Goal: Task Accomplishment & Management: Use online tool/utility

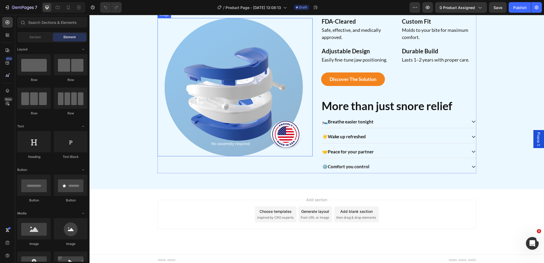
scroll to position [352, 0]
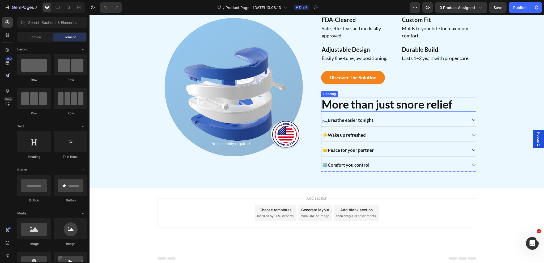
click at [346, 106] on h2 "More than just snore relief" at bounding box center [398, 104] width 155 height 14
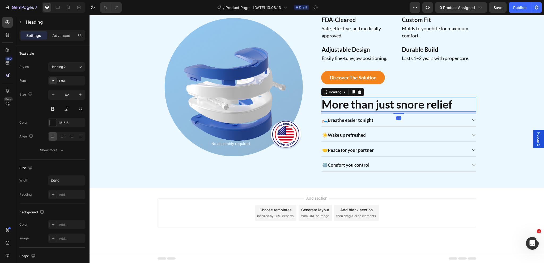
click at [346, 106] on h2 "More than just snore relief" at bounding box center [398, 104] width 155 height 14
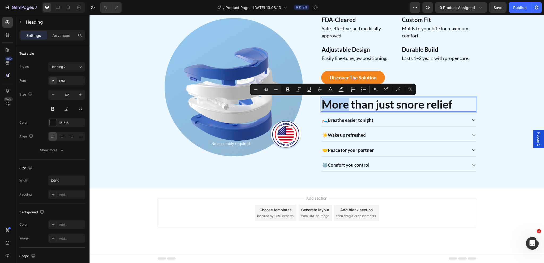
drag, startPoint x: 346, startPoint y: 106, endPoint x: 321, endPoint y: 104, distance: 25.8
click at [322, 104] on p "More than just snore relief" at bounding box center [399, 104] width 154 height 13
click at [300, 91] on icon "Editor contextual toolbar" at bounding box center [298, 89] width 5 height 5
click at [305, 165] on div "Image" at bounding box center [235, 78] width 155 height 187
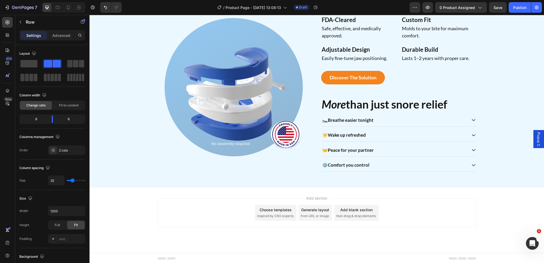
click at [281, 211] on div "Choose templates" at bounding box center [276, 210] width 32 height 6
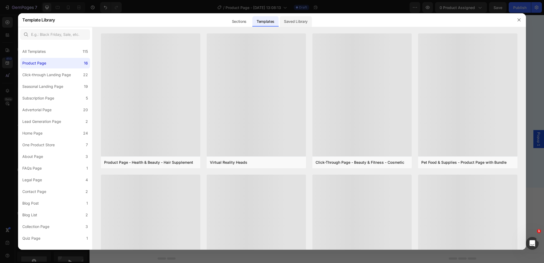
click at [295, 19] on div "Saved Library" at bounding box center [296, 21] width 32 height 11
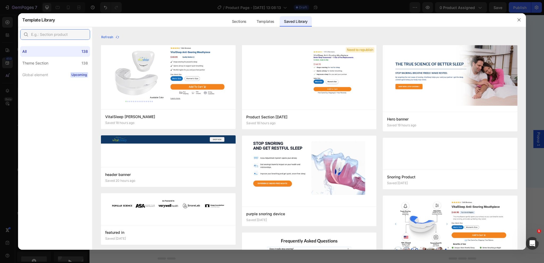
click at [53, 37] on input "text" at bounding box center [55, 34] width 70 height 11
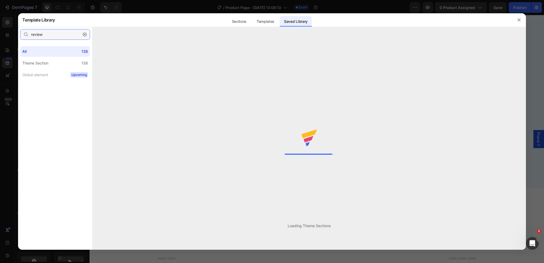
type input "review"
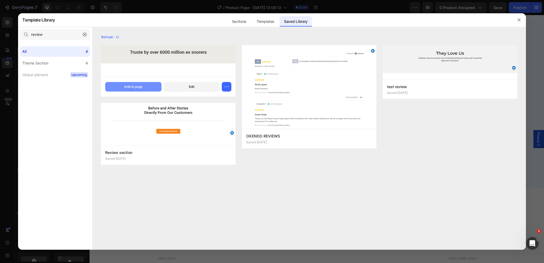
click at [141, 89] on div "Add to page" at bounding box center [133, 87] width 18 height 5
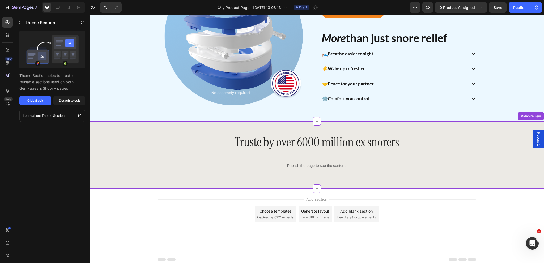
scroll to position [420, 0]
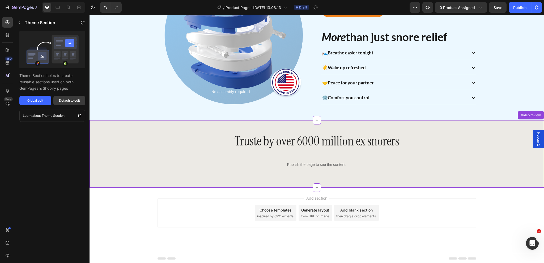
click at [64, 98] on div "Detach to edit" at bounding box center [69, 100] width 21 height 5
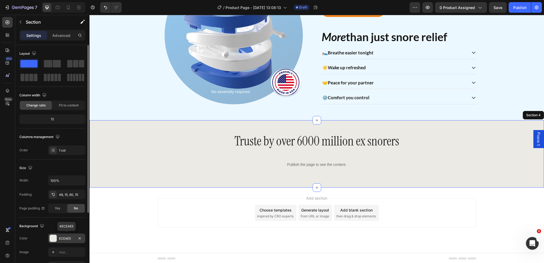
click at [64, 238] on div "ECEAE5" at bounding box center [66, 239] width 15 height 5
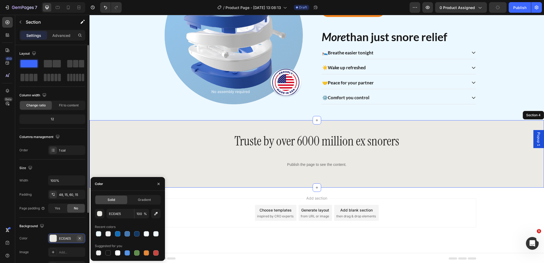
click at [80, 238] on icon "button" at bounding box center [80, 239] width 4 height 4
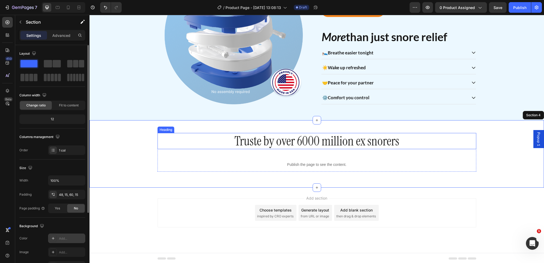
click at [304, 139] on h2 "Truste by over 6000 million ex snorers" at bounding box center [317, 141] width 319 height 16
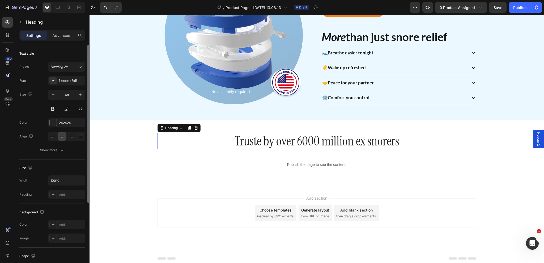
click at [304, 139] on p "Truste by over 6000 million ex snorers" at bounding box center [317, 141] width 318 height 15
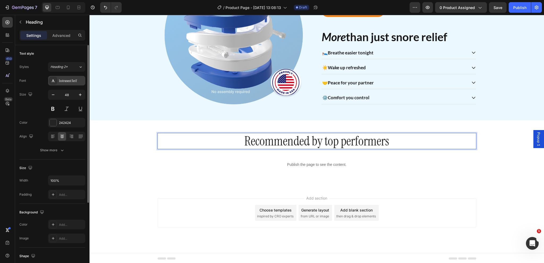
click at [63, 81] on div "Instrument Serif" at bounding box center [71, 81] width 25 height 5
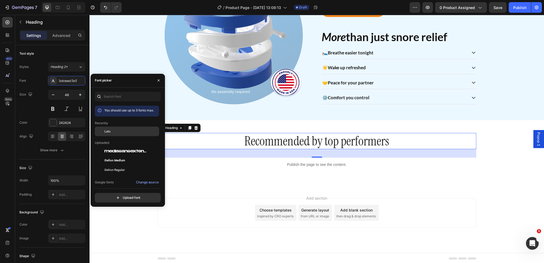
click at [109, 134] on div "Lato" at bounding box center [127, 132] width 64 height 10
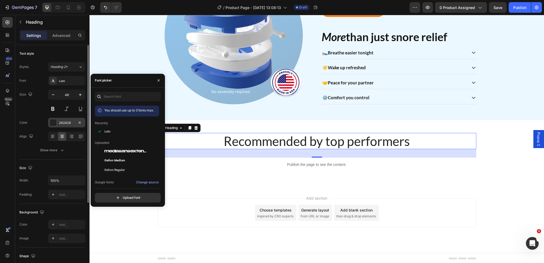
click at [64, 126] on div "242424" at bounding box center [66, 123] width 37 height 10
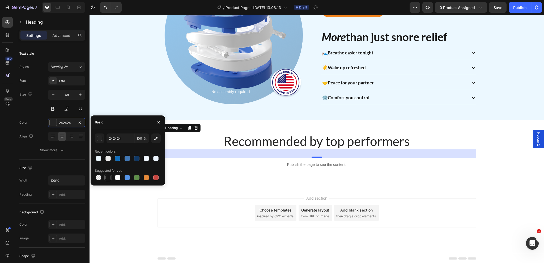
click at [109, 178] on div at bounding box center [108, 177] width 5 height 5
type input "151515"
click at [52, 155] on div "Text style Styles Heading 2* Font Lato Size 48 Color 151515 Align Show more" at bounding box center [52, 102] width 66 height 115
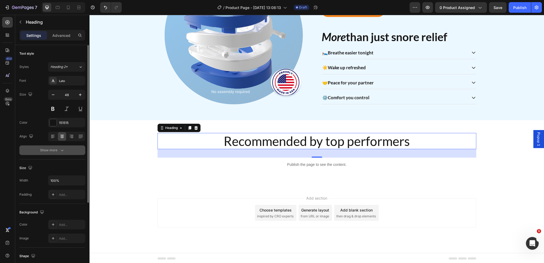
click at [44, 149] on div "Show more" at bounding box center [52, 150] width 25 height 5
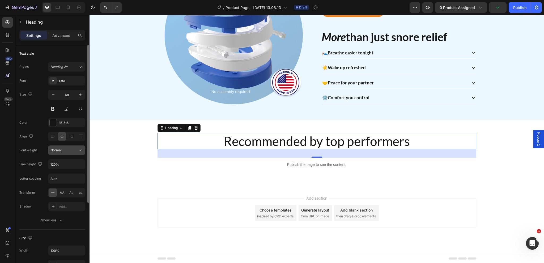
click at [74, 146] on button "Normal" at bounding box center [66, 151] width 37 height 10
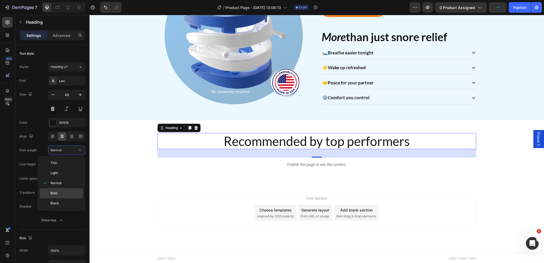
click at [59, 191] on p "Bold" at bounding box center [65, 193] width 30 height 5
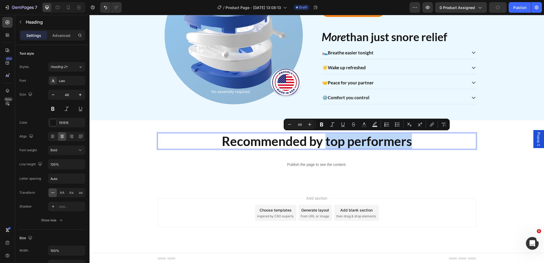
drag, startPoint x: 414, startPoint y: 139, endPoint x: 325, endPoint y: 140, distance: 89.0
click at [325, 140] on p "Recommended by top performers" at bounding box center [317, 141] width 318 height 15
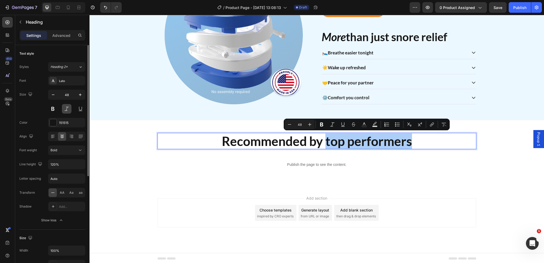
click at [69, 108] on button at bounding box center [67, 109] width 10 height 10
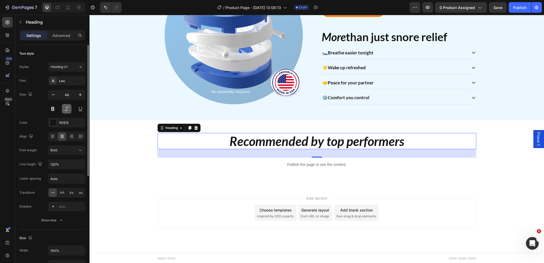
click at [69, 108] on button at bounding box center [67, 109] width 10 height 10
click at [415, 139] on p "Recommended by top performers" at bounding box center [317, 141] width 318 height 15
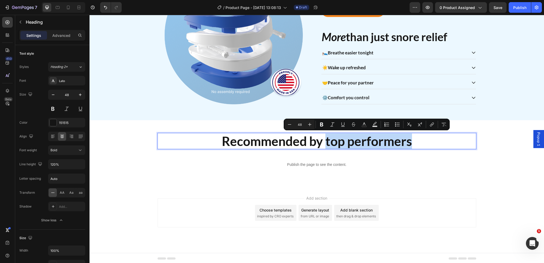
drag, startPoint x: 381, startPoint y: 141, endPoint x: 325, endPoint y: 141, distance: 56.1
click at [325, 141] on p "Recommended by top performers" at bounding box center [317, 141] width 318 height 15
click at [334, 125] on icon "Editor contextual toolbar" at bounding box center [332, 124] width 5 height 5
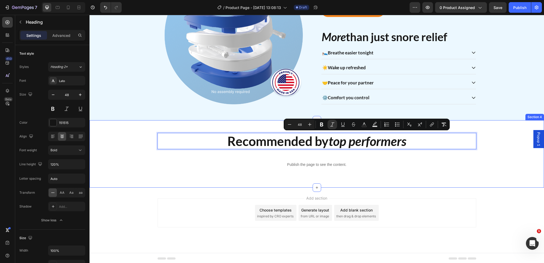
click at [187, 172] on div "Recommended by top performers Heading 32 Publish the page to see the content. C…" at bounding box center [317, 154] width 455 height 68
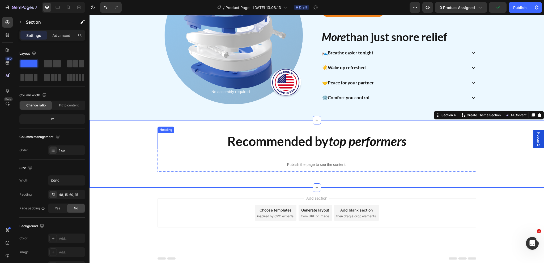
click at [275, 145] on p "Recommended by top performers" at bounding box center [317, 141] width 318 height 15
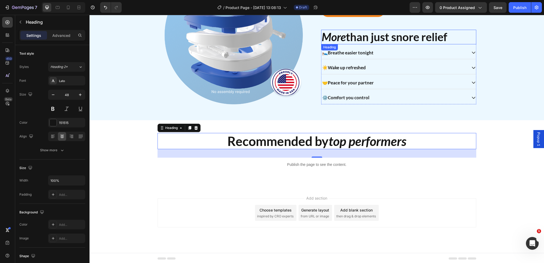
click at [366, 38] on p "⁠⁠⁠⁠⁠⁠⁠ More than just snore relief" at bounding box center [399, 36] width 154 height 13
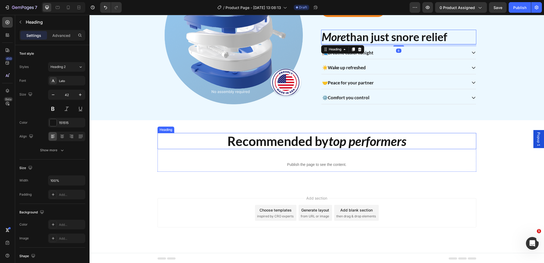
click at [288, 140] on p "Recommended by top performers" at bounding box center [317, 141] width 318 height 15
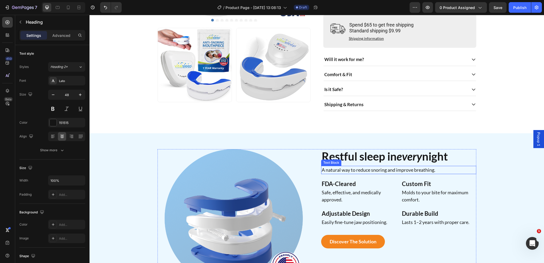
scroll to position [181, 0]
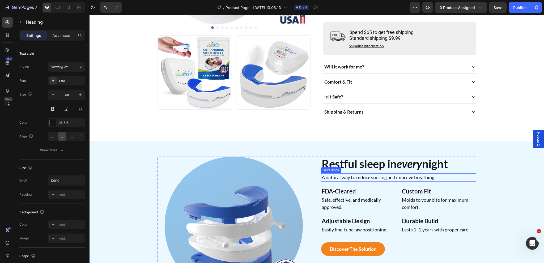
click at [353, 175] on p "A natural way to reduce snoring and improve breathing." at bounding box center [399, 177] width 154 height 7
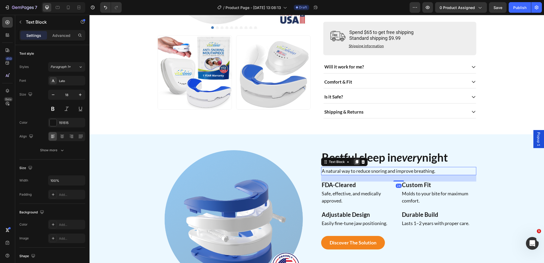
click at [356, 164] on icon at bounding box center [356, 162] width 3 height 4
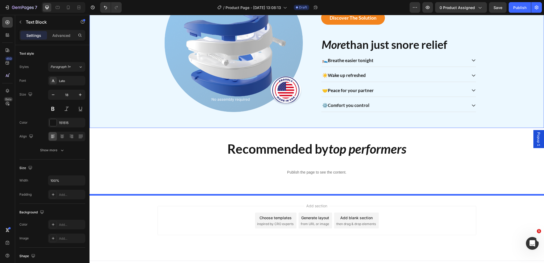
scroll to position [435, 0]
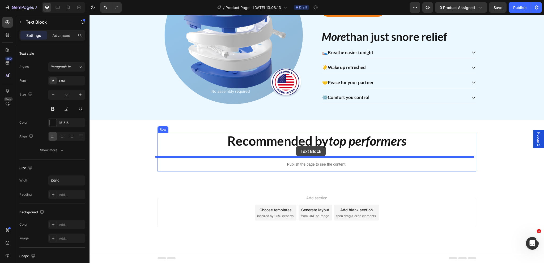
drag, startPoint x: 330, startPoint y: 182, endPoint x: 296, endPoint y: 146, distance: 49.3
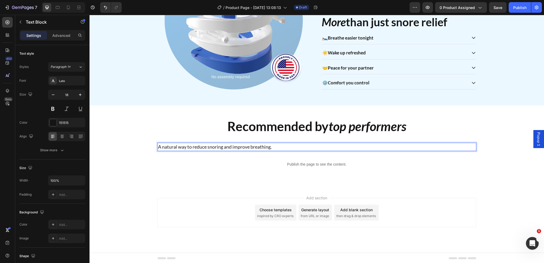
click at [252, 144] on p "A natural way to reduce snoring and improve breathing." at bounding box center [317, 147] width 318 height 7
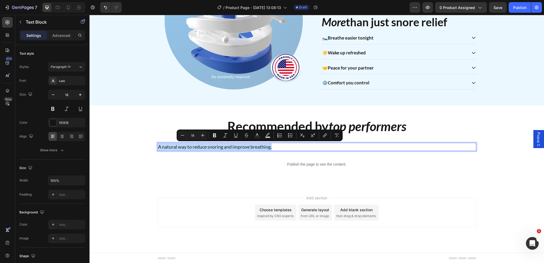
click at [252, 144] on p "A natural way to reduce snoring and improve breathing." at bounding box center [317, 147] width 318 height 7
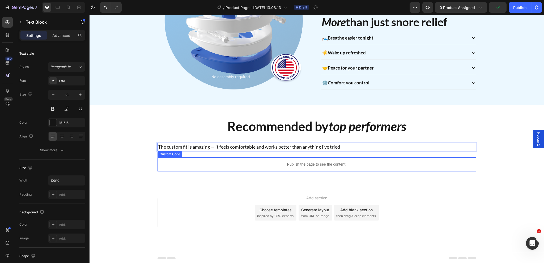
click at [239, 170] on div "Publish the page to see the content." at bounding box center [317, 165] width 319 height 14
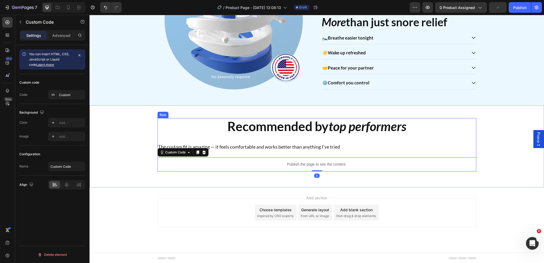
click at [277, 154] on div "Recommended by top performers Heading The custom fit is amazing — it feels comf…" at bounding box center [317, 145] width 319 height 54
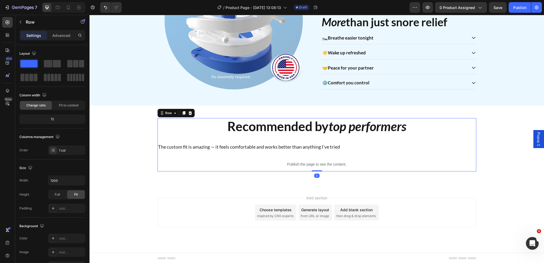
click at [279, 150] on div "The custom fit is amazing — it feels comfortable and works better than anything…" at bounding box center [317, 147] width 319 height 8
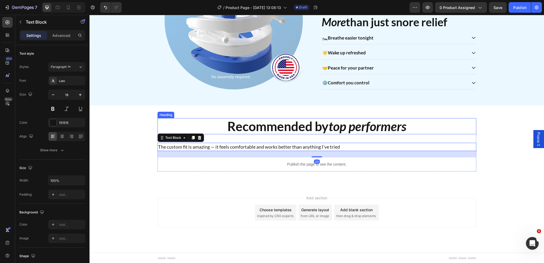
click at [325, 128] on h2 "Recommended by top performers" at bounding box center [317, 126] width 319 height 16
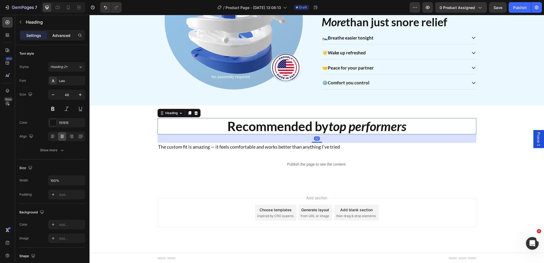
click at [63, 37] on p "Advanced" at bounding box center [61, 36] width 18 height 6
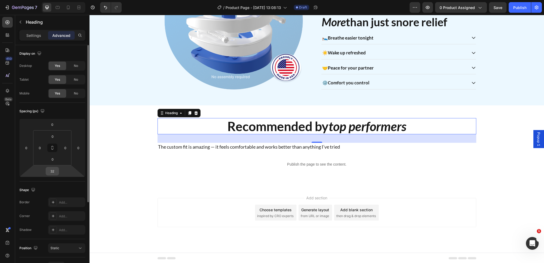
click at [56, 174] on input "32" at bounding box center [52, 171] width 11 height 8
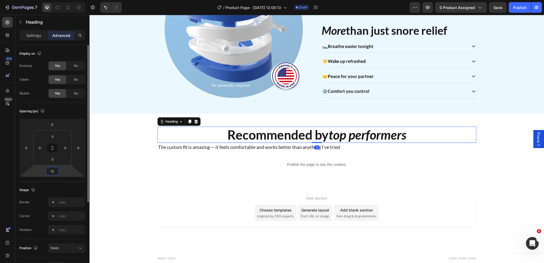
scroll to position [429, 0]
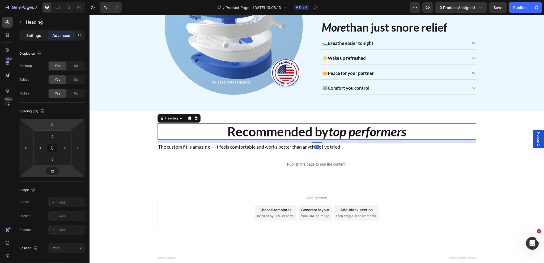
type input "12"
click at [29, 33] on p "Settings" at bounding box center [33, 36] width 15 height 6
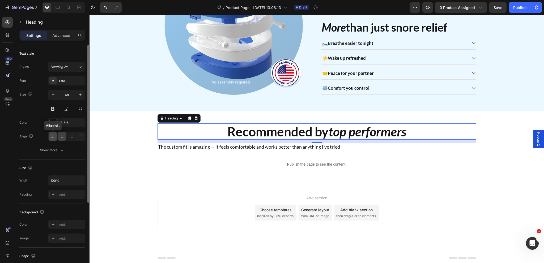
click at [53, 138] on icon at bounding box center [52, 136] width 5 height 5
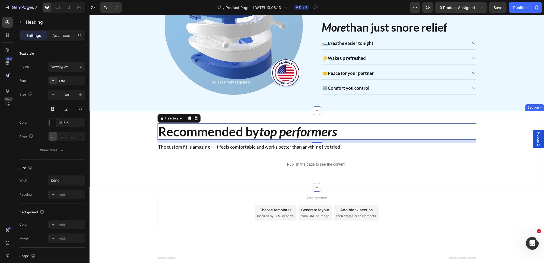
click at [134, 137] on div "Recommended by top performers Heading 12 The custom fit is amazing — it feels c…" at bounding box center [317, 148] width 447 height 48
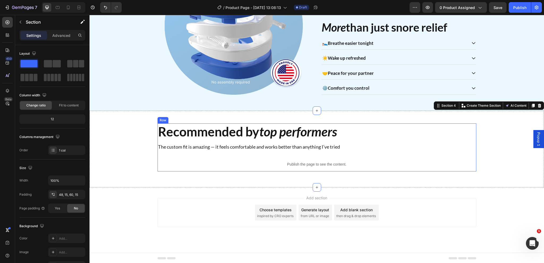
click at [228, 142] on div "Recommended by top performers Heading The custom fit is amazing — it feels comf…" at bounding box center [317, 148] width 319 height 48
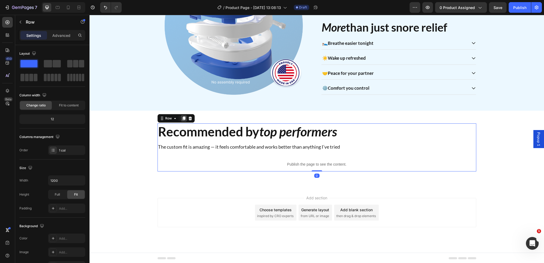
click at [183, 119] on icon at bounding box center [183, 119] width 3 height 4
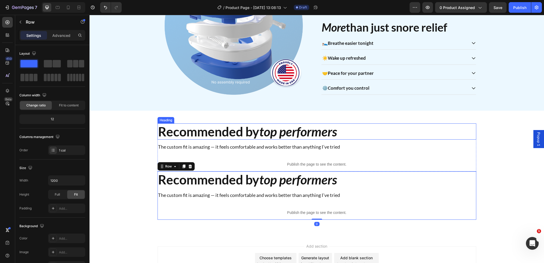
scroll to position [435, 0]
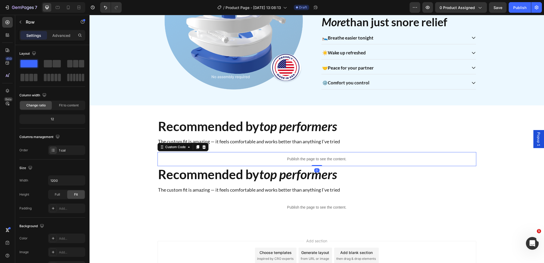
click at [280, 157] on p "Publish the page to see the content." at bounding box center [317, 160] width 319 height 6
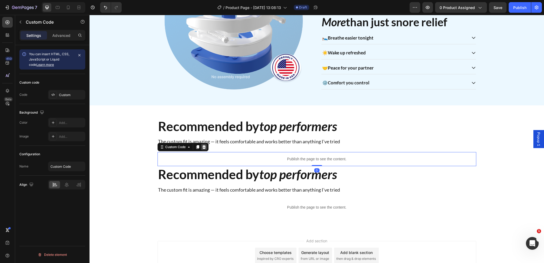
click at [202, 149] on div at bounding box center [204, 147] width 6 height 6
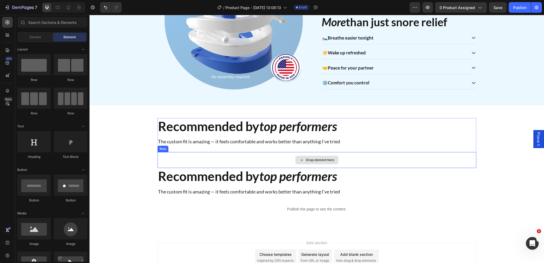
click at [225, 158] on div "Drop element here" at bounding box center [317, 160] width 319 height 16
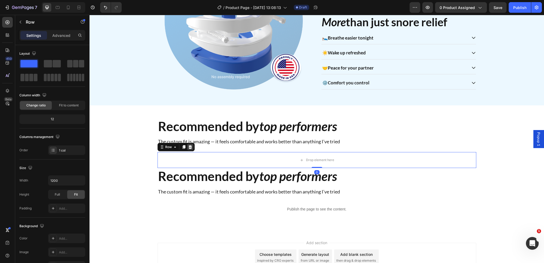
click at [188, 147] on icon at bounding box center [189, 147] width 3 height 4
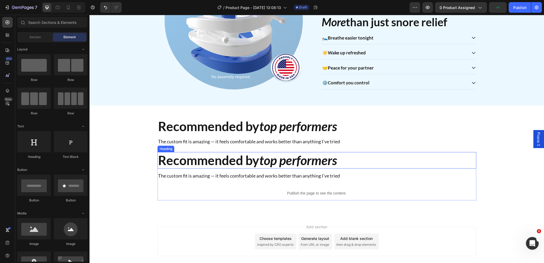
click at [231, 161] on h2 "Recommended by top performers" at bounding box center [317, 160] width 319 height 16
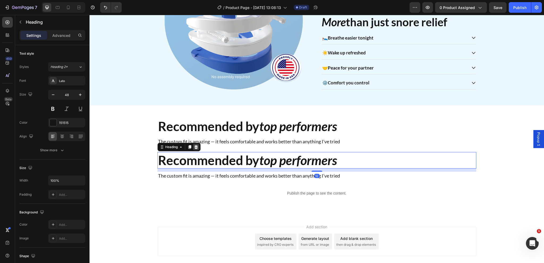
click at [194, 146] on icon at bounding box center [196, 147] width 4 height 4
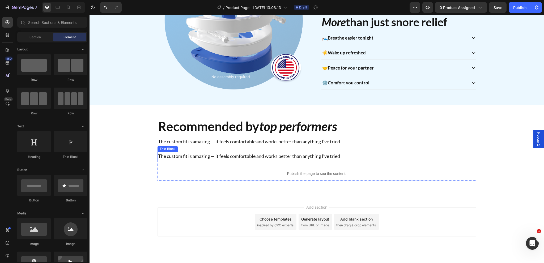
click at [202, 154] on p "The custom fit is amazing — it feels comfortable and works better than anything…" at bounding box center [317, 156] width 318 height 7
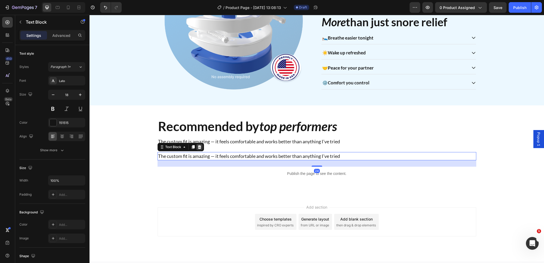
click at [198, 146] on icon at bounding box center [199, 147] width 3 height 4
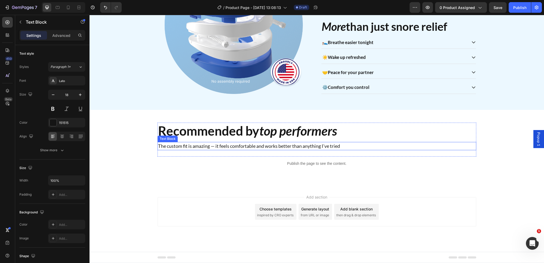
scroll to position [429, 0]
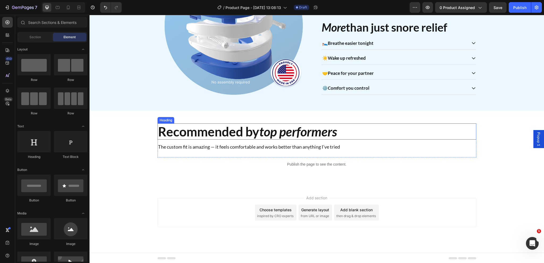
click at [270, 136] on icon "top performers" at bounding box center [298, 131] width 78 height 15
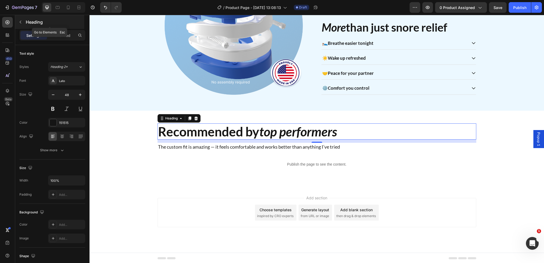
click at [22, 23] on icon "button" at bounding box center [20, 22] width 4 height 4
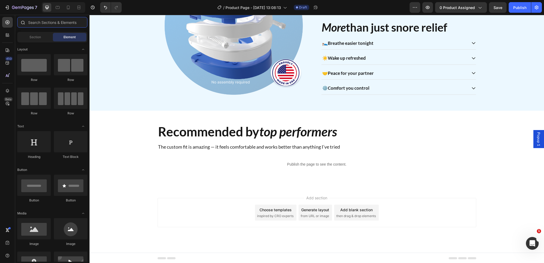
click at [36, 25] on input "text" at bounding box center [52, 22] width 70 height 11
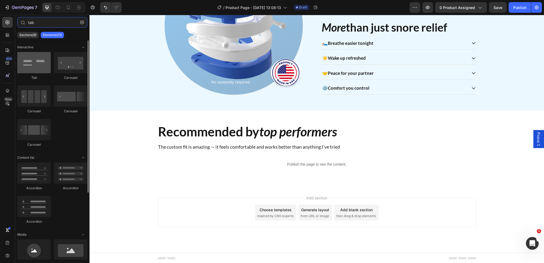
type input "tab"
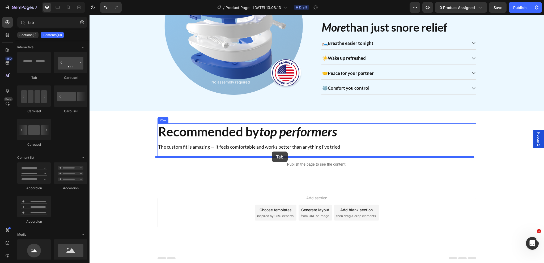
drag, startPoint x: 121, startPoint y: 78, endPoint x: 272, endPoint y: 152, distance: 168.1
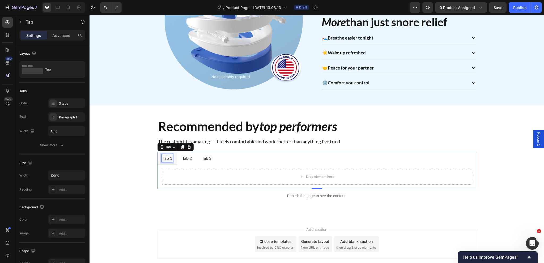
click at [166, 157] on div "Tab 1" at bounding box center [167, 158] width 11 height 8
click at [166, 157] on p "Tab 1" at bounding box center [168, 158] width 10 height 6
click at [187, 156] on p "Tab 2" at bounding box center [191, 158] width 10 height 6
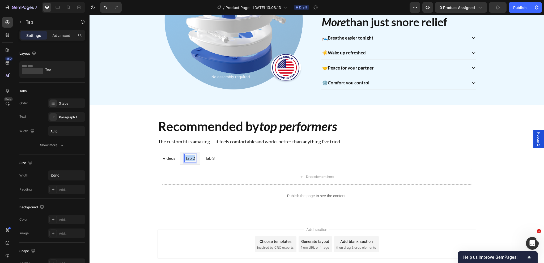
click at [187, 156] on p "Tab 2" at bounding box center [191, 158] width 10 height 6
click at [69, 102] on div "3 tabs" at bounding box center [71, 103] width 25 height 5
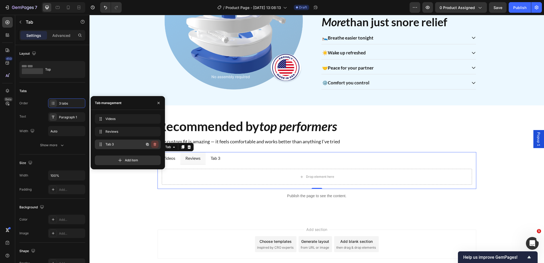
click at [156, 145] on icon "button" at bounding box center [155, 144] width 4 height 4
click at [156, 145] on button "Delete" at bounding box center [151, 144] width 15 height 7
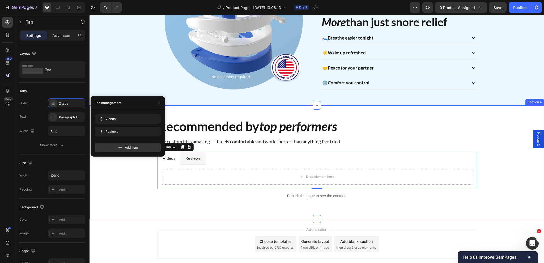
click at [123, 181] on div "Recommended by top performers Heading The custom fit is amazing — it feels comf…" at bounding box center [317, 160] width 447 height 85
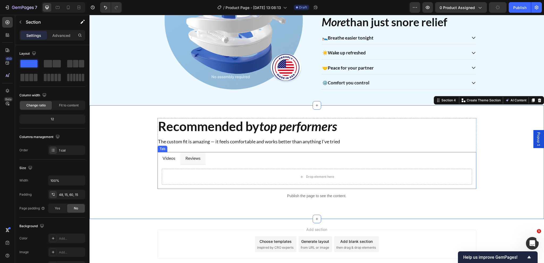
click at [186, 159] on p "Reviews" at bounding box center [193, 158] width 15 height 6
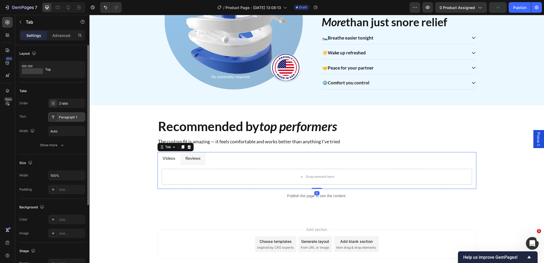
click at [66, 120] on div "Paragraph 1" at bounding box center [66, 117] width 37 height 10
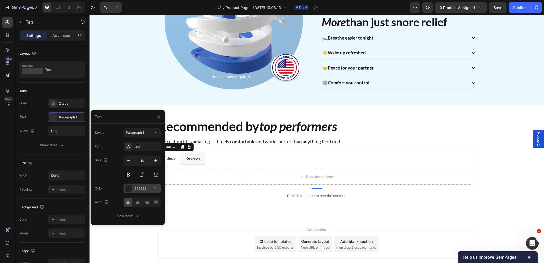
click at [144, 191] on div "242424" at bounding box center [141, 189] width 15 height 5
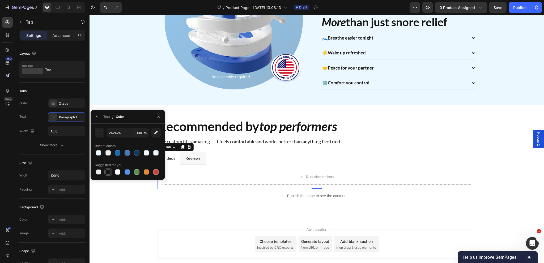
click at [108, 172] on div at bounding box center [108, 172] width 5 height 5
type input "151515"
click at [100, 117] on button "button" at bounding box center [97, 117] width 9 height 9
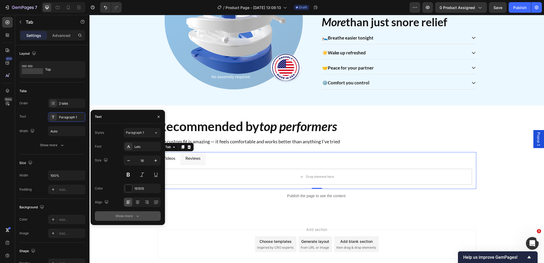
click at [123, 213] on button "Show more" at bounding box center [128, 217] width 66 height 10
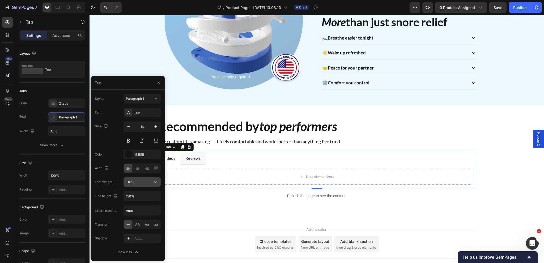
click at [144, 183] on div "Thin" at bounding box center [139, 182] width 27 height 5
click at [136, 212] on div "Normal" at bounding box center [137, 215] width 44 height 10
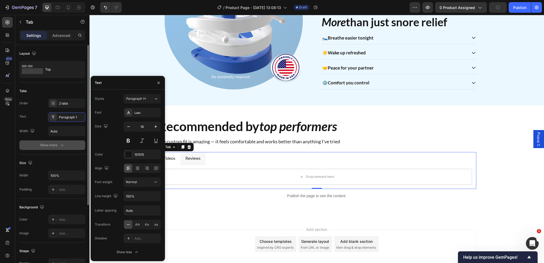
click at [68, 144] on button "Show more" at bounding box center [52, 146] width 66 height 10
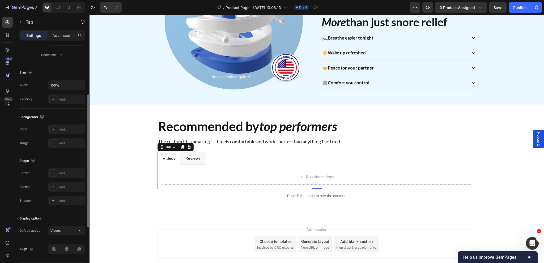
scroll to position [175, 0]
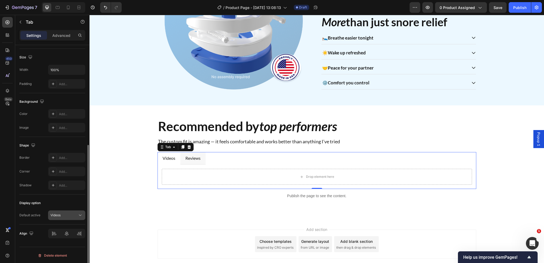
click at [67, 214] on div "Videos" at bounding box center [63, 215] width 27 height 5
click at [68, 214] on div "Videos" at bounding box center [63, 215] width 27 height 5
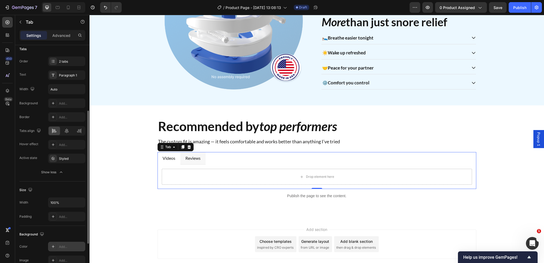
scroll to position [15, 0]
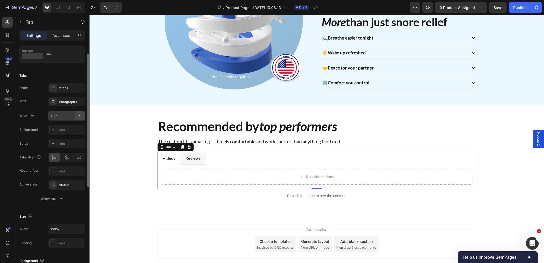
click at [78, 113] on icon "button" at bounding box center [80, 115] width 5 height 5
click at [75, 137] on span "100%" at bounding box center [76, 139] width 9 height 5
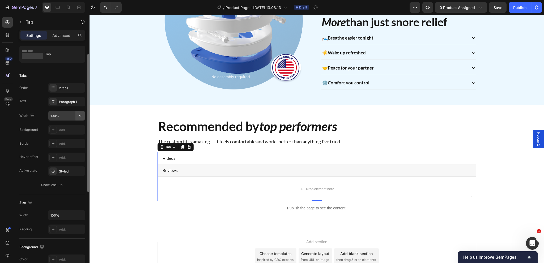
drag, startPoint x: 77, startPoint y: 120, endPoint x: 79, endPoint y: 115, distance: 5.5
click at [79, 115] on icon "button" at bounding box center [80, 115] width 5 height 5
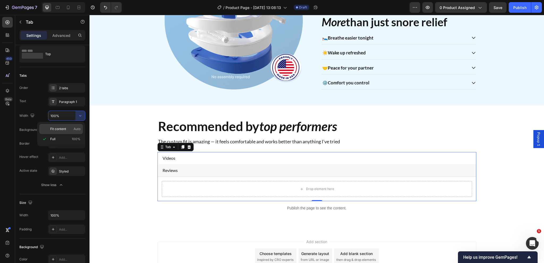
click at [72, 130] on p "Fit content Auto" at bounding box center [65, 129] width 30 height 5
type input "Auto"
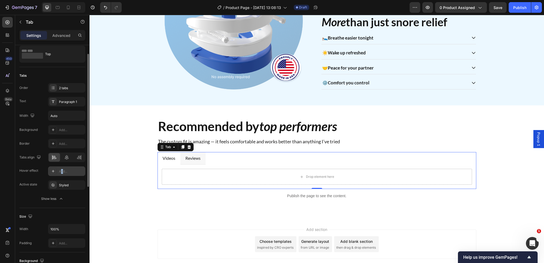
click at [62, 172] on div "Add..." at bounding box center [71, 171] width 25 height 5
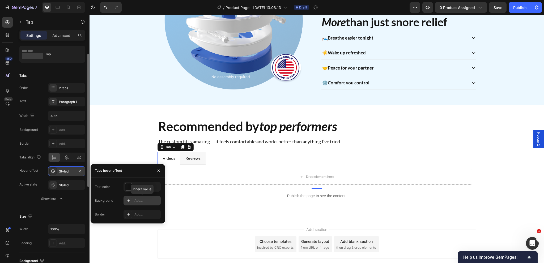
click at [138, 202] on div "Add..." at bounding box center [146, 201] width 25 height 5
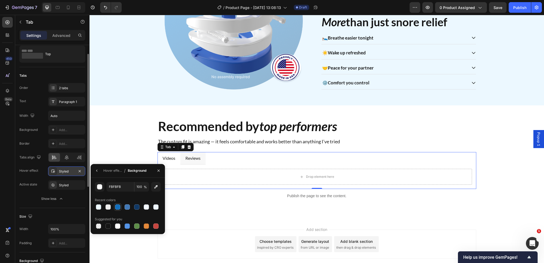
click at [118, 208] on div at bounding box center [117, 207] width 5 height 5
type input "126EBB"
click at [79, 171] on icon "button" at bounding box center [80, 171] width 4 height 4
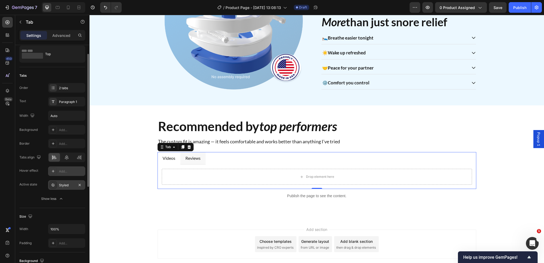
click at [64, 187] on div "Styled" at bounding box center [66, 185] width 15 height 5
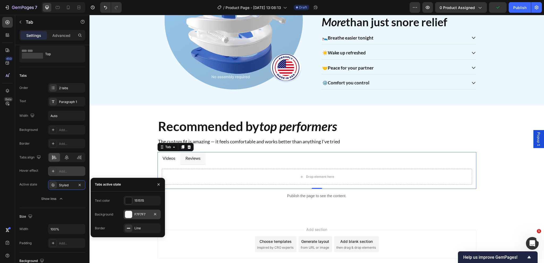
click at [138, 214] on div "F7F7F7" at bounding box center [141, 214] width 15 height 5
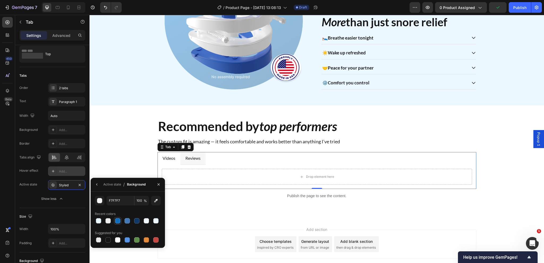
click at [116, 222] on div at bounding box center [117, 220] width 5 height 5
type input "126EBB"
click at [97, 187] on icon "button" at bounding box center [97, 185] width 4 height 4
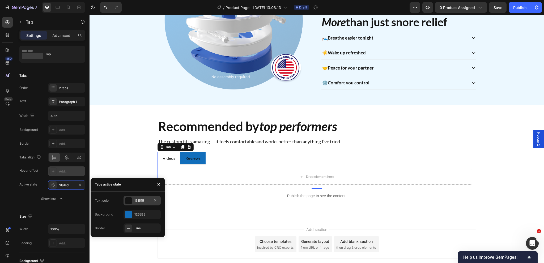
click at [137, 203] on div "151515" at bounding box center [142, 201] width 37 height 10
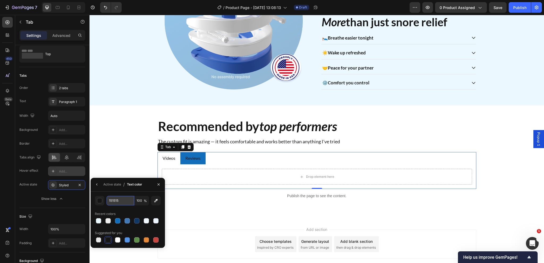
click at [124, 202] on input "151515" at bounding box center [121, 201] width 28 height 10
type input "fff"
click at [96, 187] on icon "button" at bounding box center [97, 185] width 4 height 4
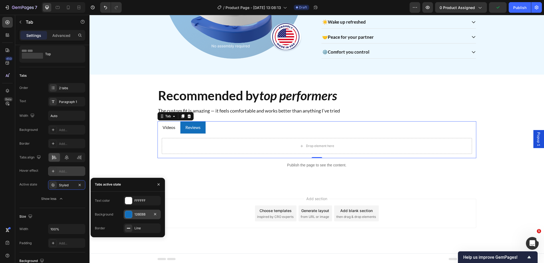
scroll to position [466, 0]
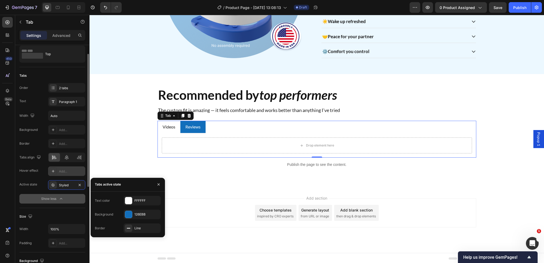
click at [32, 195] on button "Show less" at bounding box center [52, 199] width 66 height 10
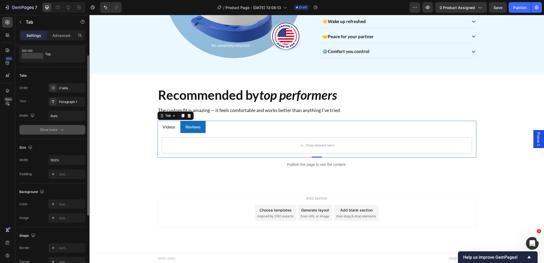
click at [54, 131] on div "Show more" at bounding box center [52, 129] width 25 height 5
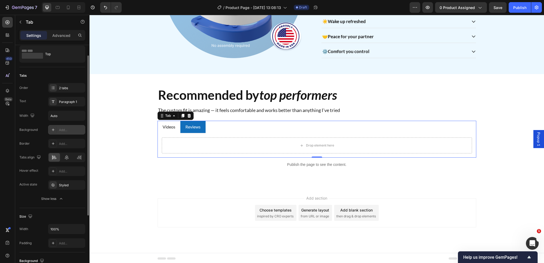
click at [62, 130] on div "Add..." at bounding box center [71, 130] width 25 height 5
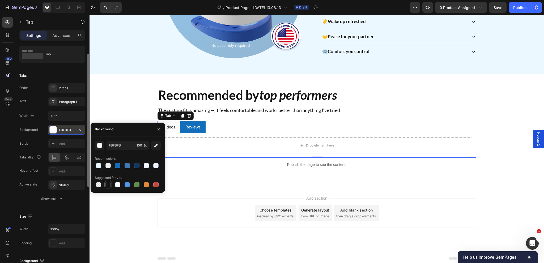
click at [109, 186] on div at bounding box center [108, 184] width 5 height 5
type input "151515"
click at [66, 103] on div "Paragraph 1" at bounding box center [71, 102] width 25 height 5
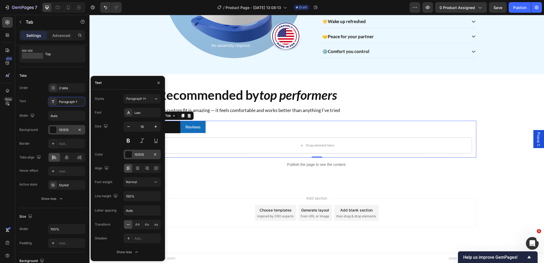
click at [137, 155] on div "151515" at bounding box center [141, 155] width 15 height 5
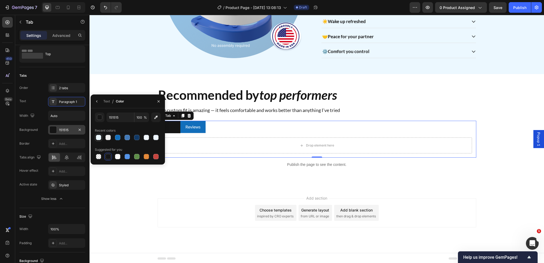
click at [96, 137] on div at bounding box center [98, 137] width 5 height 5
click at [119, 117] on input "ECF8FF" at bounding box center [121, 118] width 28 height 10
type input "fff"
click at [96, 104] on button "button" at bounding box center [97, 101] width 9 height 9
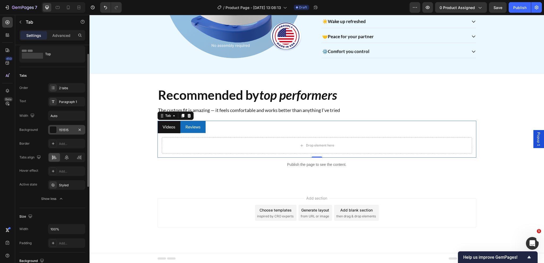
click at [41, 107] on div "Order 2 tabs Text Paragraph 1 Width Auto" at bounding box center [52, 102] width 66 height 38
click at [139, 150] on div "Recommended by top performers Heading The custom fit is amazing — it feels comf…" at bounding box center [317, 129] width 447 height 85
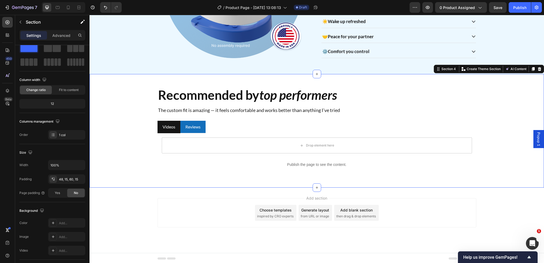
scroll to position [0, 0]
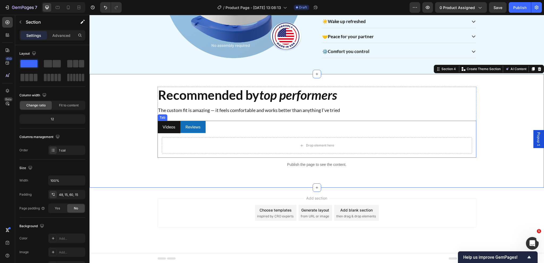
click at [175, 130] on li "Videos" at bounding box center [169, 127] width 23 height 12
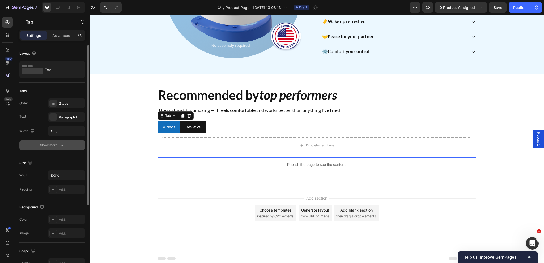
click at [58, 147] on div "Show more" at bounding box center [52, 145] width 25 height 5
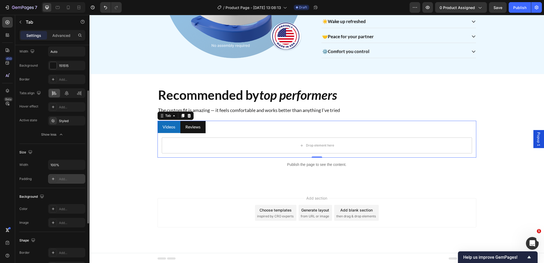
scroll to position [106, 0]
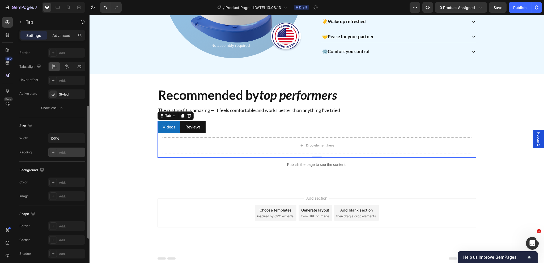
click at [65, 154] on div "Add..." at bounding box center [71, 152] width 25 height 5
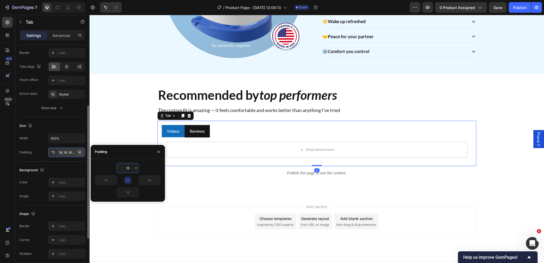
click at [81, 151] on icon "button" at bounding box center [80, 152] width 2 height 2
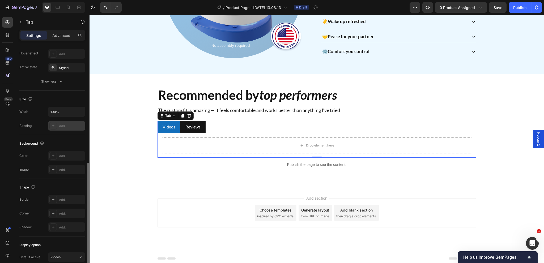
scroll to position [159, 0]
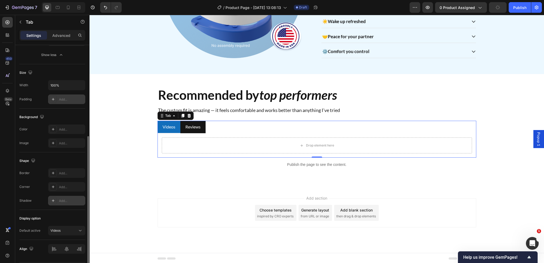
click at [61, 200] on div "Add..." at bounding box center [71, 201] width 25 height 5
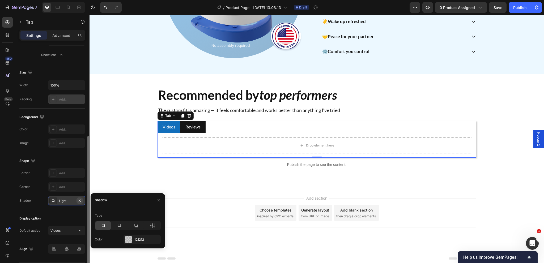
click at [81, 200] on icon "button" at bounding box center [80, 201] width 4 height 4
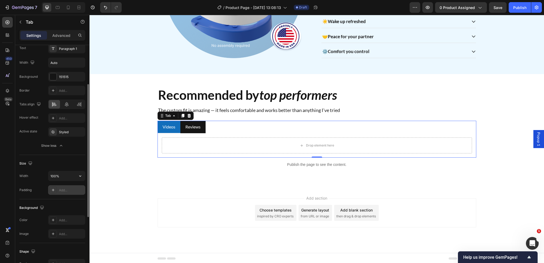
scroll to position [42, 0]
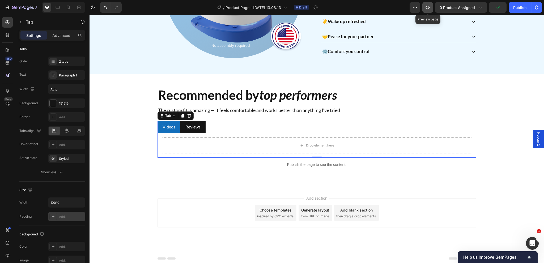
click at [429, 10] on icon "button" at bounding box center [427, 7] width 5 height 5
click at [233, 127] on ul "Videos Reviews" at bounding box center [317, 127] width 319 height 12
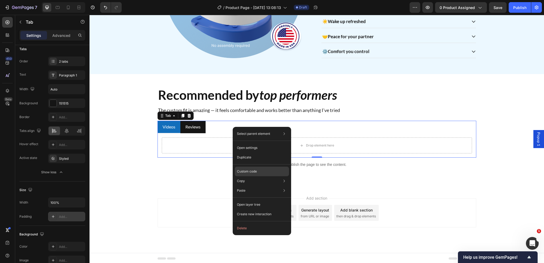
click at [250, 173] on p "Custom code" at bounding box center [247, 171] width 20 height 5
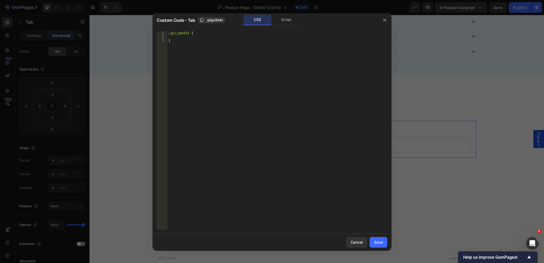
type textarea "}"
click at [175, 43] on div ".gSjjyWaIkI { }" at bounding box center [277, 134] width 220 height 206
paste textarea "}"
drag, startPoint x: 187, startPoint y: 33, endPoint x: 165, endPoint y: 33, distance: 22.1
click at [165, 33] on div "} 1 2 3 4 5 6 7 8 .gSjjyWaIkI { } li .gp-tab-item.gp-navs-tab.gp-flex.gp-cursor…" at bounding box center [272, 130] width 231 height 199
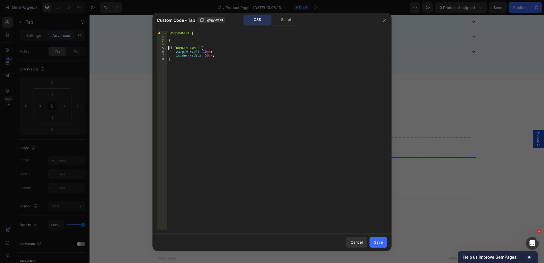
click at [168, 48] on div ".gSjjyWaIkI { } li .gp-tab-item.gp-navs-tab.gp-flex.gp-cursor-pointer.gp-py-2.g…" at bounding box center [277, 134] width 220 height 206
paste textarea ".gSjjyWaIkI"
click at [203, 52] on div ".gSjjyWaIkI { } .gSjjyWaIkI li .gp-tab-item.gp-navs-tab.gp-flex.gp-cursor-point…" at bounding box center [277, 134] width 220 height 206
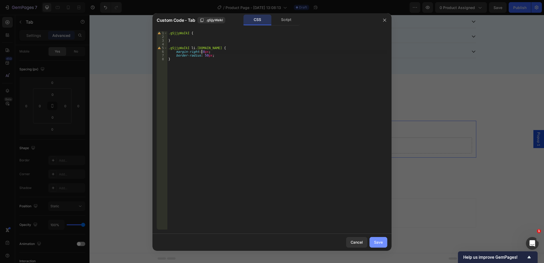
type textarea "margin-right: 8px;"
drag, startPoint x: 381, startPoint y: 243, endPoint x: 333, endPoint y: 174, distance: 84.4
click at [381, 243] on div "Save" at bounding box center [378, 243] width 9 height 6
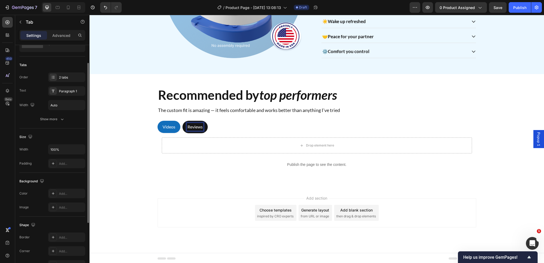
scroll to position [0, 0]
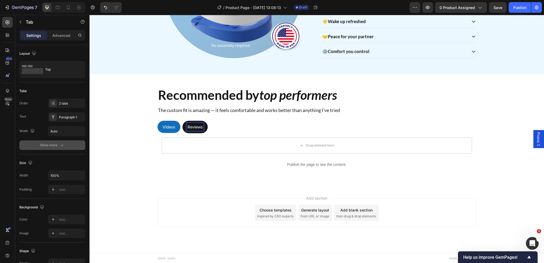
click at [57, 146] on div "Show more" at bounding box center [52, 145] width 25 height 5
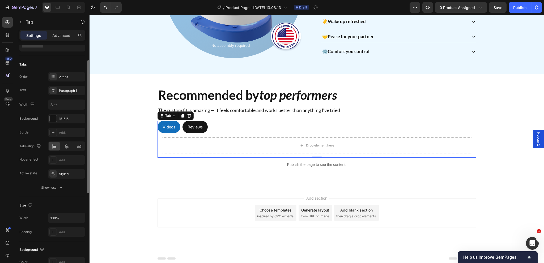
scroll to position [80, 0]
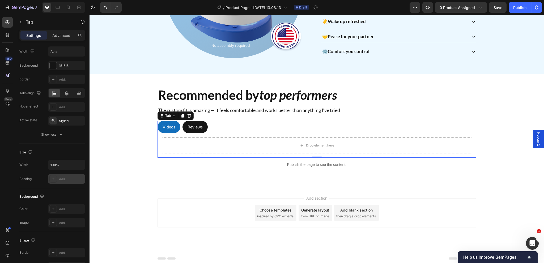
click at [64, 181] on div "Add..." at bounding box center [71, 179] width 25 height 5
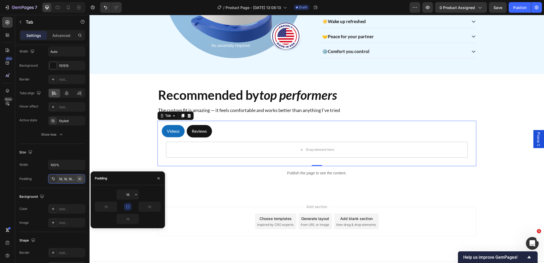
click at [80, 177] on icon "button" at bounding box center [80, 179] width 4 height 4
type input "0"
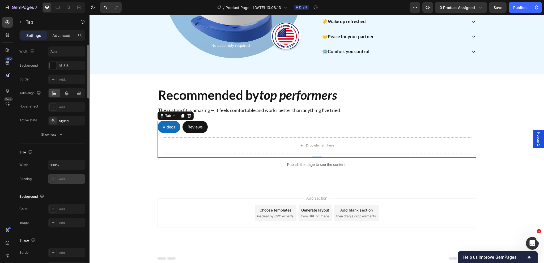
scroll to position [0, 0]
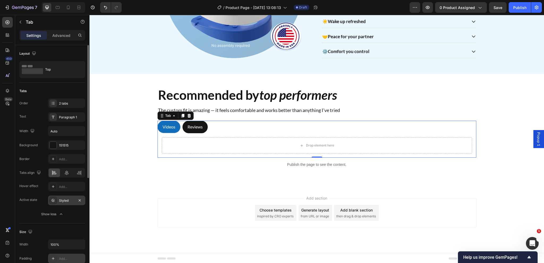
click at [63, 201] on div "Styled" at bounding box center [66, 201] width 15 height 5
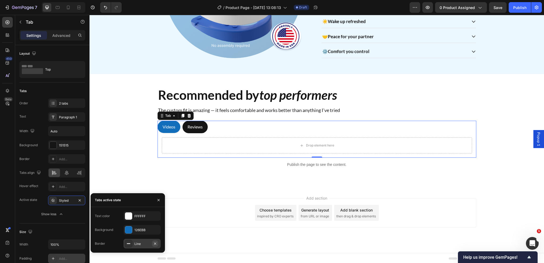
click at [156, 242] on icon "button" at bounding box center [155, 244] width 4 height 4
click at [131, 170] on div "Recommended by top performers Heading The custom fit is amazing — it feels comf…" at bounding box center [317, 129] width 447 height 85
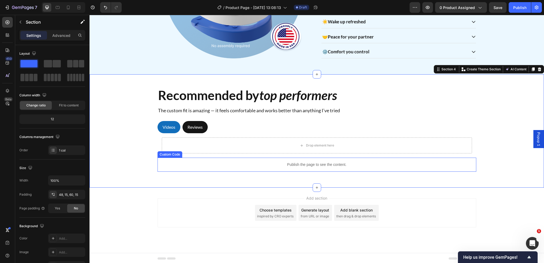
click at [232, 165] on p "Publish the page to see the content." at bounding box center [317, 165] width 319 height 6
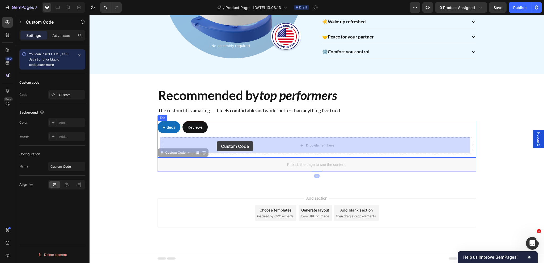
drag, startPoint x: 164, startPoint y: 153, endPoint x: 217, endPoint y: 141, distance: 54.3
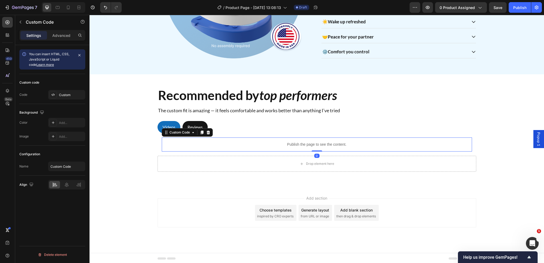
scroll to position [466, 0]
click at [186, 172] on div "Drop element here" at bounding box center [317, 164] width 319 height 16
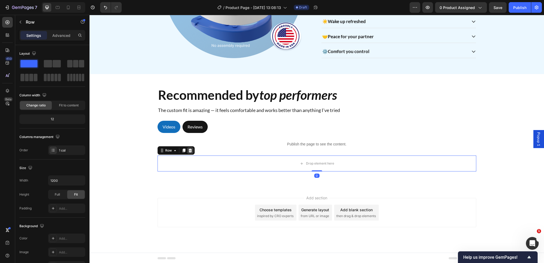
click at [190, 153] on icon at bounding box center [190, 151] width 4 height 4
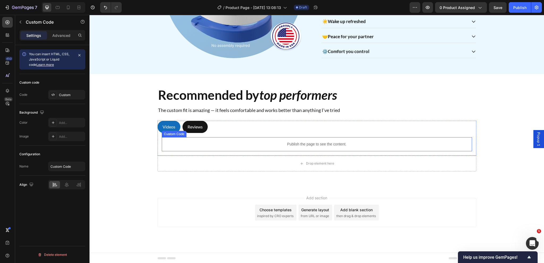
click at [170, 147] on p "Publish the page to see the content." at bounding box center [317, 145] width 310 height 6
click at [61, 36] on p "Advanced" at bounding box center [61, 36] width 18 height 6
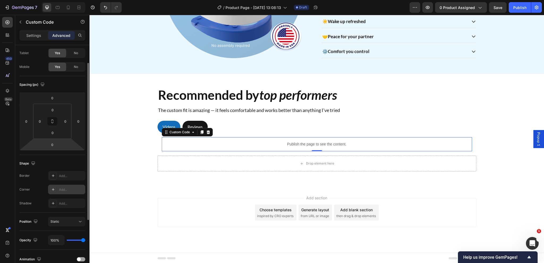
scroll to position [106, 0]
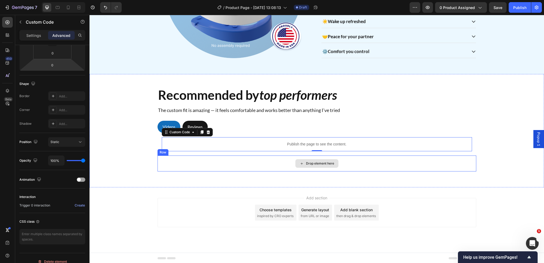
click at [200, 172] on div "Drop element here" at bounding box center [317, 164] width 319 height 16
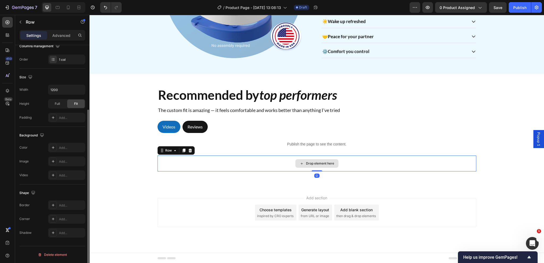
scroll to position [0, 0]
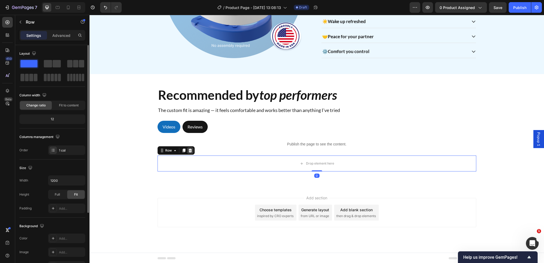
click at [189, 153] on icon at bounding box center [189, 151] width 3 height 4
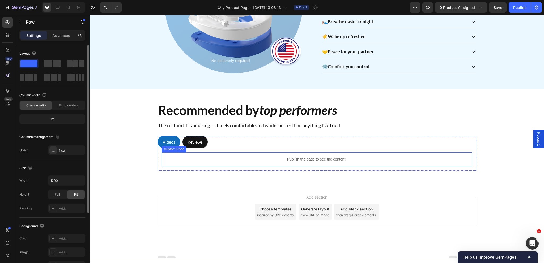
scroll to position [461, 0]
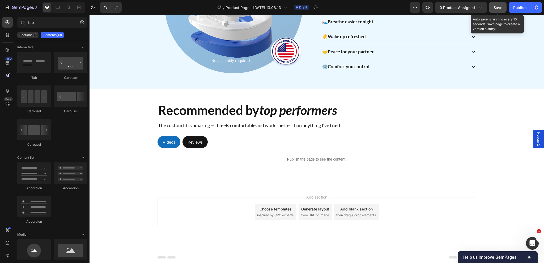
click at [503, 9] on button "Save" at bounding box center [498, 7] width 18 height 11
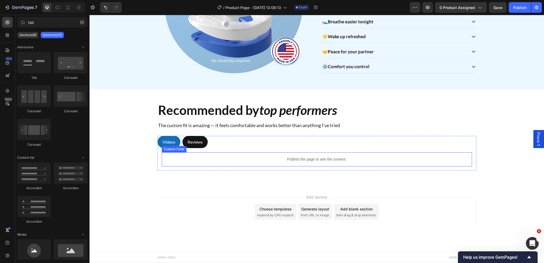
click at [187, 157] on p "Publish the page to see the content." at bounding box center [317, 160] width 310 height 6
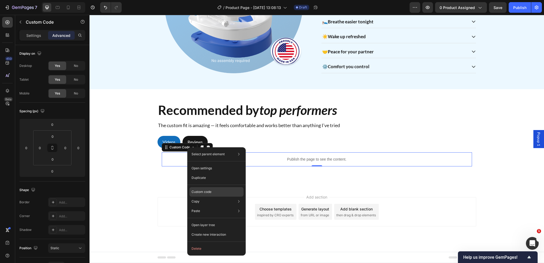
click at [200, 193] on p "Custom code" at bounding box center [202, 192] width 20 height 5
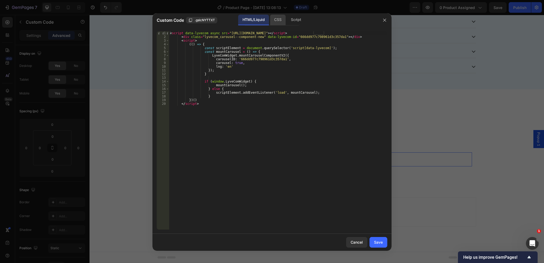
click at [281, 22] on div "CSS" at bounding box center [278, 20] width 16 height 11
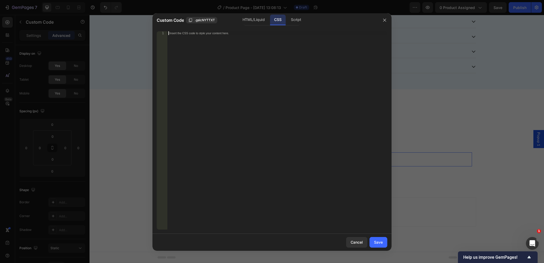
click at [192, 43] on div "Insert the CSS code to style your content here." at bounding box center [277, 134] width 220 height 206
paste textarea "}"
type textarea "}"
drag, startPoint x: 378, startPoint y: 243, endPoint x: 289, endPoint y: 226, distance: 91.2
click at [378, 243] on div "Save" at bounding box center [378, 243] width 9 height 6
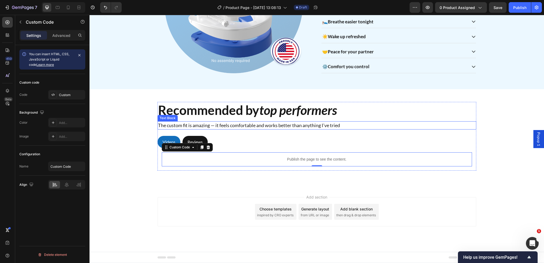
click at [219, 122] on p "The custom fit is amazing — it feels comfortable and works better than anything…" at bounding box center [317, 125] width 318 height 7
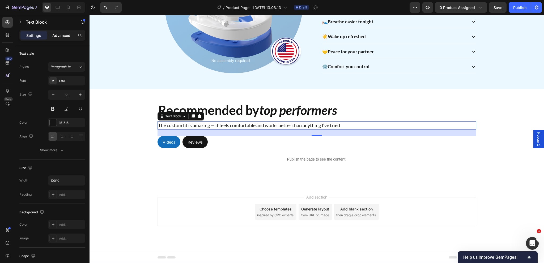
click at [62, 37] on p "Advanced" at bounding box center [61, 36] width 18 height 6
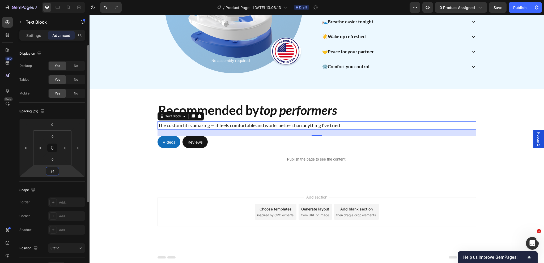
click at [56, 171] on input "24" at bounding box center [52, 171] width 11 height 8
type input "32"
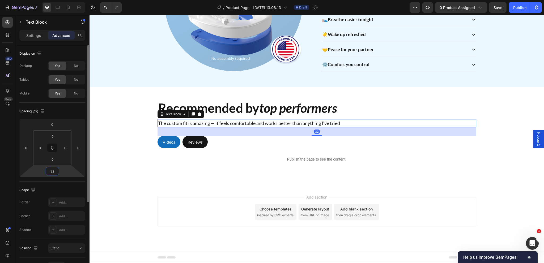
scroll to position [463, 0]
click at [271, 215] on span "inspired by CRO experts" at bounding box center [275, 215] width 36 height 5
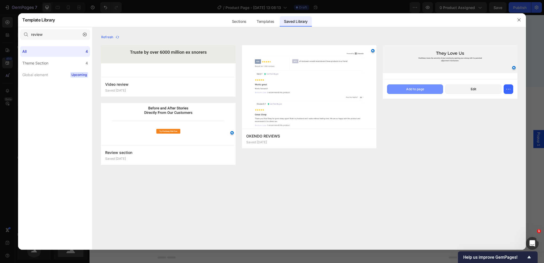
click at [430, 88] on button "Add to page" at bounding box center [415, 90] width 56 height 10
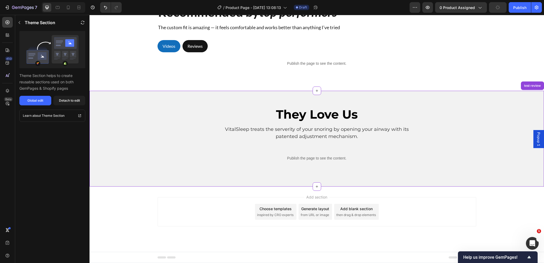
scroll to position [559, 0]
drag, startPoint x: 68, startPoint y: 102, endPoint x: 83, endPoint y: 214, distance: 112.9
click at [68, 102] on div "Detach to edit" at bounding box center [69, 100] width 21 height 5
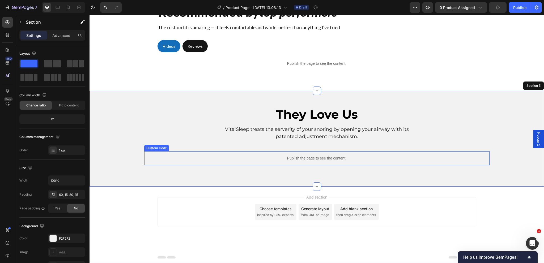
click at [251, 160] on p "Publish the page to see the content." at bounding box center [316, 159] width 345 height 6
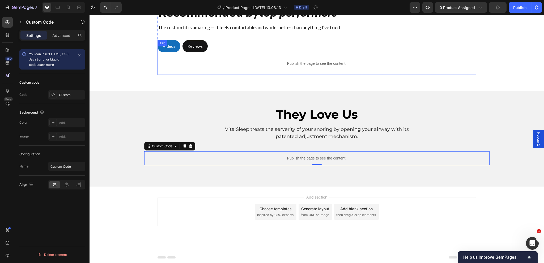
click at [196, 43] on p "Reviews" at bounding box center [195, 46] width 15 height 6
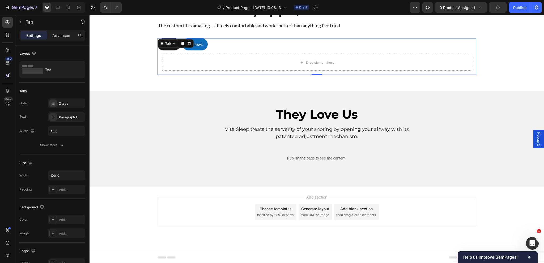
scroll to position [550, 0]
click at [249, 161] on p "Publish the page to see the content." at bounding box center [316, 159] width 345 height 6
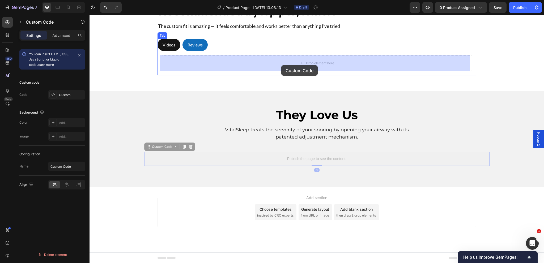
drag, startPoint x: 156, startPoint y: 146, endPoint x: 281, endPoint y: 65, distance: 149.1
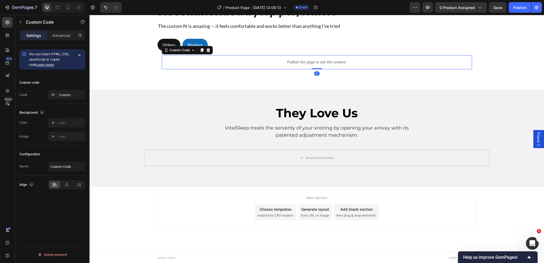
scroll to position [559, 0]
click at [158, 51] on div "Publish the page to see the content. Custom Code Publish the page to see the co…" at bounding box center [317, 61] width 319 height 23
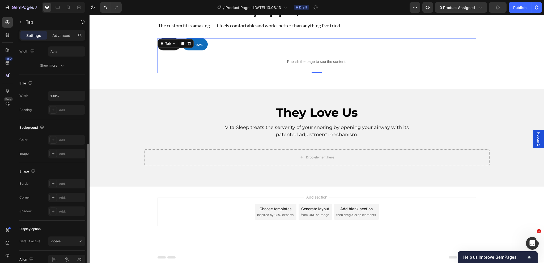
scroll to position [106, 0]
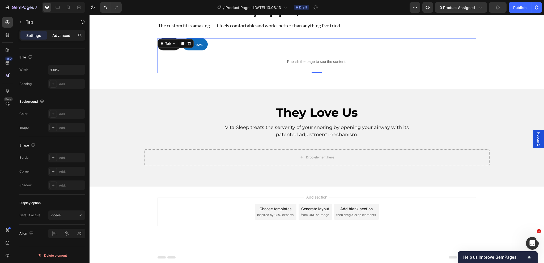
click at [62, 36] on p "Advanced" at bounding box center [61, 36] width 18 height 6
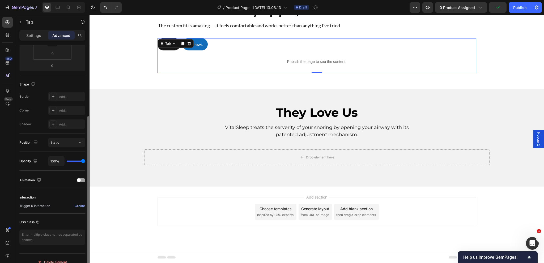
scroll to position [53, 0]
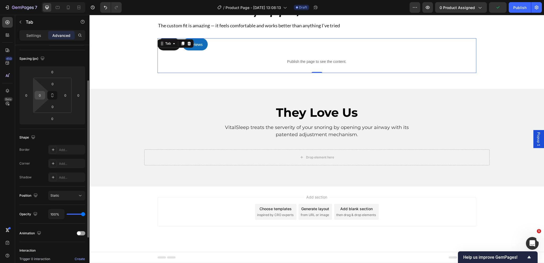
click at [41, 96] on input "0" at bounding box center [40, 95] width 8 height 8
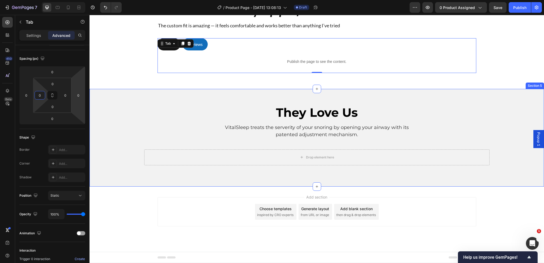
drag, startPoint x: 492, startPoint y: 112, endPoint x: 533, endPoint y: 99, distance: 42.7
click at [493, 112] on div "They Love Us Heading VitalSleep treats the serverity of your snoring by opening…" at bounding box center [317, 135] width 447 height 61
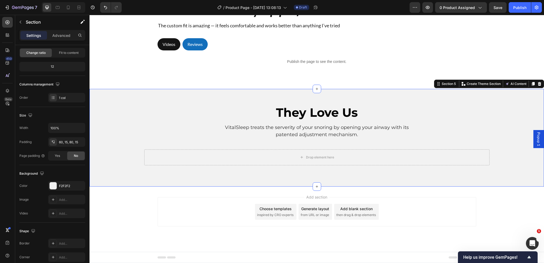
scroll to position [0, 0]
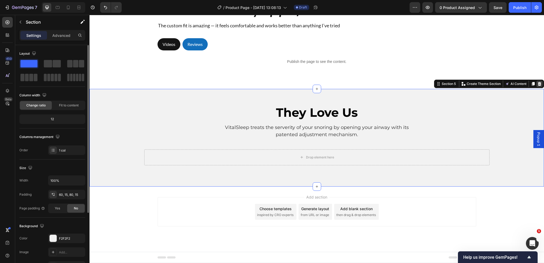
click at [538, 86] on icon at bounding box center [540, 84] width 4 height 4
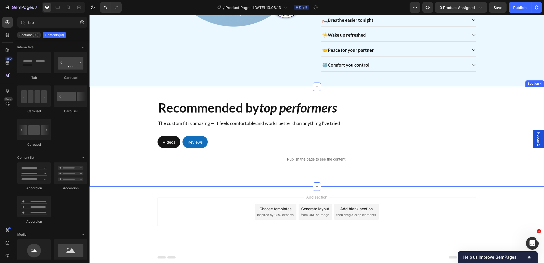
scroll to position [463, 0]
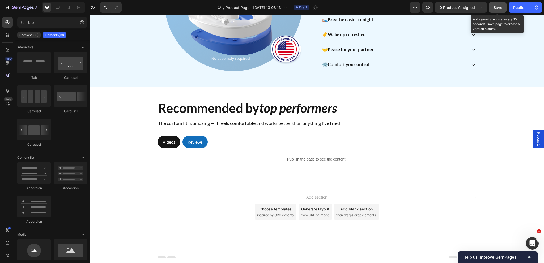
click at [501, 8] on span "Save" at bounding box center [498, 7] width 9 height 5
click at [197, 139] on p "Reviews" at bounding box center [195, 142] width 15 height 6
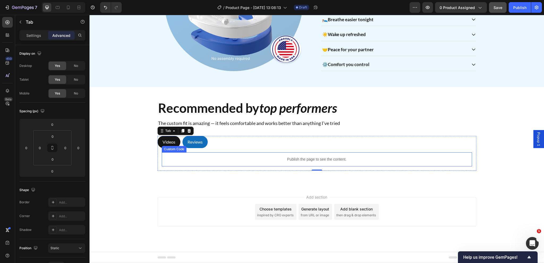
click at [245, 157] on p "Publish the page to see the content." at bounding box center [317, 160] width 310 height 6
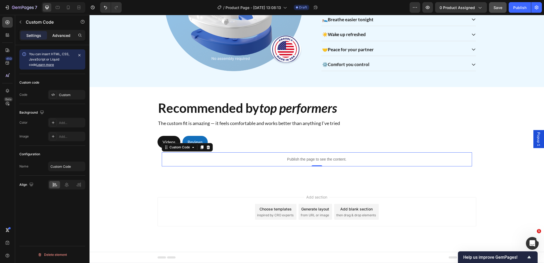
click at [62, 37] on p "Advanced" at bounding box center [61, 36] width 18 height 6
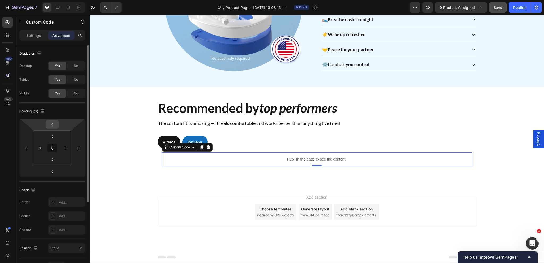
click at [53, 124] on input "0" at bounding box center [52, 125] width 11 height 8
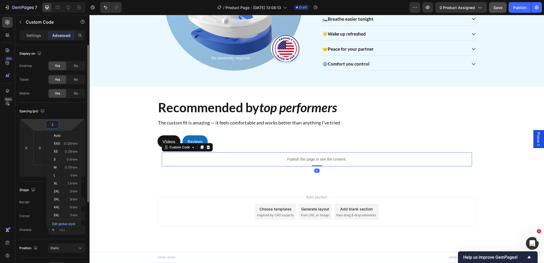
type input "24"
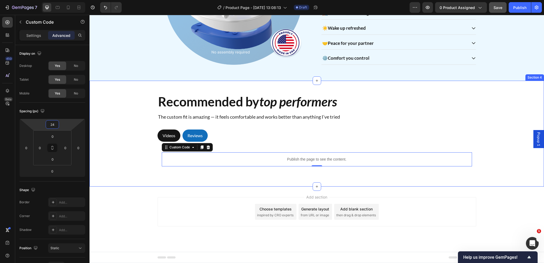
click at [111, 146] on div "Recommended by top performers Heading The custom fit is amazing — it feels comf…" at bounding box center [317, 133] width 447 height 78
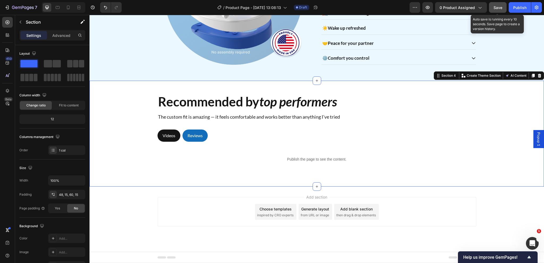
drag, startPoint x: 499, startPoint y: 8, endPoint x: 495, endPoint y: 10, distance: 4.1
click at [499, 8] on span "Save" at bounding box center [498, 7] width 9 height 5
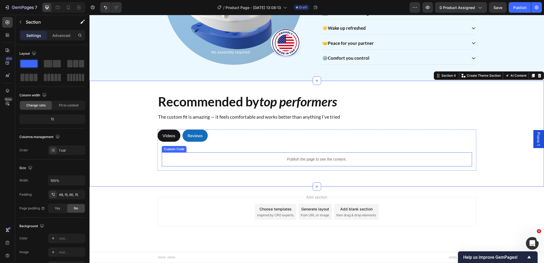
click at [254, 157] on p "Publish the page to see the content." at bounding box center [317, 160] width 310 height 6
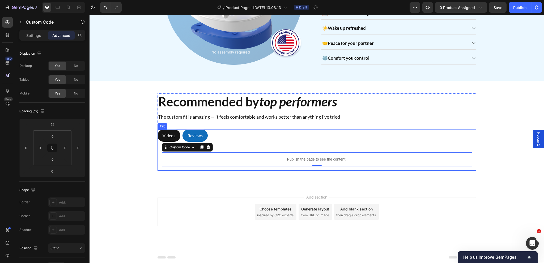
click at [227, 142] on div "Publish the page to see the content. Custom Code Publish the page to see the co…" at bounding box center [317, 156] width 319 height 29
click at [37, 32] on div "Settings" at bounding box center [33, 35] width 27 height 9
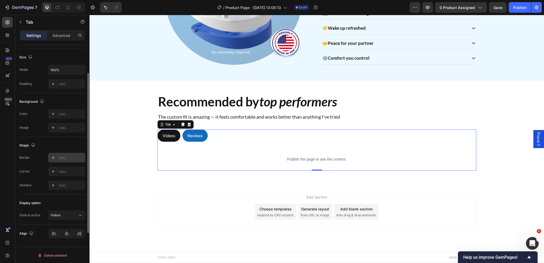
scroll to position [79, 0]
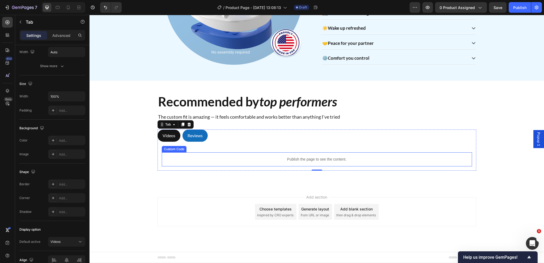
click at [238, 153] on div "Publish the page to see the content." at bounding box center [317, 160] width 310 height 14
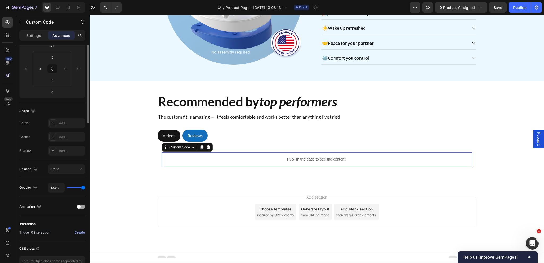
scroll to position [0, 0]
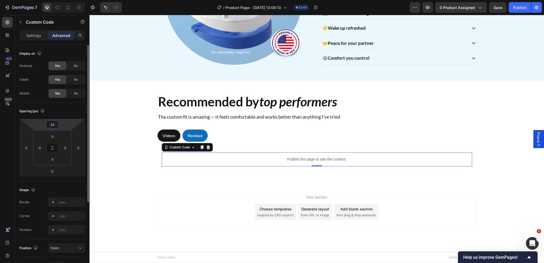
click at [56, 127] on input "24" at bounding box center [52, 125] width 11 height 8
type input "32"
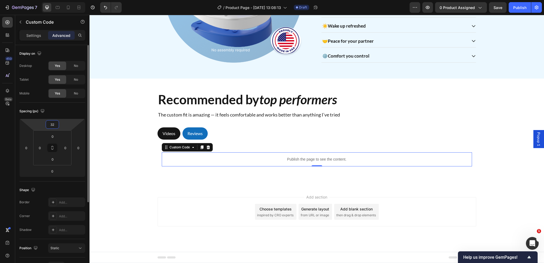
scroll to position [472, 0]
click at [125, 146] on div "Recommended by top performers Heading The custom fit is amazing — it feels comf…" at bounding box center [317, 131] width 447 height 80
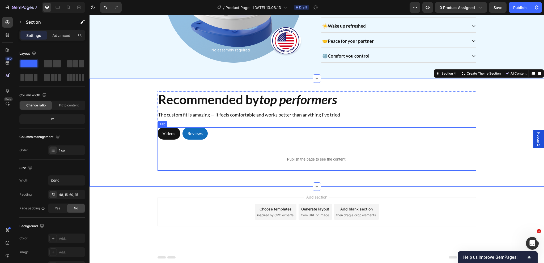
click at [165, 130] on p "Videos" at bounding box center [169, 133] width 13 height 6
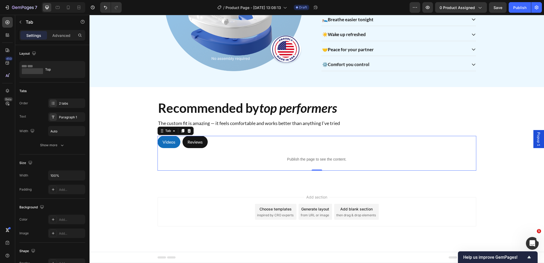
scroll to position [463, 0]
click at [502, 4] on button "Save" at bounding box center [498, 7] width 18 height 11
click at [214, 157] on p "Publish the page to see the content." at bounding box center [317, 160] width 310 height 6
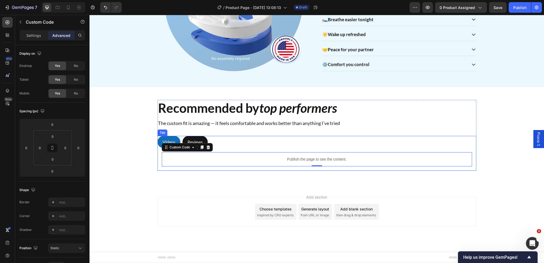
click at [196, 139] on p "Reviews" at bounding box center [195, 142] width 15 height 6
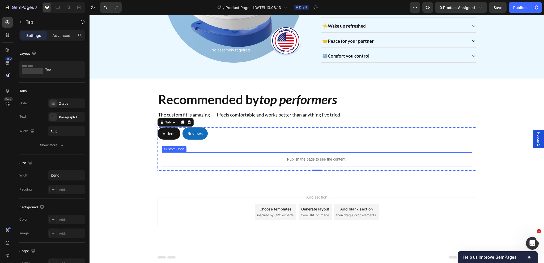
click at [213, 153] on div "Publish the page to see the content." at bounding box center [317, 160] width 310 height 14
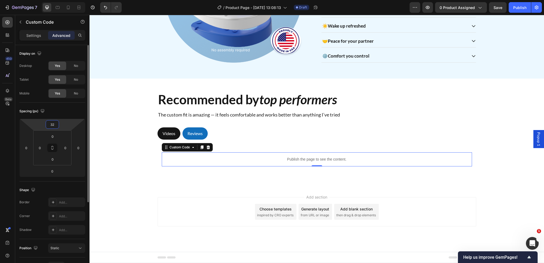
click at [57, 122] on input "32" at bounding box center [52, 125] width 11 height 8
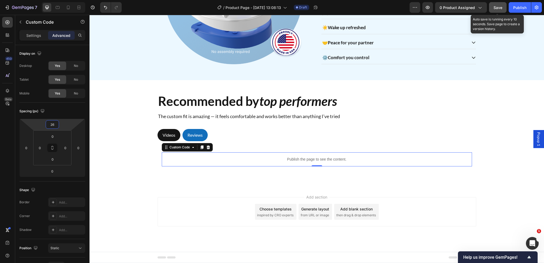
click at [502, 8] on span "Save" at bounding box center [498, 7] width 9 height 5
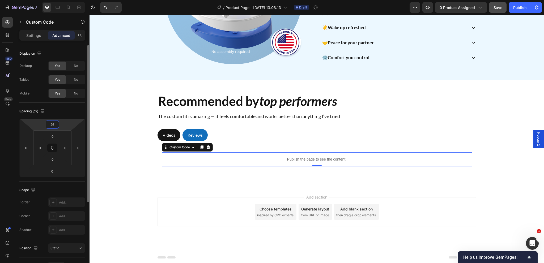
click at [51, 126] on input "26" at bounding box center [52, 125] width 11 height 8
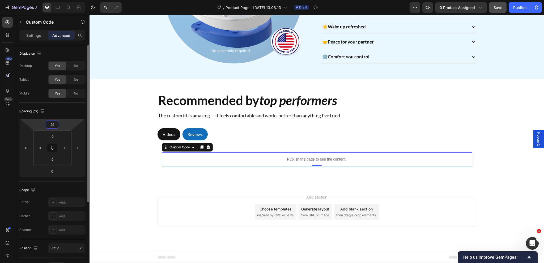
type input "30"
click at [502, 10] on div "Save" at bounding box center [498, 8] width 9 height 6
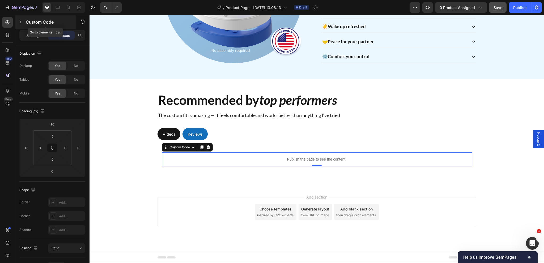
click at [21, 19] on button "button" at bounding box center [20, 22] width 9 height 9
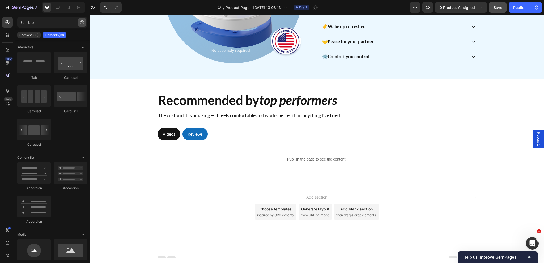
click at [79, 20] on button "button" at bounding box center [82, 22] width 9 height 9
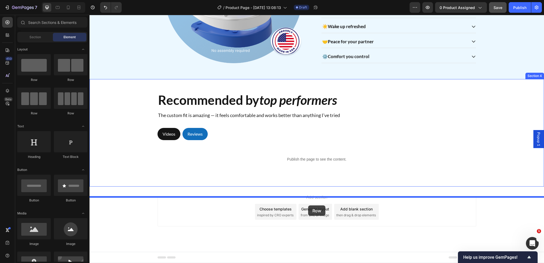
drag, startPoint x: 122, startPoint y: 83, endPoint x: 309, endPoint y: 206, distance: 223.9
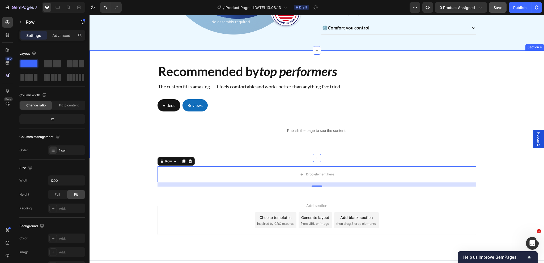
scroll to position [498, 0]
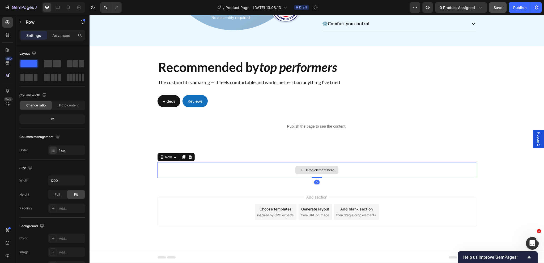
drag, startPoint x: 313, startPoint y: 189, endPoint x: 313, endPoint y: 180, distance: 8.2
click at [313, 178] on div "Drop element here Row 0" at bounding box center [317, 170] width 319 height 16
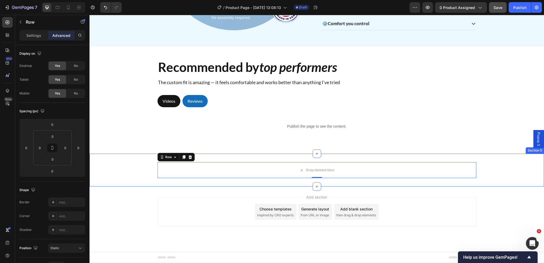
click at [147, 170] on div "Drop element here Row 0" at bounding box center [317, 170] width 455 height 16
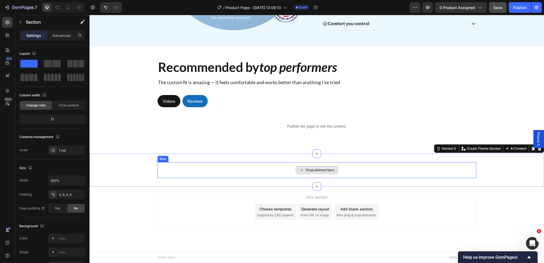
click at [189, 176] on div "Drop element here" at bounding box center [317, 170] width 319 height 16
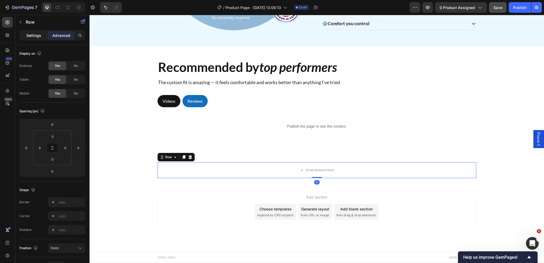
click at [33, 39] on div "Settings" at bounding box center [33, 35] width 27 height 9
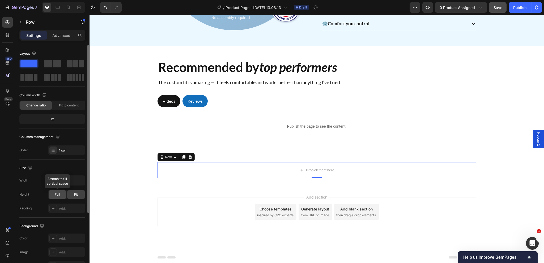
click at [59, 195] on span "Full" at bounding box center [57, 194] width 5 height 5
click at [82, 182] on icon "button" at bounding box center [80, 180] width 5 height 5
click at [69, 204] on p "Full 100%" at bounding box center [65, 204] width 30 height 5
type input "100%"
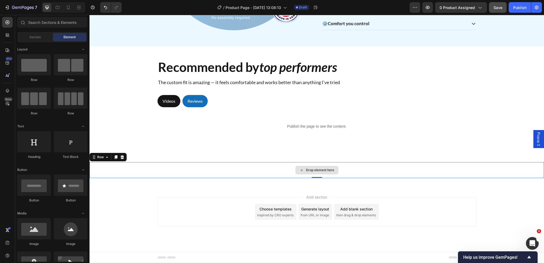
click at [323, 174] on div "Drop element here" at bounding box center [317, 170] width 43 height 9
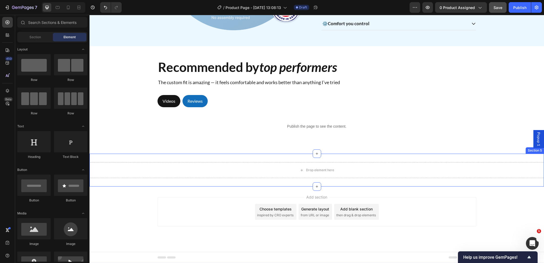
click at [226, 164] on div "Drop element here Row Section 5" at bounding box center [317, 170] width 455 height 33
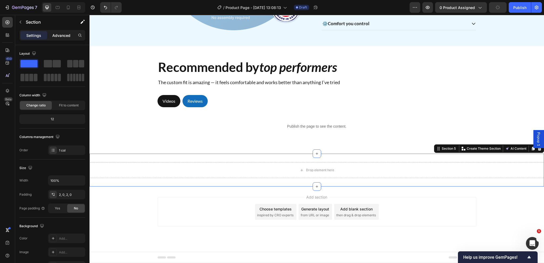
click at [67, 36] on p "Advanced" at bounding box center [61, 36] width 18 height 6
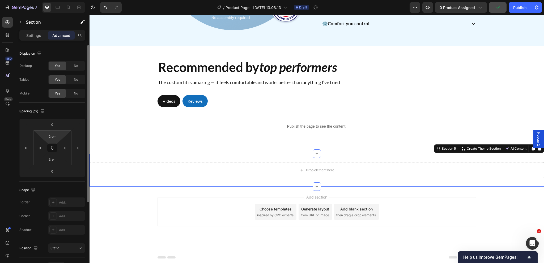
click at [59, 133] on div "2rem" at bounding box center [52, 136] width 13 height 9
click at [56, 136] on input "2rem" at bounding box center [52, 137] width 11 height 8
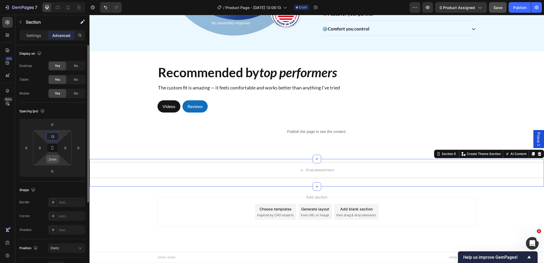
type input "12"
click at [58, 161] on div "2rem" at bounding box center [52, 159] width 13 height 9
click at [56, 159] on input "2rem" at bounding box center [52, 159] width 11 height 8
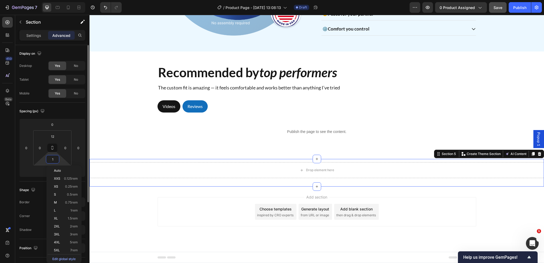
scroll to position [494, 0]
type input "12"
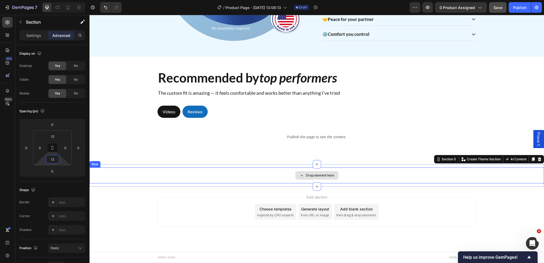
click at [293, 176] on div "Drop element here" at bounding box center [317, 176] width 455 height 16
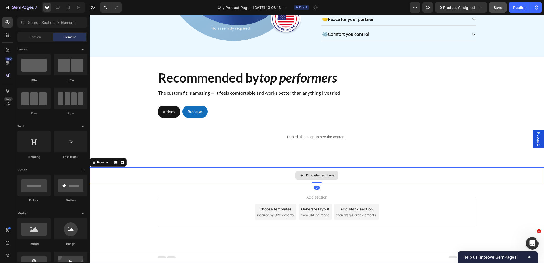
click at [310, 177] on div "Drop element here" at bounding box center [320, 176] width 28 height 4
click at [45, 23] on input "text" at bounding box center [52, 22] width 70 height 11
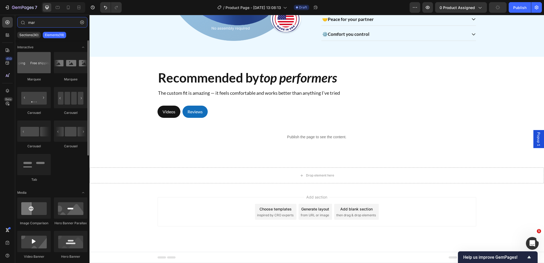
type input "mar"
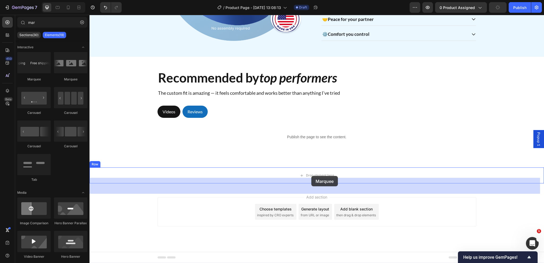
drag, startPoint x: 125, startPoint y: 79, endPoint x: 311, endPoint y: 176, distance: 209.9
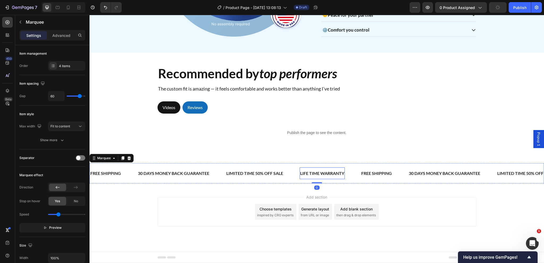
scroll to position [498, 0]
click at [171, 175] on div "30 DAYS MONEY BACK GUARANTEE" at bounding box center [173, 173] width 73 height 7
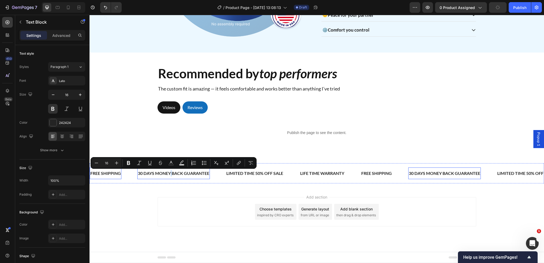
click at [106, 175] on div "FREE SHIPPING" at bounding box center [106, 173] width 32 height 7
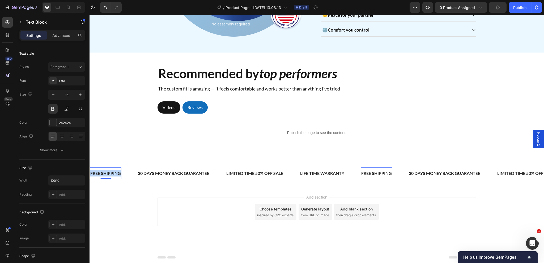
click at [106, 175] on p "FREE SHIPPING" at bounding box center [105, 173] width 31 height 6
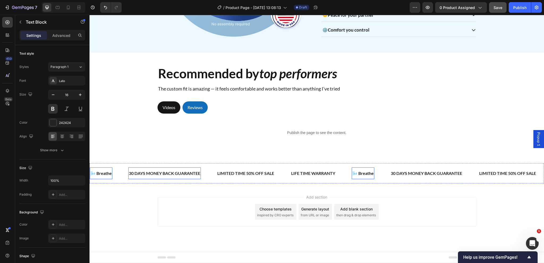
click at [154, 175] on p "30 DAYS MONEY BACK GUARANTEE" at bounding box center [164, 173] width 71 height 6
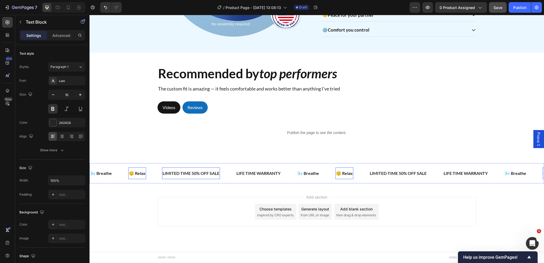
click at [179, 174] on div "LIMITED TIME 50% OFF SALE" at bounding box center [191, 173] width 58 height 7
click at [180, 173] on div "LIMITED TIME 50% OFF SALE" at bounding box center [191, 173] width 58 height 7
click at [180, 173] on p "LIMITED TIME 50% OFF SALE" at bounding box center [191, 173] width 57 height 6
click at [226, 175] on div "LIFE TIME WARRANTY" at bounding box center [222, 173] width 45 height 7
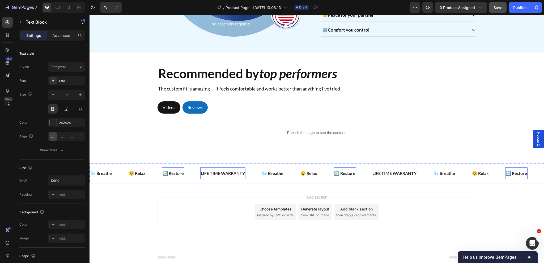
click at [226, 175] on div "LIFE TIME WARRANTY" at bounding box center [222, 173] width 45 height 7
click at [226, 175] on p "LIFE TIME WARRANTY" at bounding box center [223, 173] width 44 height 6
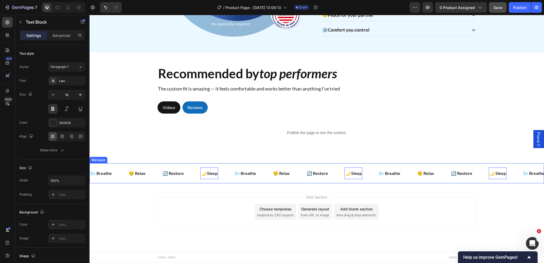
click at [227, 172] on div "🌙 Sleep Text Block 0" at bounding box center [217, 174] width 34 height 12
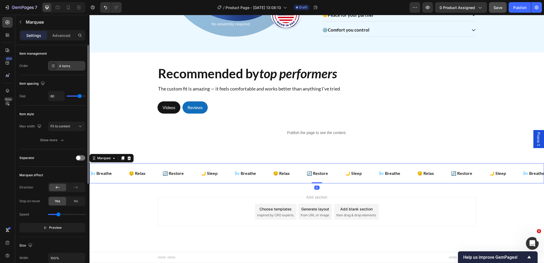
click at [64, 65] on div "4 items" at bounding box center [71, 66] width 25 height 5
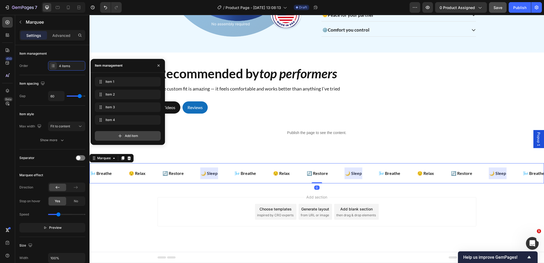
click at [127, 134] on div "Add item" at bounding box center [128, 136] width 66 height 10
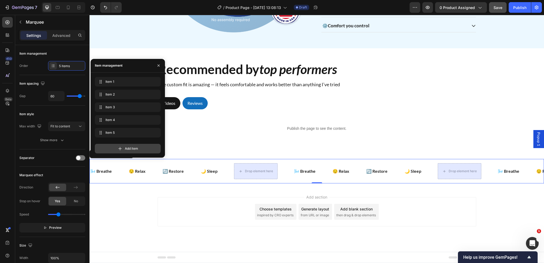
click at [129, 148] on span "Add item" at bounding box center [131, 148] width 13 height 5
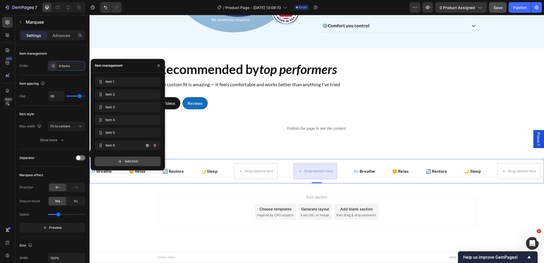
scroll to position [0, 2]
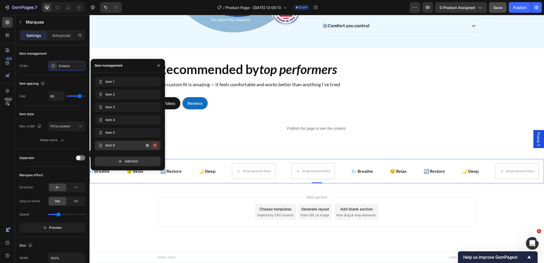
click at [153, 144] on icon "button" at bounding box center [155, 146] width 4 height 4
click at [153, 145] on div "Delete" at bounding box center [151, 145] width 10 height 5
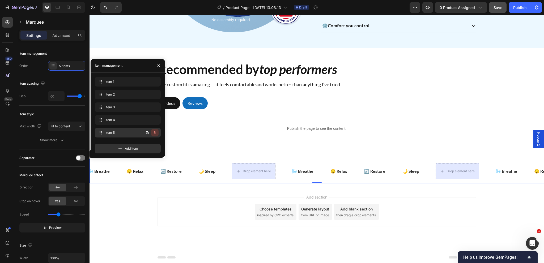
click at [155, 132] on icon "button" at bounding box center [155, 133] width 4 height 4
click at [155, 132] on div "Delete" at bounding box center [151, 132] width 10 height 5
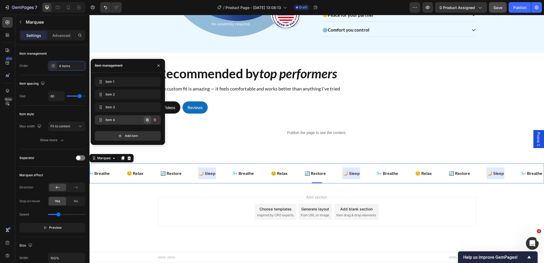
click at [148, 121] on icon "button" at bounding box center [147, 120] width 3 height 3
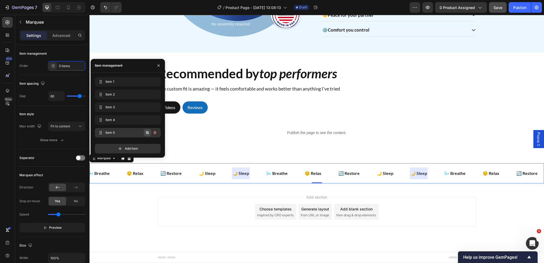
click at [146, 134] on icon "button" at bounding box center [147, 133] width 4 height 4
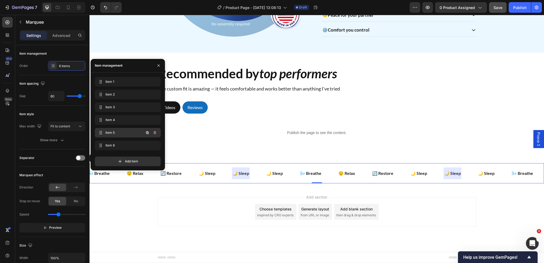
scroll to position [0, 0]
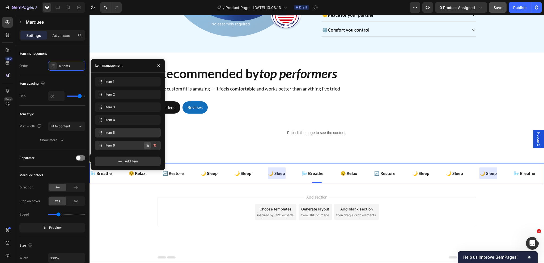
click at [145, 146] on icon "button" at bounding box center [147, 146] width 4 height 4
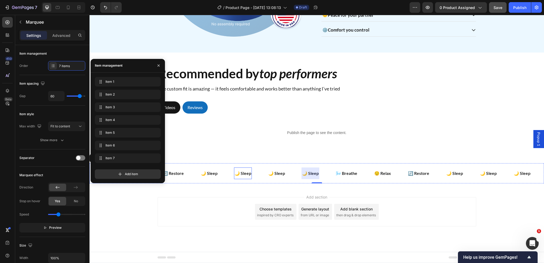
click at [247, 175] on p "🌙 Sleep" at bounding box center [243, 173] width 17 height 6
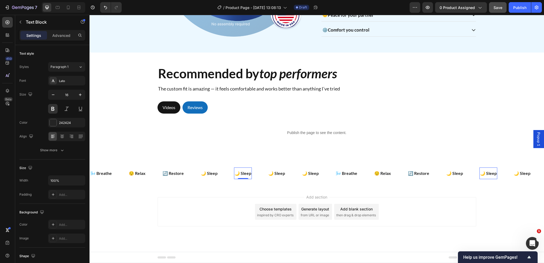
click at [246, 173] on p "🌙 Sleep" at bounding box center [243, 173] width 17 height 6
click at [283, 173] on p "🌙 Sleep" at bounding box center [279, 173] width 17 height 6
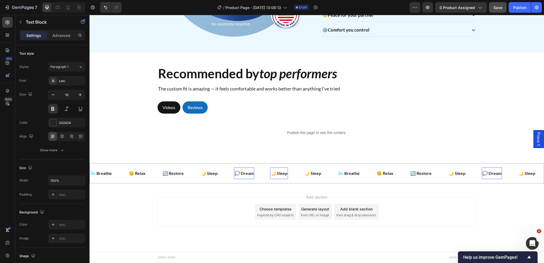
click at [283, 173] on p "🌙 Sleep" at bounding box center [279, 173] width 17 height 6
click at [317, 172] on p "🌙 Sleep" at bounding box center [317, 173] width 17 height 6
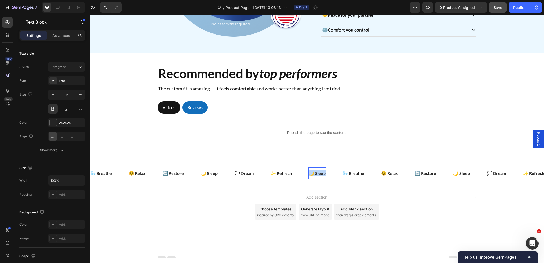
click at [317, 172] on p "🌙 Sleep" at bounding box center [317, 173] width 17 height 6
click at [342, 163] on div "🌬️ Breathe Text Block 😌 Relax Text Block 🔄 Restore Text Block 🌙 Sleep Text Bloc…" at bounding box center [317, 173] width 455 height 27
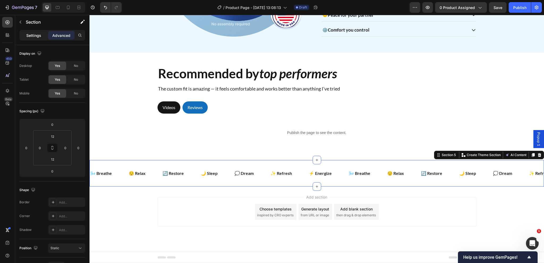
click at [31, 35] on p "Settings" at bounding box center [33, 36] width 15 height 6
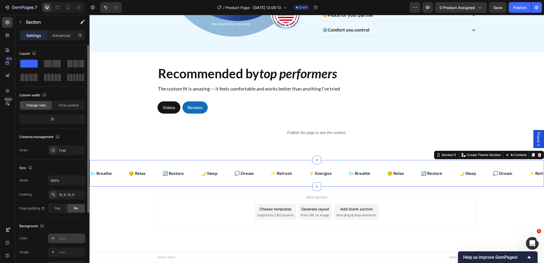
scroll to position [27, 0]
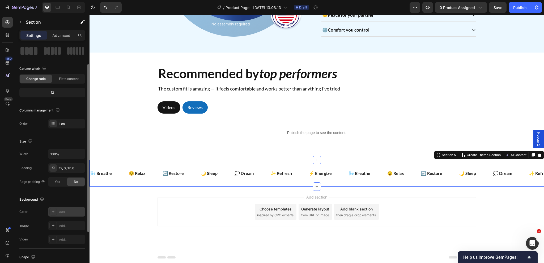
click at [66, 211] on div "Add..." at bounding box center [71, 212] width 25 height 5
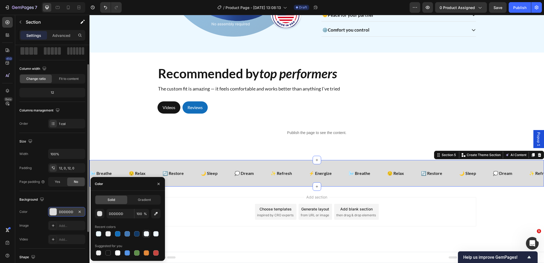
click at [144, 234] on div at bounding box center [146, 234] width 6 height 6
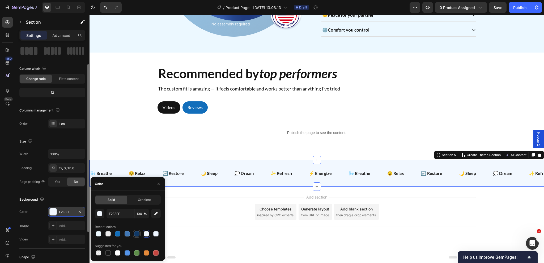
click at [135, 233] on div at bounding box center [136, 233] width 5 height 5
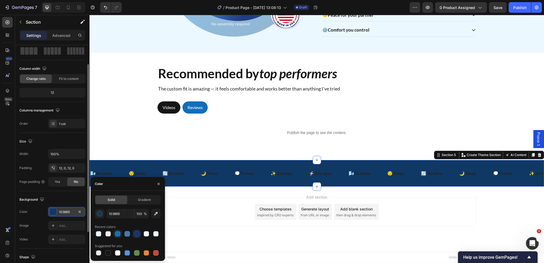
click at [116, 236] on div at bounding box center [117, 233] width 5 height 5
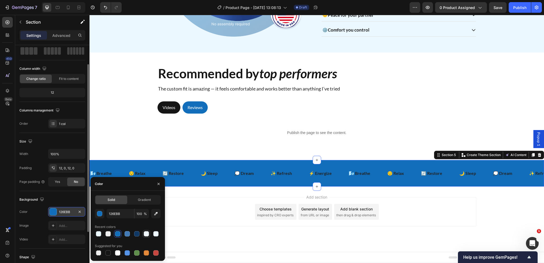
click at [145, 234] on div at bounding box center [146, 233] width 5 height 5
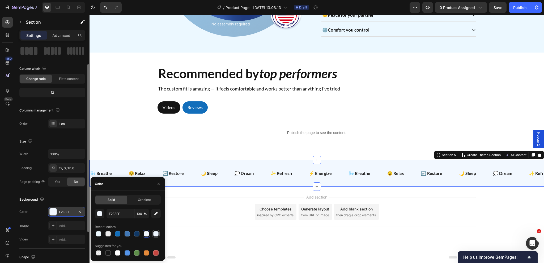
click at [158, 234] on div at bounding box center [155, 233] width 5 height 5
type input "EDF5FF"
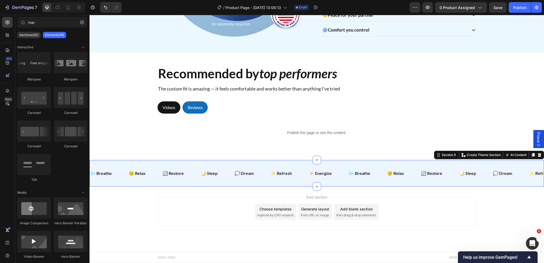
click at [207, 199] on div "Add section Choose templates inspired by CRO experts Generate layout from URL o…" at bounding box center [317, 211] width 319 height 29
click at [175, 175] on p "🔄 Restore" at bounding box center [173, 173] width 21 height 6
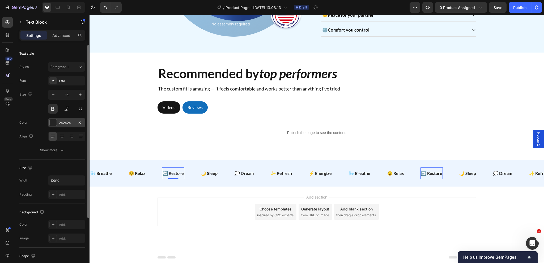
click at [61, 125] on div "242424" at bounding box center [66, 123] width 15 height 5
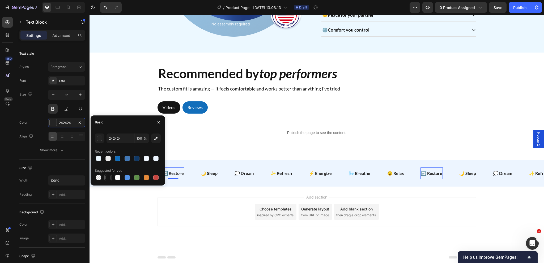
click at [109, 178] on div at bounding box center [108, 177] width 5 height 5
type input "151515"
click at [217, 173] on p "🌙 Sleep" at bounding box center [209, 173] width 17 height 6
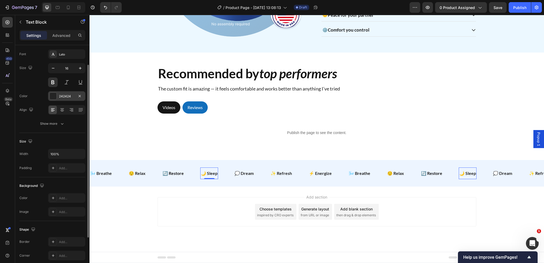
click at [64, 95] on div "242424" at bounding box center [66, 96] width 15 height 5
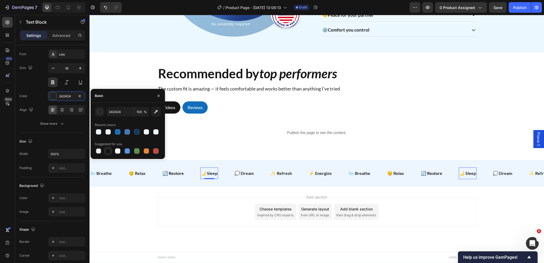
click at [107, 151] on div at bounding box center [108, 151] width 5 height 5
type input "151515"
click at [252, 175] on p "💭 Dream" at bounding box center [244, 173] width 19 height 6
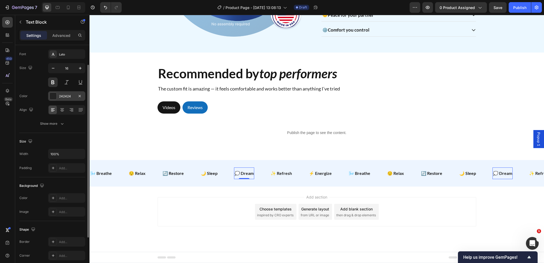
click at [63, 94] on div "242424" at bounding box center [66, 96] width 15 height 5
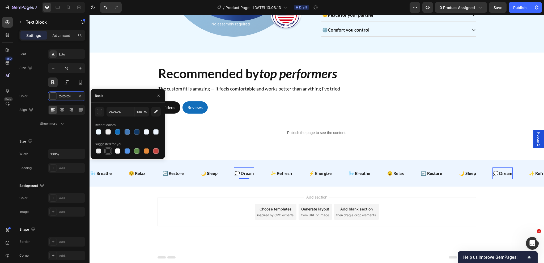
click at [111, 150] on div at bounding box center [108, 151] width 5 height 5
type input "151515"
click at [286, 175] on p "✨ Refresh" at bounding box center [281, 173] width 21 height 6
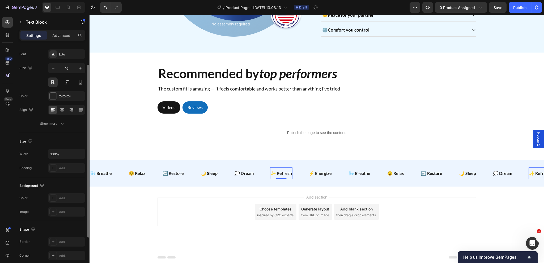
click at [57, 89] on div "Font Lato Size 16 Color 242424 Align Show more" at bounding box center [52, 88] width 66 height 79
click at [64, 96] on div "242424" at bounding box center [66, 96] width 15 height 5
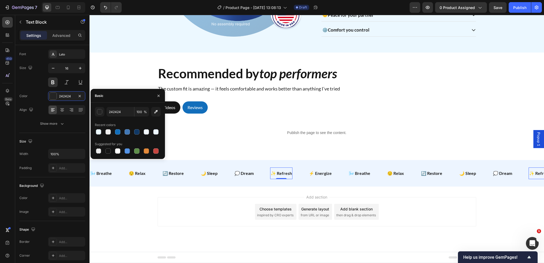
drag, startPoint x: 109, startPoint y: 152, endPoint x: 132, endPoint y: 154, distance: 22.2
click at [110, 153] on div at bounding box center [108, 151] width 5 height 5
type input "151515"
click at [322, 176] on p "⚡ Energize" at bounding box center [320, 173] width 23 height 6
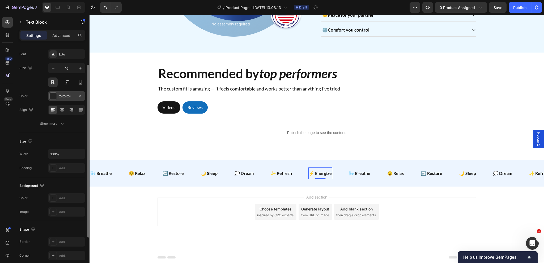
click at [66, 93] on div "242424" at bounding box center [66, 96] width 37 height 10
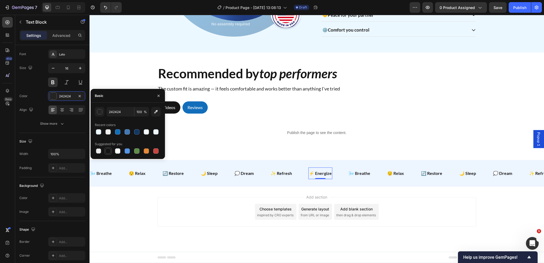
click at [109, 151] on div at bounding box center [108, 151] width 5 height 5
type input "151515"
click at [368, 174] on p "🌬️ Breathe" at bounding box center [360, 173] width 22 height 6
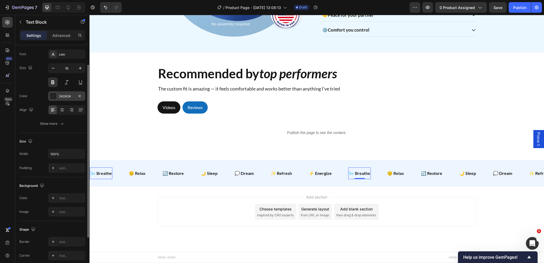
click at [62, 96] on div "242424" at bounding box center [66, 96] width 15 height 5
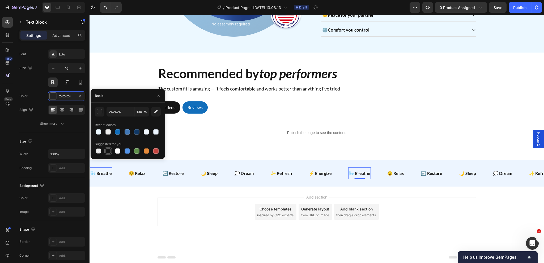
click at [109, 151] on div at bounding box center [108, 151] width 5 height 5
type input "151515"
click at [402, 175] on p "😌 Relax" at bounding box center [395, 173] width 17 height 6
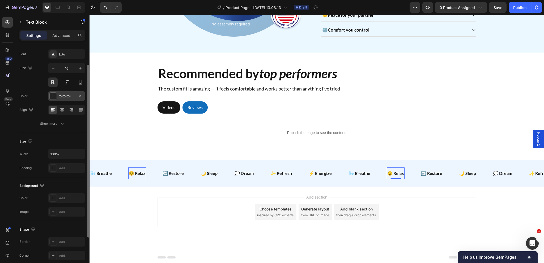
click at [63, 95] on div "242424" at bounding box center [66, 96] width 15 height 5
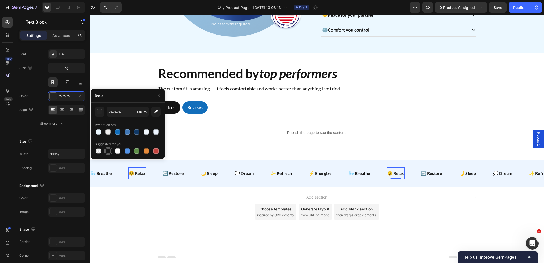
click at [110, 150] on div at bounding box center [108, 151] width 5 height 5
type input "151515"
click at [440, 174] on p "🔄 Restore" at bounding box center [431, 173] width 21 height 6
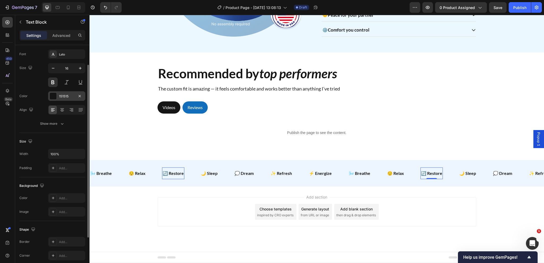
click at [60, 96] on div "151515" at bounding box center [66, 96] width 15 height 5
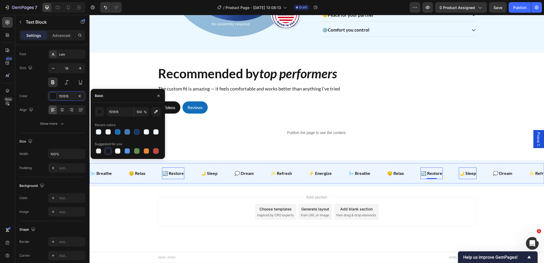
click at [472, 174] on p "🌙 Sleep" at bounding box center [468, 173] width 17 height 6
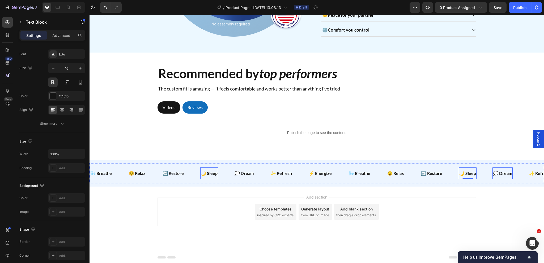
click at [502, 172] on p "💭 Dream" at bounding box center [502, 173] width 19 height 6
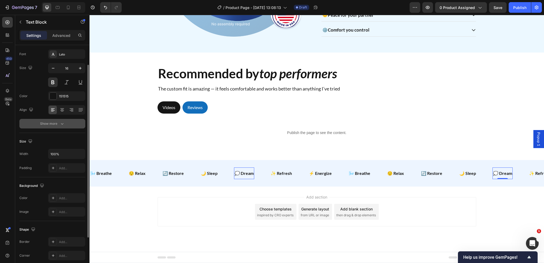
click at [54, 126] on div "Show more" at bounding box center [52, 123] width 25 height 5
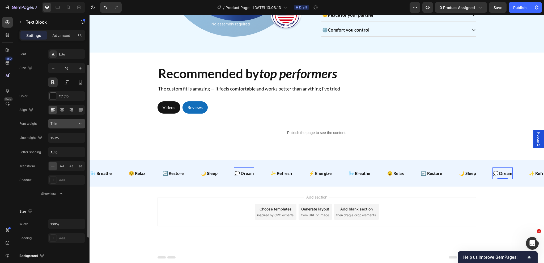
click at [66, 123] on div "Thin" at bounding box center [63, 123] width 27 height 5
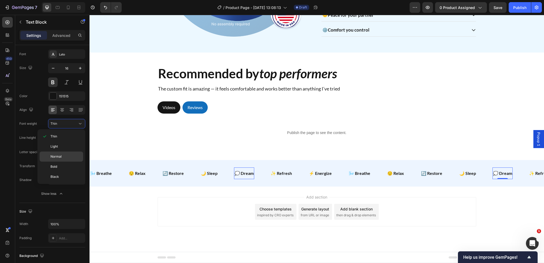
click at [58, 156] on span "Normal" at bounding box center [55, 156] width 11 height 5
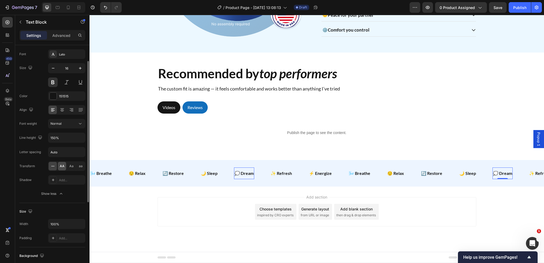
click at [62, 168] on div "AA" at bounding box center [62, 166] width 8 height 9
click at [293, 174] on p "✨ Refresh" at bounding box center [283, 173] width 21 height 6
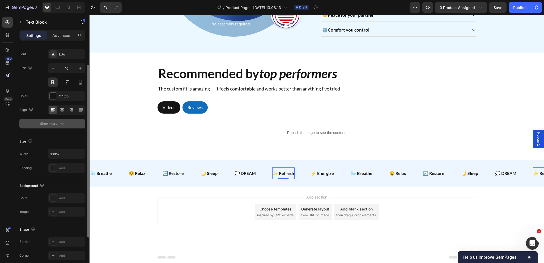
click at [57, 125] on div "Show more" at bounding box center [52, 123] width 25 height 5
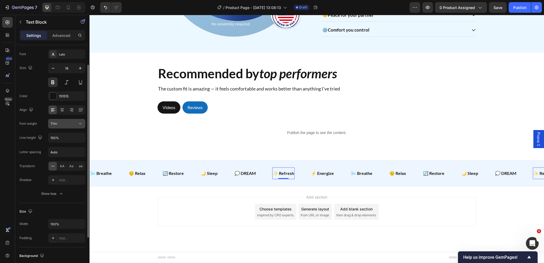
click at [72, 127] on button "Thin" at bounding box center [66, 124] width 37 height 10
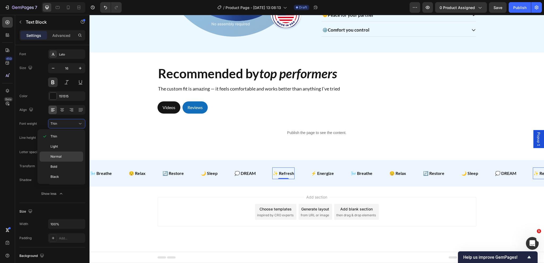
click at [62, 157] on p "Normal" at bounding box center [65, 156] width 30 height 5
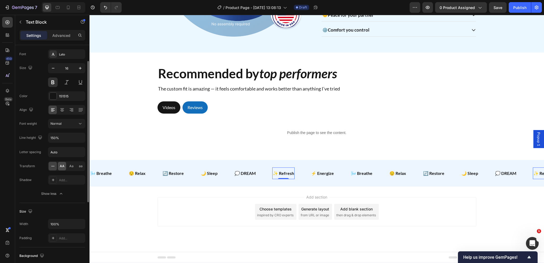
click at [62, 169] on div "AA" at bounding box center [62, 166] width 8 height 9
click at [326, 173] on p "⚡ Energize" at bounding box center [325, 173] width 23 height 6
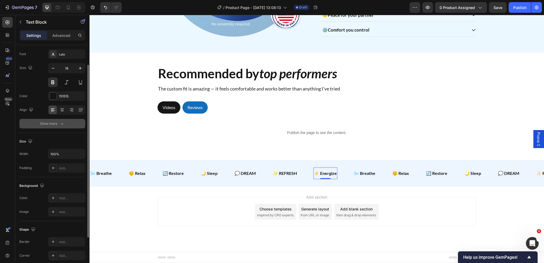
click at [47, 127] on button "Show more" at bounding box center [52, 124] width 66 height 10
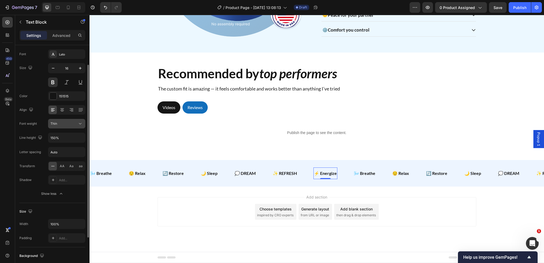
click at [65, 126] on div "Thin" at bounding box center [66, 123] width 32 height 5
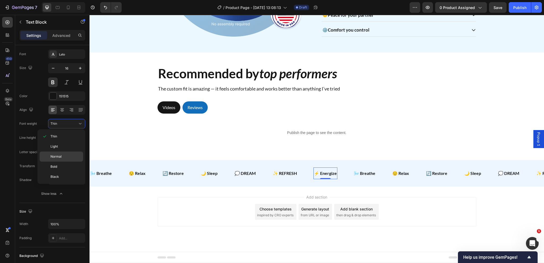
click at [59, 157] on span "Normal" at bounding box center [55, 156] width 11 height 5
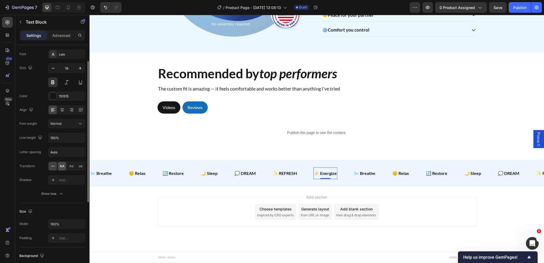
click at [64, 167] on span "AA" at bounding box center [62, 166] width 5 height 5
click at [375, 172] on p "🌬️ Breathe" at bounding box center [368, 173] width 22 height 6
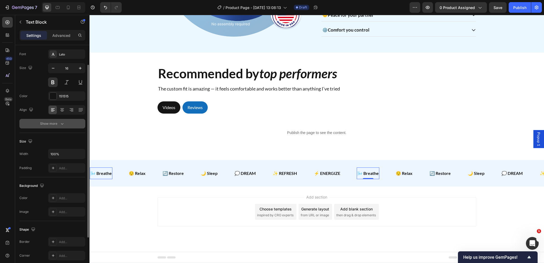
click at [51, 123] on div "Show more" at bounding box center [52, 123] width 25 height 5
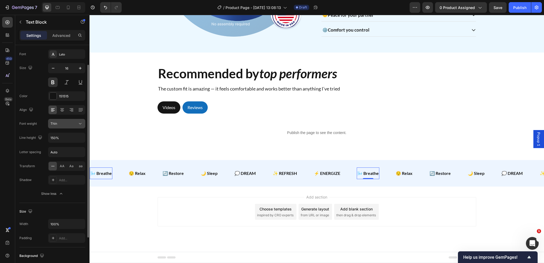
click at [72, 127] on button "Thin" at bounding box center [66, 124] width 37 height 10
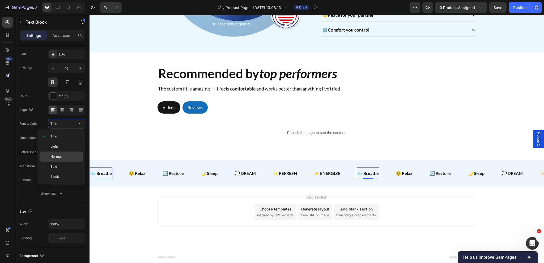
click at [55, 158] on span "Normal" at bounding box center [55, 156] width 11 height 5
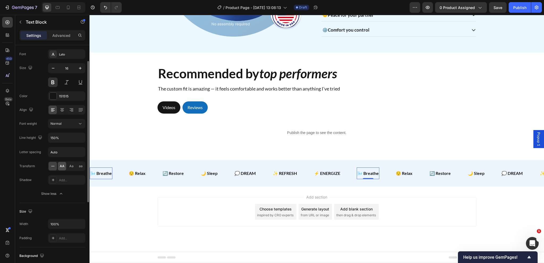
click at [61, 167] on span "AA" at bounding box center [62, 166] width 5 height 5
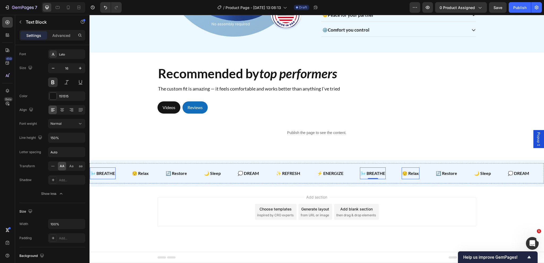
click at [418, 176] on p "😌 Relax" at bounding box center [410, 173] width 17 height 6
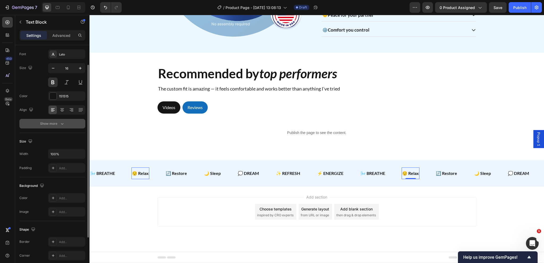
click at [47, 125] on div "Show more" at bounding box center [52, 123] width 25 height 5
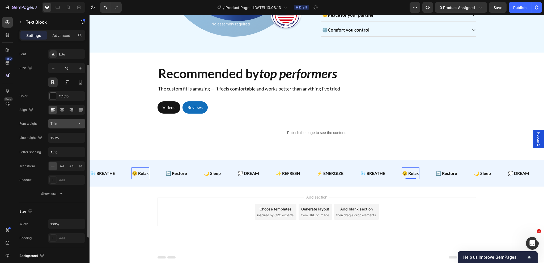
click at [77, 125] on div "Thin" at bounding box center [63, 123] width 27 height 5
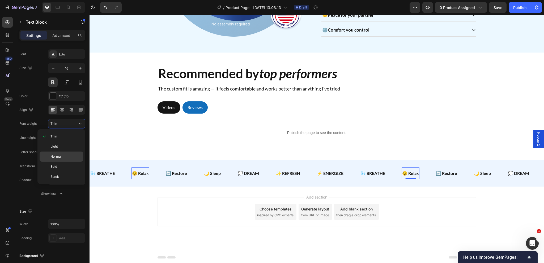
click at [61, 158] on span "Normal" at bounding box center [55, 156] width 11 height 5
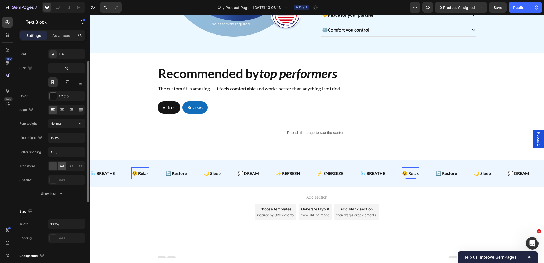
click at [63, 165] on span "AA" at bounding box center [62, 166] width 5 height 5
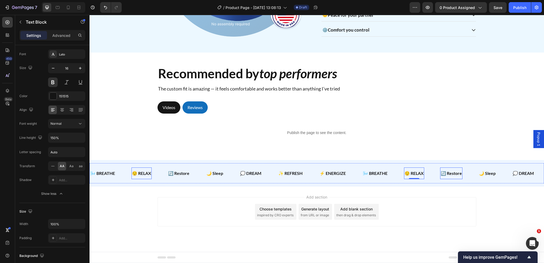
click at [460, 173] on p "🔄 Restore" at bounding box center [451, 173] width 21 height 6
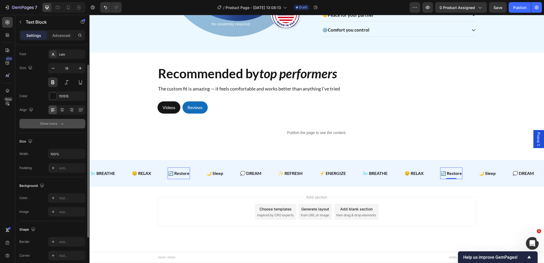
click at [49, 124] on div "Show more" at bounding box center [52, 123] width 25 height 5
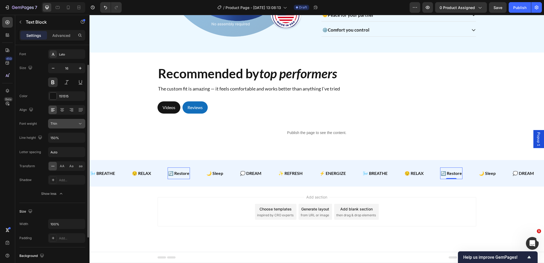
click at [66, 123] on div "Thin" at bounding box center [63, 123] width 27 height 5
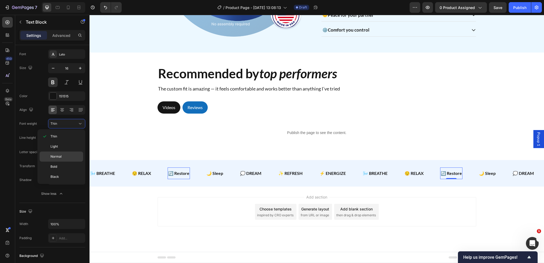
drag, startPoint x: 59, startPoint y: 159, endPoint x: 53, endPoint y: 158, distance: 5.7
click at [58, 159] on div "Normal" at bounding box center [62, 157] width 44 height 10
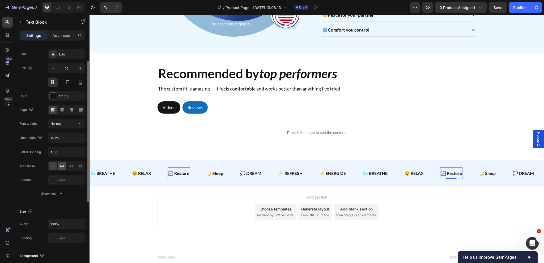
click at [61, 167] on span "AA" at bounding box center [62, 166] width 5 height 5
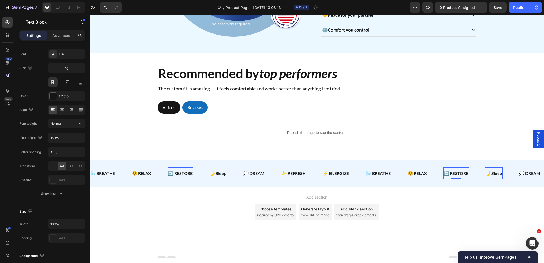
click at [502, 172] on p "🌙 Sleep" at bounding box center [494, 173] width 17 height 6
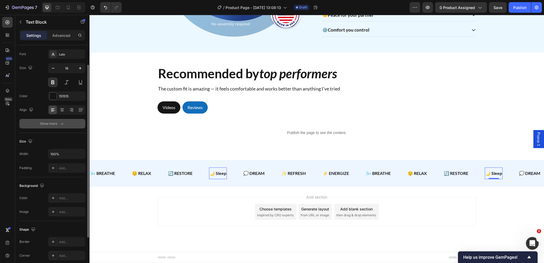
click at [49, 124] on div "Show more" at bounding box center [52, 123] width 25 height 5
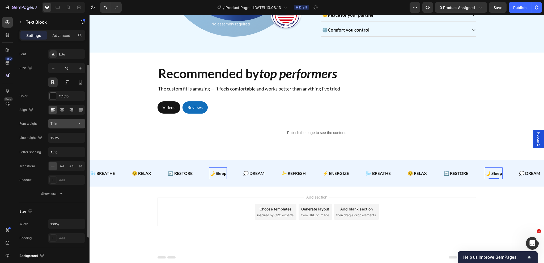
click at [70, 124] on div "Thin" at bounding box center [63, 123] width 27 height 5
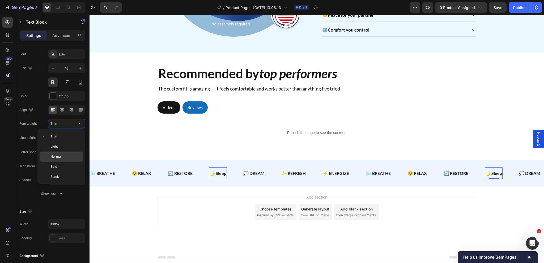
click at [60, 158] on span "Normal" at bounding box center [55, 156] width 11 height 5
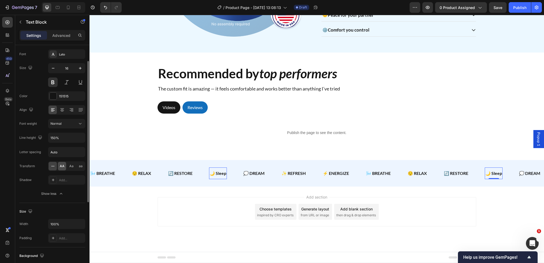
click at [63, 168] on div "AA" at bounding box center [62, 166] width 8 height 9
click at [119, 167] on div "🌬️ Breathe Text Block 😌 Relax Text Block 🔄 Restore Text Block 🌙 Sleep Text Bloc…" at bounding box center [317, 173] width 455 height 20
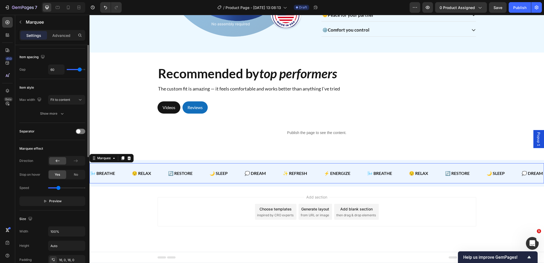
scroll to position [0, 0]
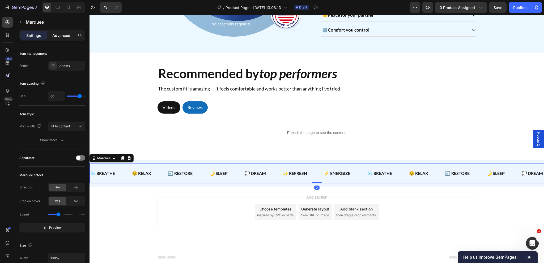
click at [59, 39] on div "Advanced" at bounding box center [61, 35] width 27 height 9
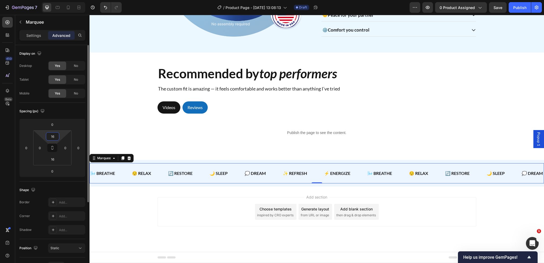
click at [56, 138] on input "16" at bounding box center [52, 137] width 11 height 8
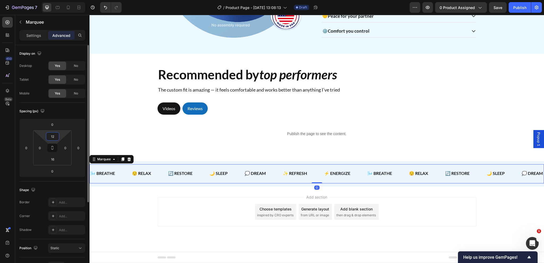
scroll to position [497, 0]
type input "12"
click at [53, 160] on input "16" at bounding box center [52, 159] width 11 height 8
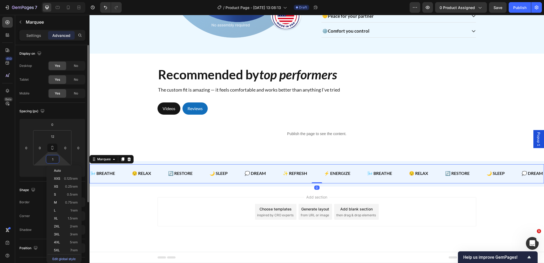
scroll to position [496, 0]
type input "12"
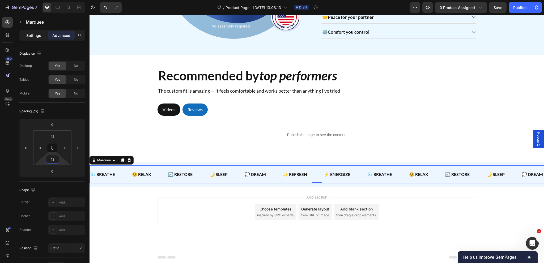
click at [31, 37] on p "Settings" at bounding box center [33, 36] width 15 height 6
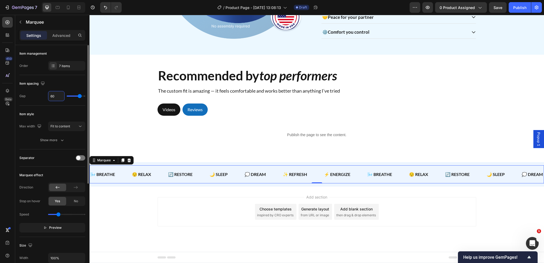
click at [57, 96] on input "60" at bounding box center [56, 96] width 16 height 10
type input "4"
type input "48"
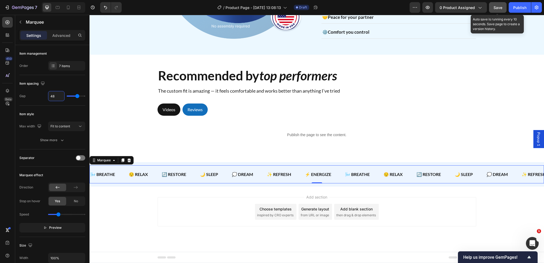
type input "48"
click at [499, 9] on span "Save" at bounding box center [498, 7] width 9 height 5
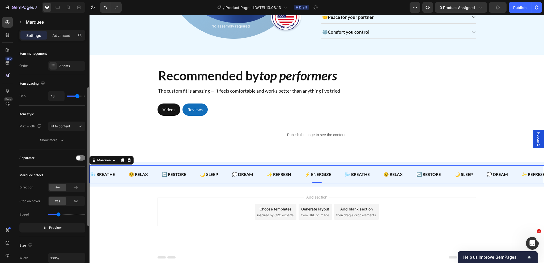
scroll to position [27, 0]
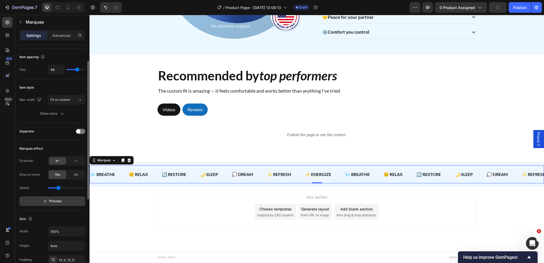
click at [46, 201] on icon "button" at bounding box center [45, 201] width 2 height 2
click at [166, 107] on p "Videos" at bounding box center [169, 110] width 13 height 6
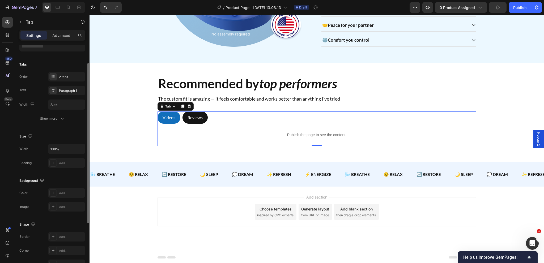
scroll to position [0, 0]
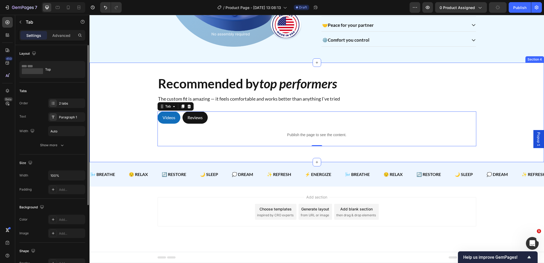
click at [499, 75] on div "Recommended by top performers Heading The custom fit is amazing — it feels comf…" at bounding box center [317, 110] width 447 height 71
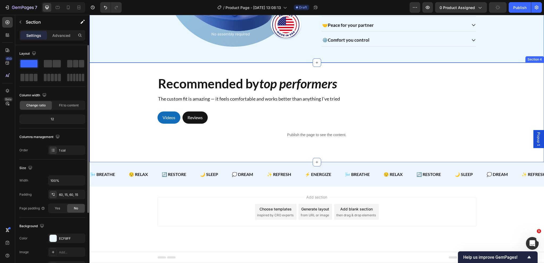
click at [520, 63] on div "Recommended by top performers Heading The custom fit is amazing — it feels comf…" at bounding box center [317, 113] width 455 height 100
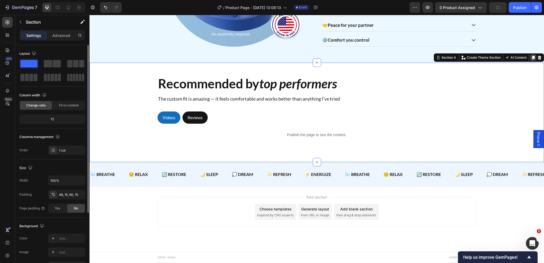
click at [532, 56] on icon at bounding box center [533, 58] width 3 height 4
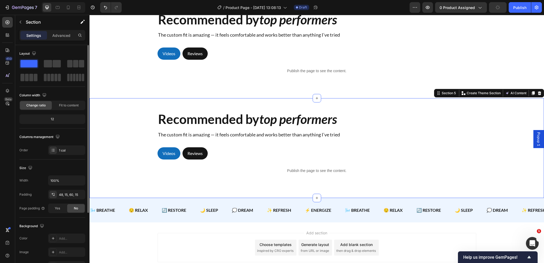
scroll to position [551, 0]
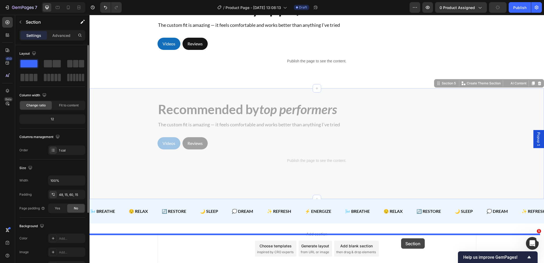
drag, startPoint x: 440, startPoint y: 94, endPoint x: 401, endPoint y: 239, distance: 149.3
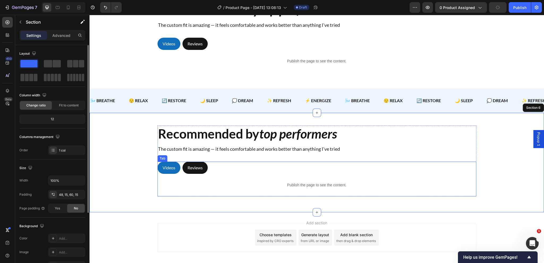
click at [235, 174] on ul "Videos Reviews" at bounding box center [317, 168] width 319 height 12
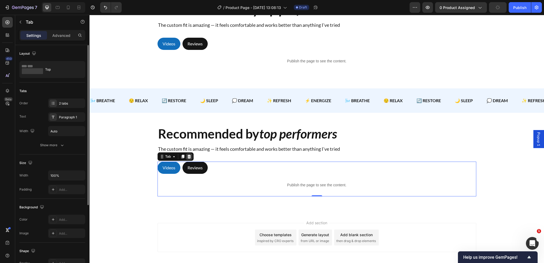
click at [188, 159] on icon at bounding box center [188, 157] width 3 height 4
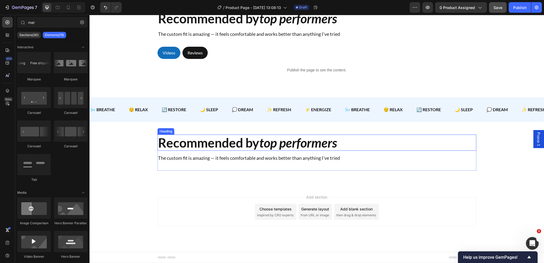
click at [203, 145] on h2 "Recommended by top performers" at bounding box center [317, 143] width 319 height 16
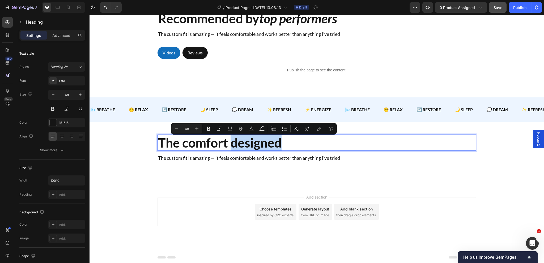
drag, startPoint x: 285, startPoint y: 147, endPoint x: 229, endPoint y: 146, distance: 56.1
click at [229, 146] on p "The comfort designed" at bounding box center [317, 142] width 318 height 15
click at [220, 128] on icon "Editor contextual toolbar" at bounding box center [219, 128] width 5 height 5
click at [131, 158] on div "The comfort designed Heading 12 The custom fit is amazing — it feels comfortabl…" at bounding box center [317, 153] width 447 height 36
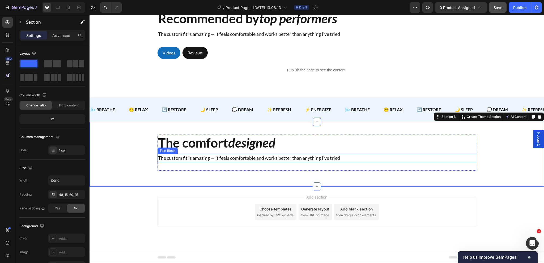
click at [172, 160] on p "The custom fit is amazing — it feels comfortable and works better than anything…" at bounding box center [317, 158] width 318 height 7
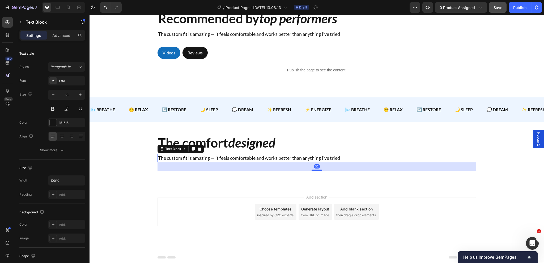
click at [172, 160] on p "The custom fit is amazing — it feels comfortable and works better than anything…" at bounding box center [317, 158] width 318 height 7
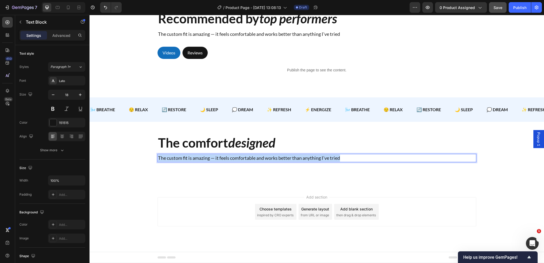
click at [172, 160] on p "The custom fit is amazing — it feels comfortable and works better than anything…" at bounding box center [317, 158] width 318 height 7
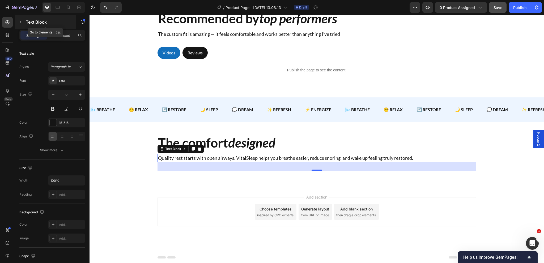
click at [21, 20] on icon "button" at bounding box center [20, 22] width 4 height 4
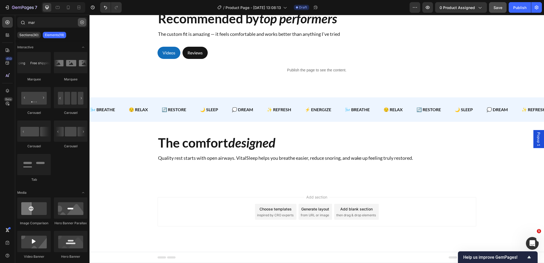
click at [82, 25] on button "button" at bounding box center [82, 22] width 9 height 9
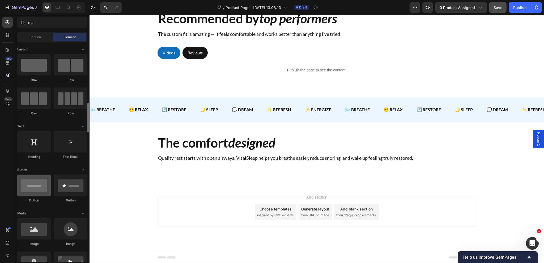
scroll to position [106, 0]
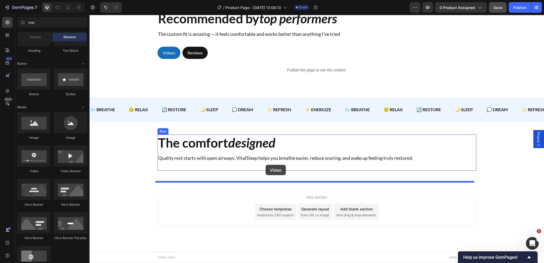
drag, startPoint x: 128, startPoint y: 173, endPoint x: 266, endPoint y: 165, distance: 137.9
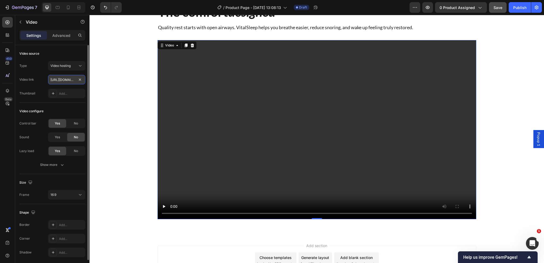
scroll to position [0, 0]
paste input "[URL][DOMAIN_NAME]"
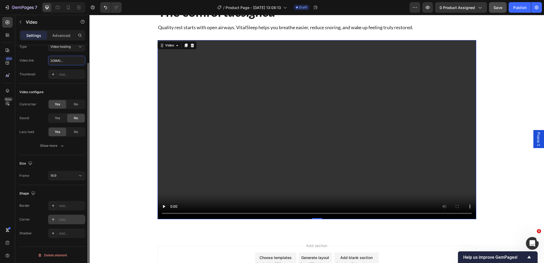
type input "[URL][DOMAIN_NAME]"
click at [63, 221] on div "Add..." at bounding box center [71, 220] width 25 height 5
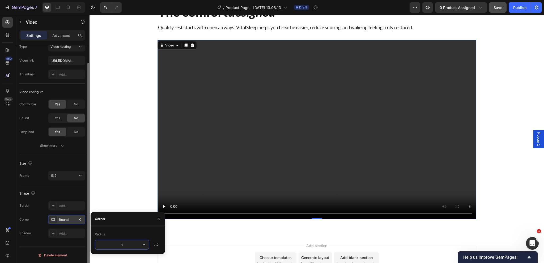
type input "12"
click at [123, 172] on div "The comfort designed Heading Quality rest starts with open airways. VitalSleep …" at bounding box center [317, 112] width 447 height 216
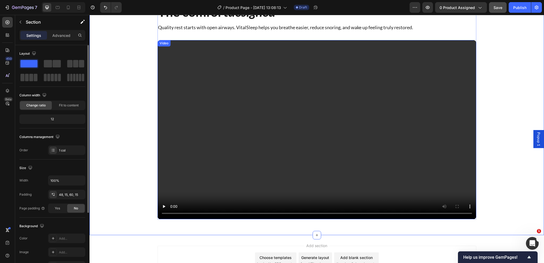
click at [174, 150] on video at bounding box center [317, 129] width 319 height 179
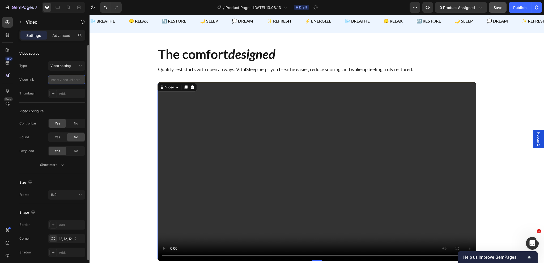
paste input "[URL][DOMAIN_NAME]"
type input "[URL][DOMAIN_NAME]"
paste input "[URL][DOMAIN_NAME]"
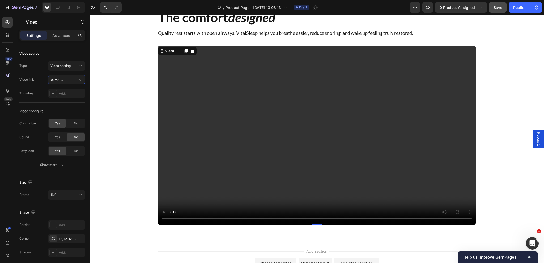
scroll to position [684, 0]
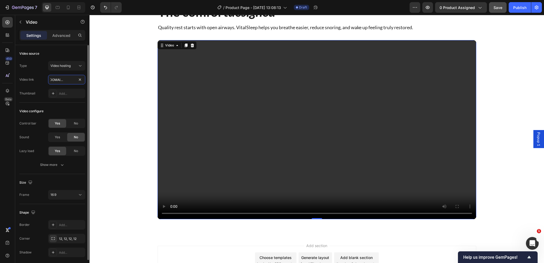
type input "[URL][DOMAIN_NAME]"
click at [39, 81] on div "Video link [URL][DOMAIN_NAME]" at bounding box center [52, 80] width 66 height 10
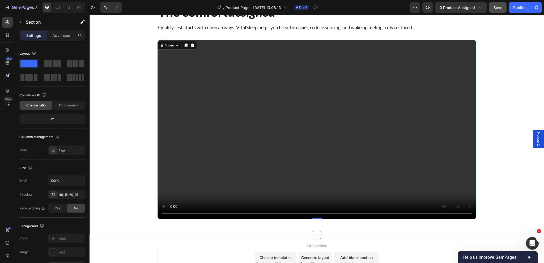
click at [133, 163] on div "The comfort designed Heading Quality rest starts with open airways. VitalSleep …" at bounding box center [317, 112] width 447 height 216
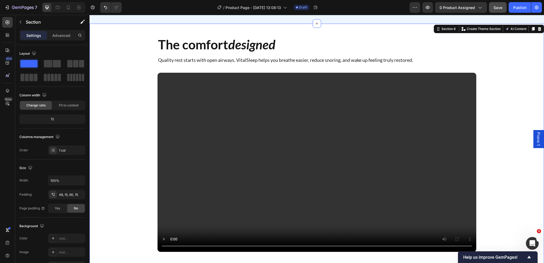
scroll to position [631, 0]
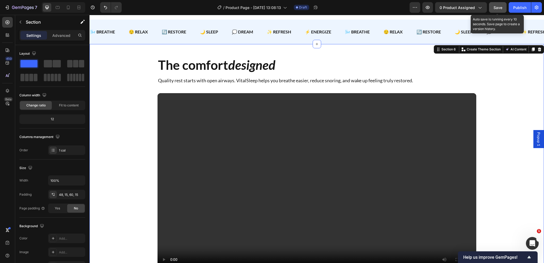
click at [497, 11] on button "Save" at bounding box center [498, 7] width 18 height 11
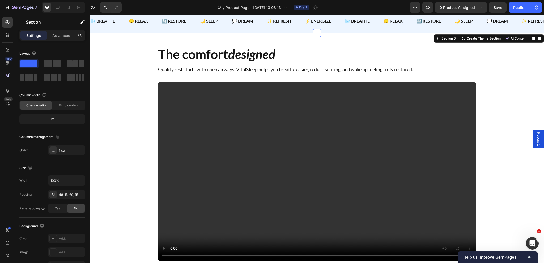
click at [128, 142] on div "The comfort designed Heading Quality rest starts with open airways. VitalSleep …" at bounding box center [317, 154] width 447 height 216
drag, startPoint x: 62, startPoint y: 38, endPoint x: 62, endPoint y: 45, distance: 7.7
click at [62, 37] on p "Advanced" at bounding box center [61, 36] width 18 height 6
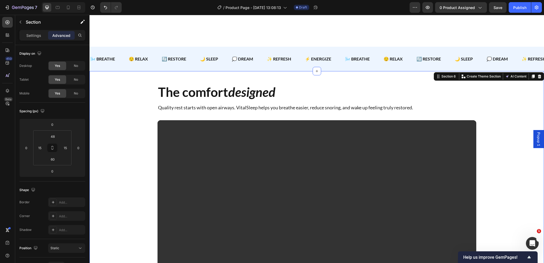
scroll to position [599, 0]
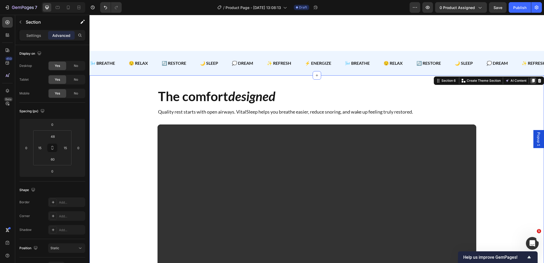
click at [532, 81] on icon at bounding box center [533, 81] width 3 height 4
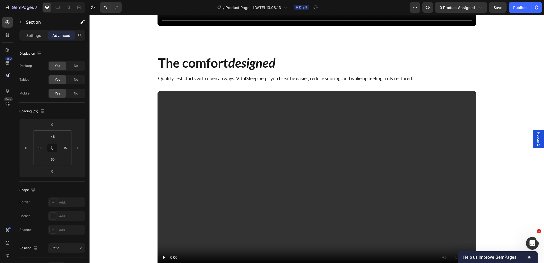
scroll to position [886, 0]
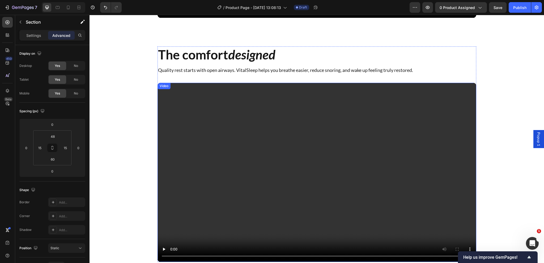
click at [220, 113] on video at bounding box center [317, 172] width 319 height 179
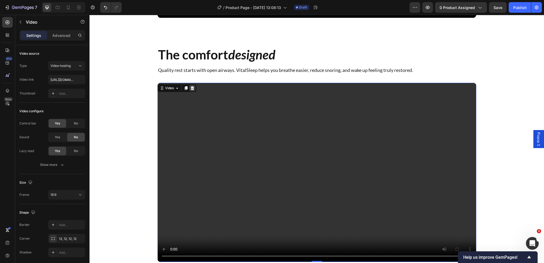
click at [190, 86] on icon at bounding box center [192, 88] width 4 height 4
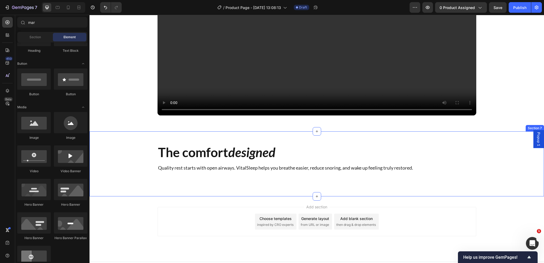
scroll to position [797, 0]
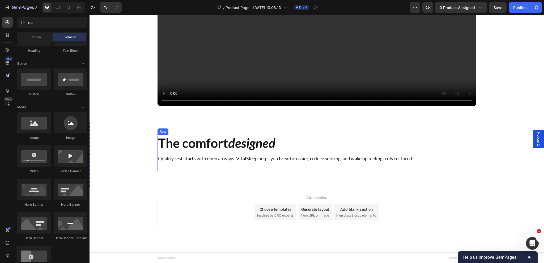
click at [282, 165] on div "The comfort designed Heading Quality rest starts with open airways. VitalSleep …" at bounding box center [317, 153] width 319 height 36
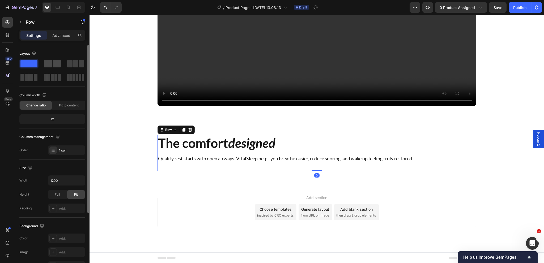
click at [55, 66] on span at bounding box center [57, 63] width 8 height 7
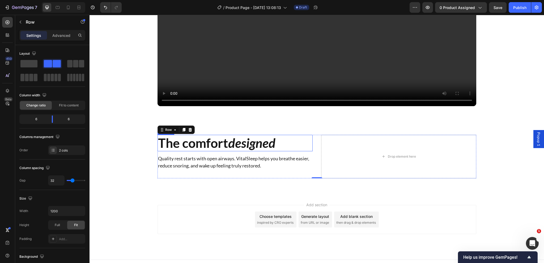
click at [234, 147] on icon "designed" at bounding box center [251, 143] width 47 height 15
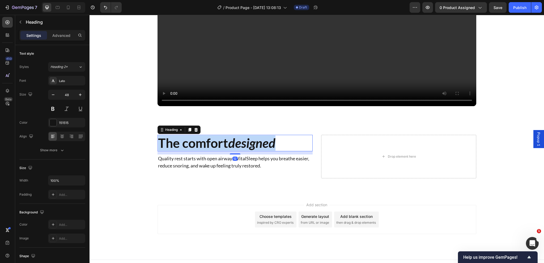
click at [234, 147] on icon "designed" at bounding box center [251, 143] width 47 height 15
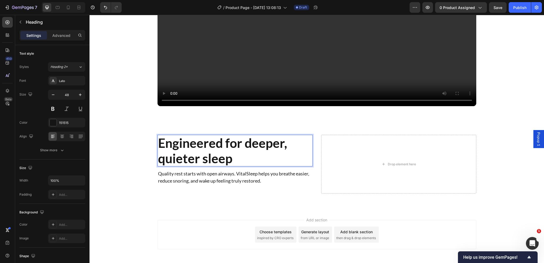
click at [234, 164] on p "Engineered for deeper, quieter sleep" at bounding box center [235, 151] width 154 height 31
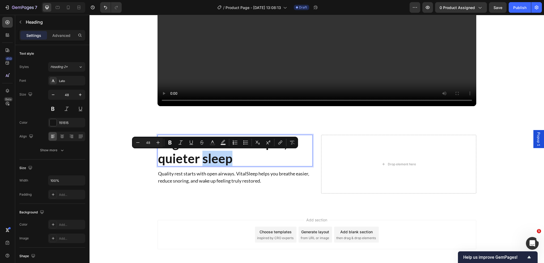
drag, startPoint x: 232, startPoint y: 159, endPoint x: 202, endPoint y: 159, distance: 30.3
click at [202, 159] on p "Engineered for deeper, quieter sleep" at bounding box center [235, 151] width 154 height 31
click at [182, 142] on icon "Editor contextual toolbar" at bounding box center [180, 142] width 5 height 5
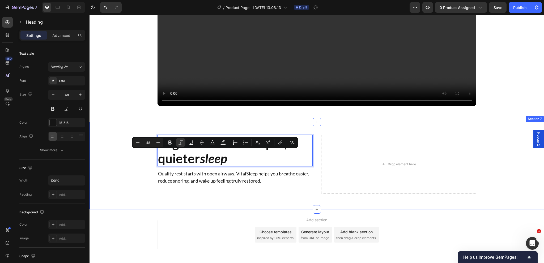
click at [136, 173] on div "Engineered for deeper, quieter sleep Heading 12 Quality rest starts with open a…" at bounding box center [317, 164] width 447 height 59
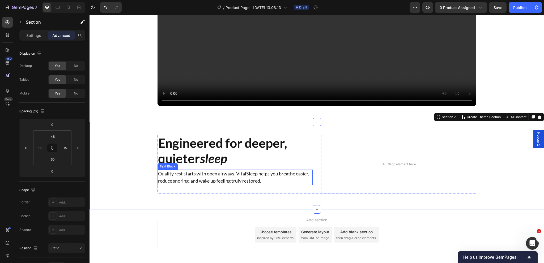
click at [262, 180] on p "Quality rest starts with open airways. VitalSleep helps you breathe easier, red…" at bounding box center [235, 177] width 154 height 14
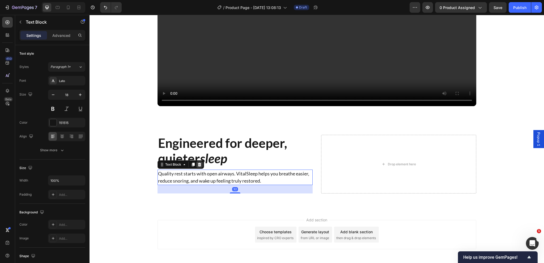
click at [199, 165] on icon at bounding box center [199, 165] width 4 height 4
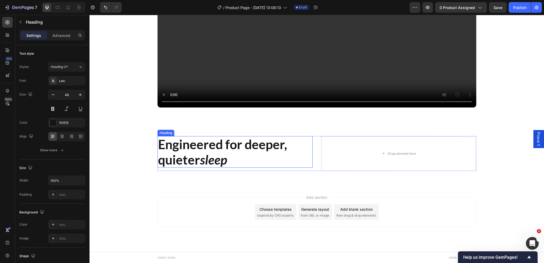
click at [221, 158] on icon "sleep" at bounding box center [213, 159] width 27 height 15
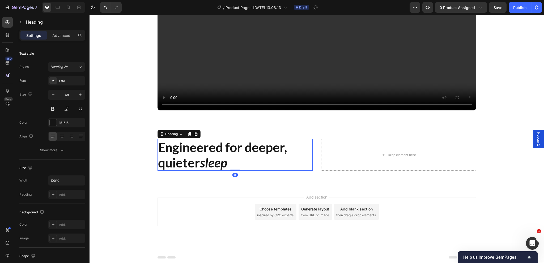
scroll to position [793, 0]
drag, startPoint x: 233, startPoint y: 171, endPoint x: 233, endPoint y: 159, distance: 12.0
click at [233, 159] on div "Engineered for deeper, quieter sleep Heading 0" at bounding box center [235, 156] width 155 height 32
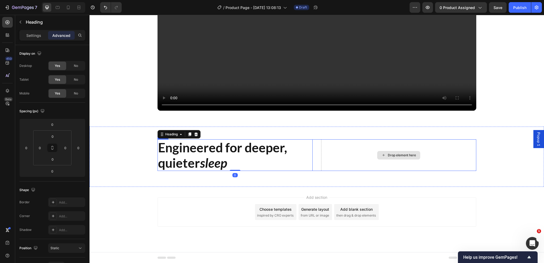
click at [407, 156] on div "Drop element here" at bounding box center [402, 155] width 28 height 4
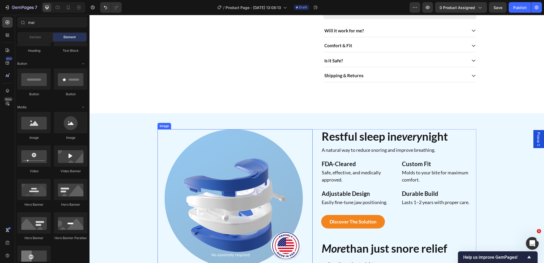
scroll to position [288, 0]
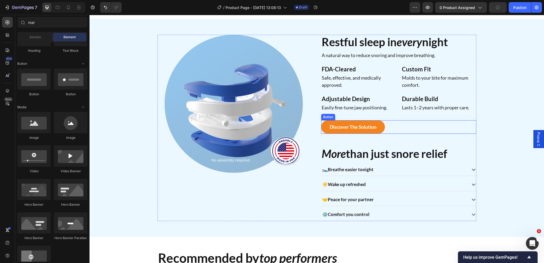
click at [384, 134] on div "Discover the Solution Button" at bounding box center [398, 127] width 155 height 14
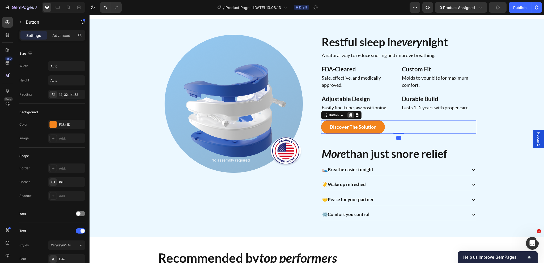
click at [349, 117] on icon at bounding box center [351, 115] width 4 height 4
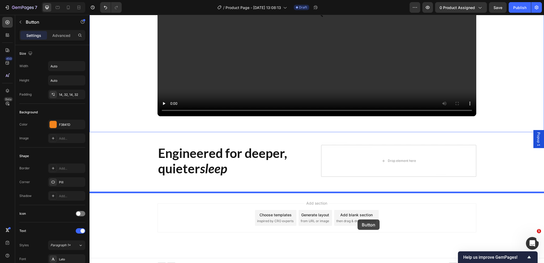
scroll to position [812, 0]
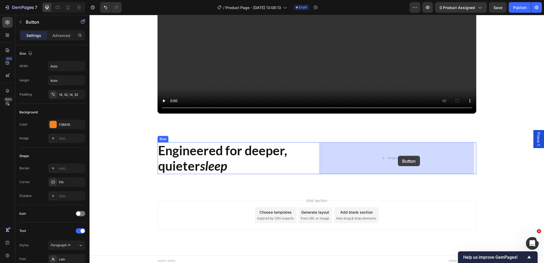
drag, startPoint x: 326, startPoint y: 151, endPoint x: 398, endPoint y: 156, distance: 72.2
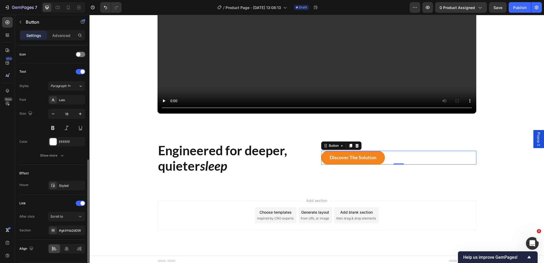
scroll to position [174, 0]
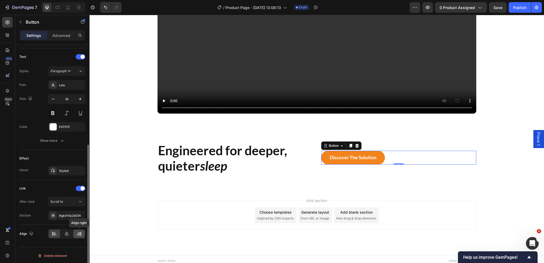
click at [78, 234] on icon at bounding box center [79, 234] width 4 height 1
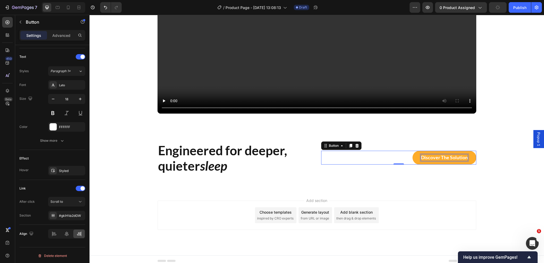
click at [441, 157] on p "Discover the Solution" at bounding box center [444, 158] width 47 height 6
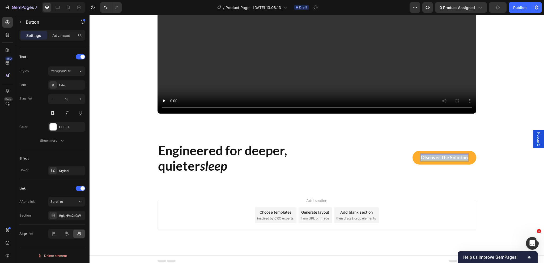
click at [441, 157] on p "Discover the Solution" at bounding box center [444, 158] width 47 height 6
click at [461, 156] on p "See" at bounding box center [464, 158] width 8 height 6
click at [378, 170] on div "See all ingredients Button 0" at bounding box center [398, 158] width 155 height 32
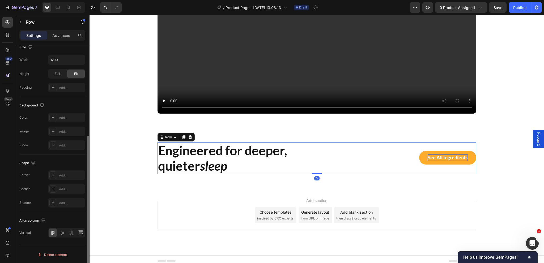
scroll to position [0, 0]
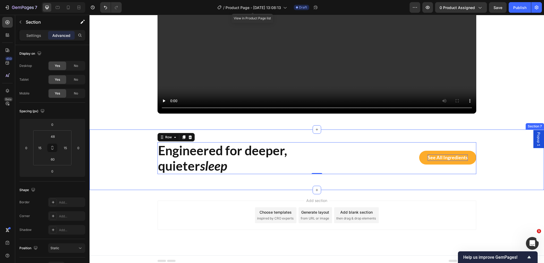
click at [131, 174] on div "Engineered for deeper, quieter sleep Heading See all ingredients Button Row 0" at bounding box center [317, 158] width 447 height 32
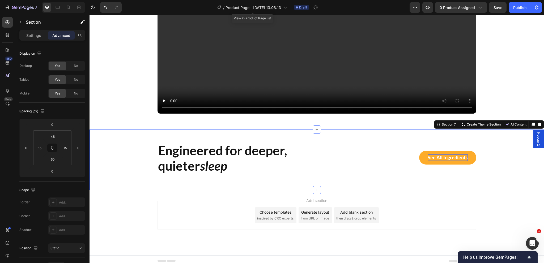
click at [364, 174] on div "Engineered for deeper, quieter sleep Heading See all ingredients Button Row Sec…" at bounding box center [317, 160] width 455 height 60
click at [313, 160] on div "Engineered for deeper, quieter sleep Heading See all ingredients Button Row" at bounding box center [317, 158] width 319 height 32
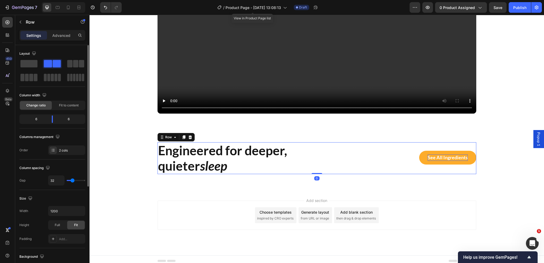
scroll to position [151, 0]
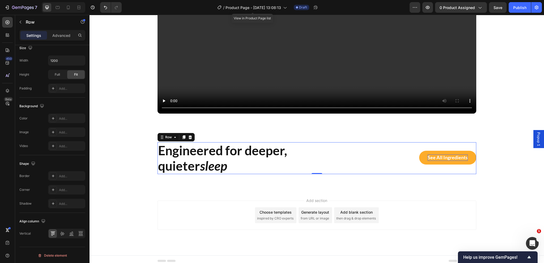
click at [314, 154] on div "Engineered for deeper, quieter sleep Heading See all ingredients Button Row 0" at bounding box center [317, 158] width 319 height 32
click at [419, 154] on link "See all ingredients" at bounding box center [447, 158] width 57 height 14
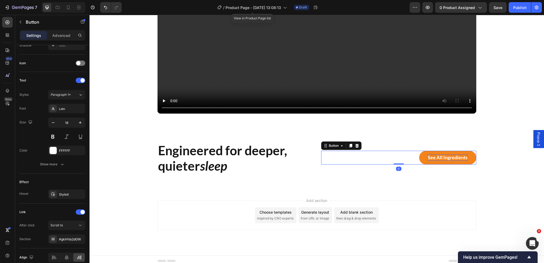
scroll to position [0, 0]
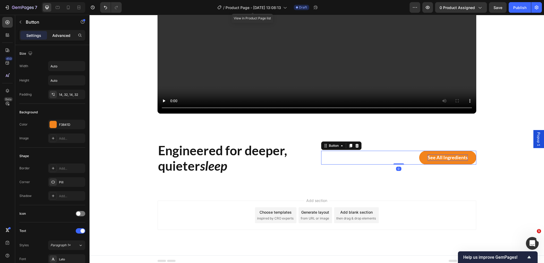
click at [66, 35] on p "Advanced" at bounding box center [61, 36] width 18 height 6
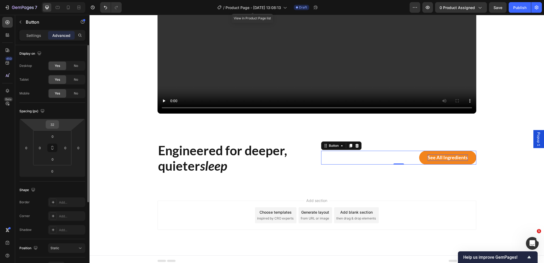
click at [57, 124] on input "32" at bounding box center [52, 125] width 11 height 8
type input "0"
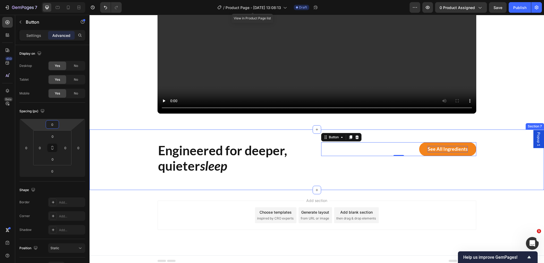
click at [264, 137] on div "Engineered for deeper, quieter sleep Heading See all ingredients Button 0 Row S…" at bounding box center [317, 160] width 455 height 60
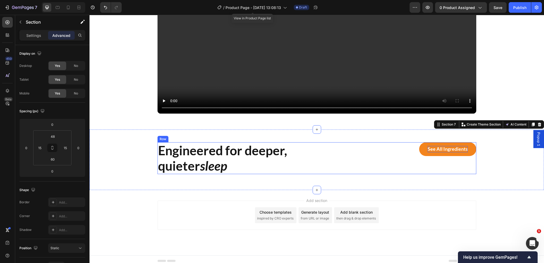
click at [315, 156] on div "Engineered for deeper, quieter sleep Heading See all ingredients Button Row" at bounding box center [317, 158] width 319 height 32
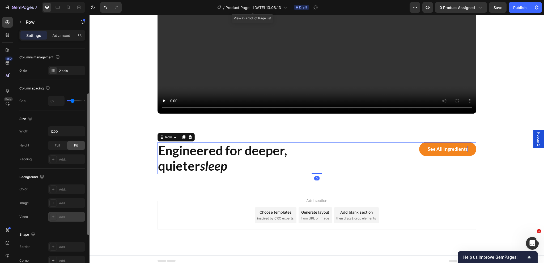
scroll to position [151, 0]
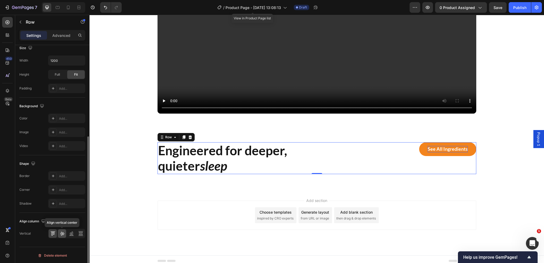
click at [60, 233] on icon at bounding box center [62, 233] width 5 height 5
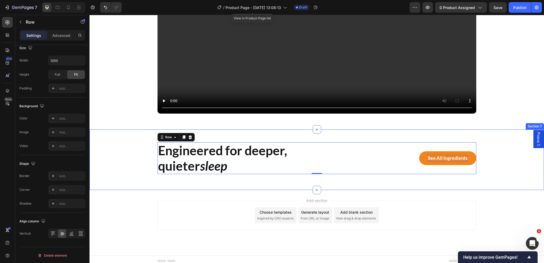
click at [117, 162] on div "Engineered for deeper, quieter sleep Heading See all ingredients Button Row 0" at bounding box center [317, 158] width 447 height 32
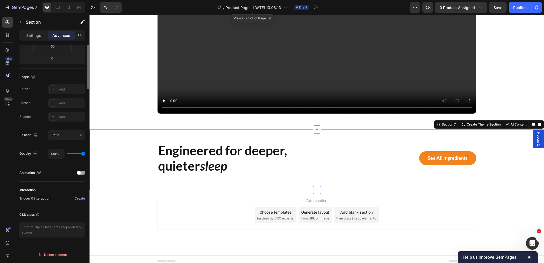
scroll to position [0, 0]
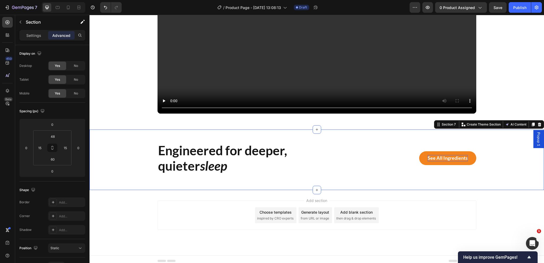
click at [262, 221] on span "inspired by CRO experts" at bounding box center [275, 218] width 36 height 5
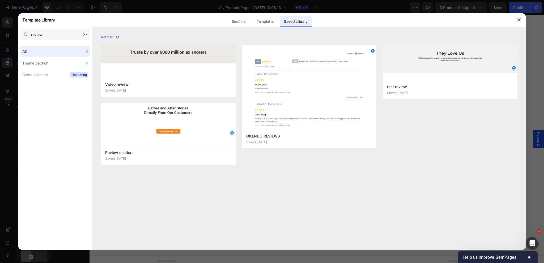
click at [83, 35] on icon "button" at bounding box center [85, 35] width 4 height 4
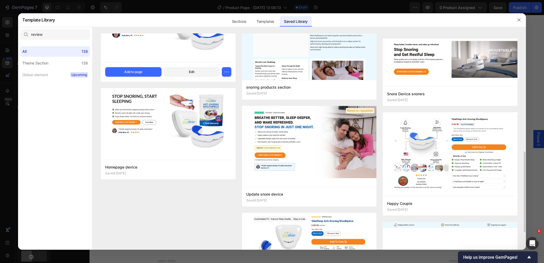
scroll to position [345, 0]
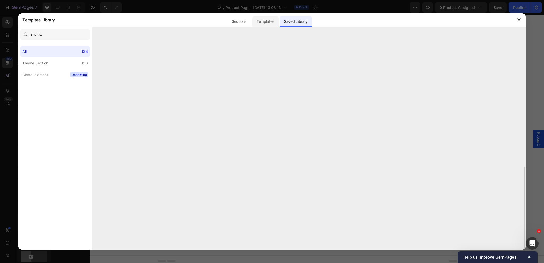
click at [275, 22] on div "Templates" at bounding box center [265, 21] width 26 height 11
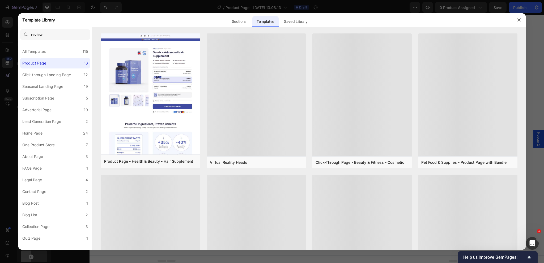
scroll to position [0, 0]
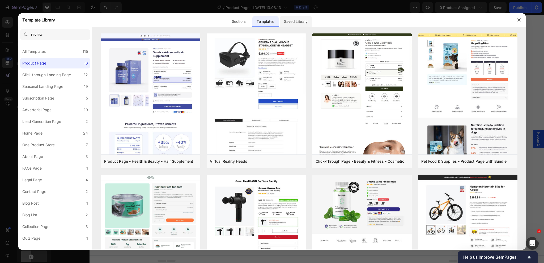
click at [298, 22] on div "Saved Library" at bounding box center [296, 21] width 32 height 11
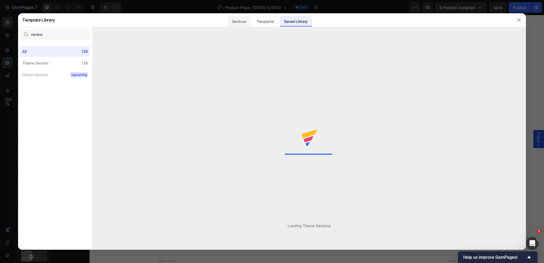
click at [237, 25] on div "Sections" at bounding box center [239, 21] width 23 height 11
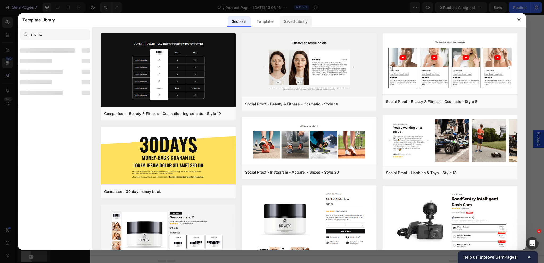
click at [305, 22] on div "Saved Library" at bounding box center [296, 21] width 32 height 11
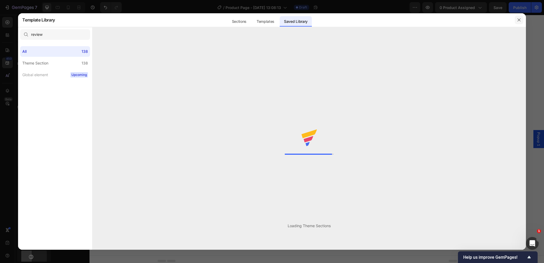
click at [520, 22] on icon "button" at bounding box center [519, 20] width 4 height 4
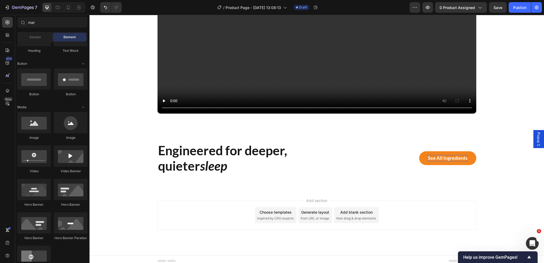
click at [283, 214] on div "Choose templates" at bounding box center [276, 213] width 32 height 6
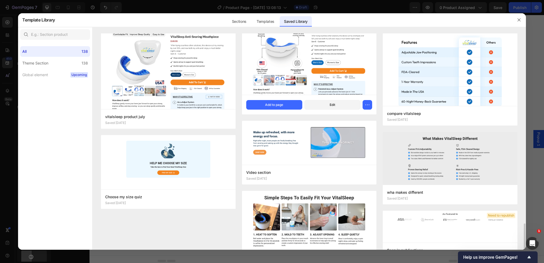
scroll to position [850, 0]
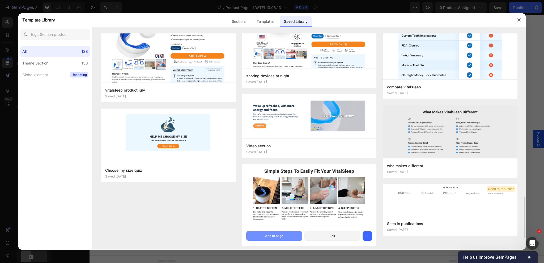
click at [284, 239] on button "Add to page" at bounding box center [274, 236] width 56 height 10
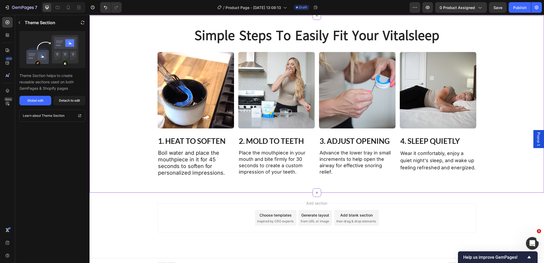
scroll to position [987, 0]
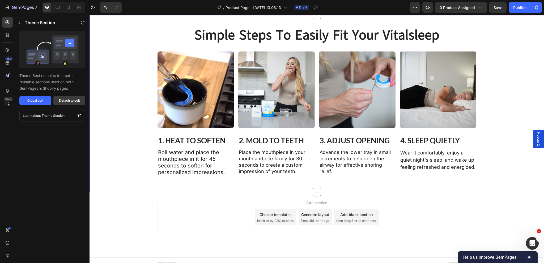
click at [65, 99] on div "Detach to edit" at bounding box center [69, 100] width 21 height 5
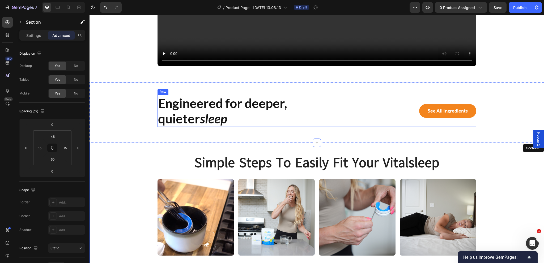
scroll to position [854, 0]
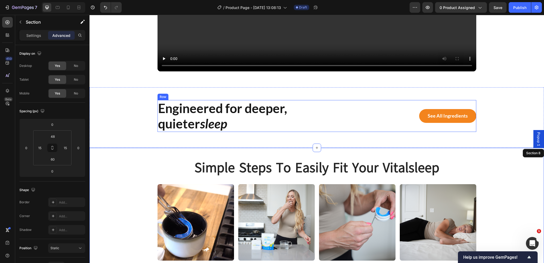
click at [317, 118] on div "Engineered for deeper, quieter sleep Heading See all ingredients Button Row" at bounding box center [317, 116] width 319 height 32
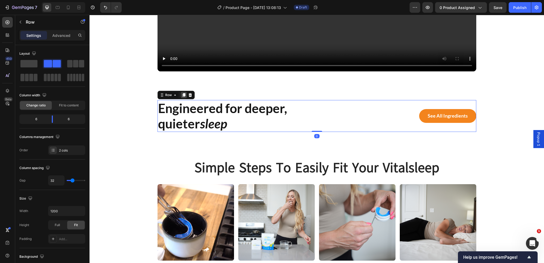
click at [182, 94] on icon at bounding box center [183, 96] width 3 height 4
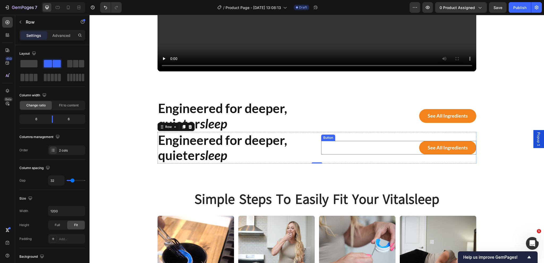
drag, startPoint x: 391, startPoint y: 152, endPoint x: 352, endPoint y: 141, distance: 40.9
click at [391, 152] on div "See all ingredients Button" at bounding box center [398, 148] width 155 height 14
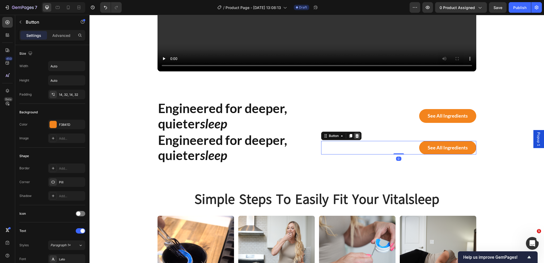
click at [356, 136] on icon at bounding box center [356, 136] width 3 height 4
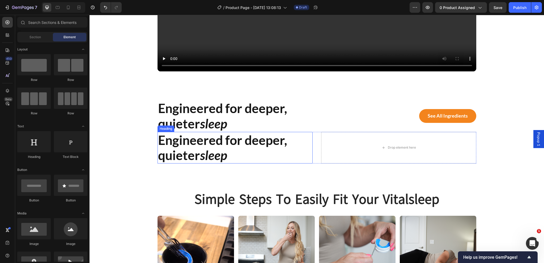
click at [253, 146] on h2 "Engineered for deeper, quieter sleep" at bounding box center [235, 148] width 155 height 32
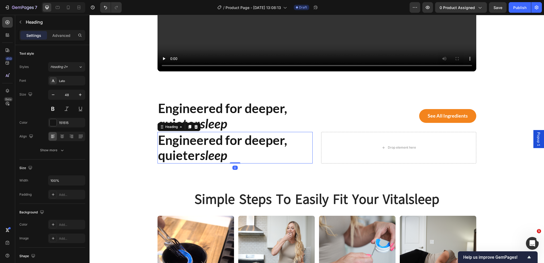
drag, startPoint x: 192, startPoint y: 126, endPoint x: 199, endPoint y: 130, distance: 8.1
click at [194, 126] on icon at bounding box center [196, 127] width 4 height 4
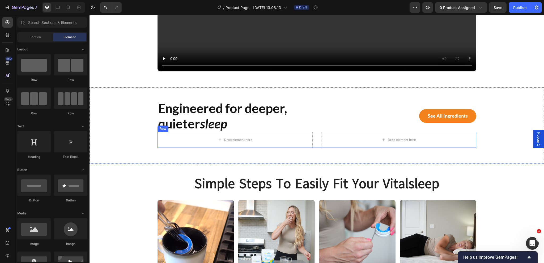
click at [315, 140] on div "Drop element here Drop element here Row" at bounding box center [317, 140] width 319 height 16
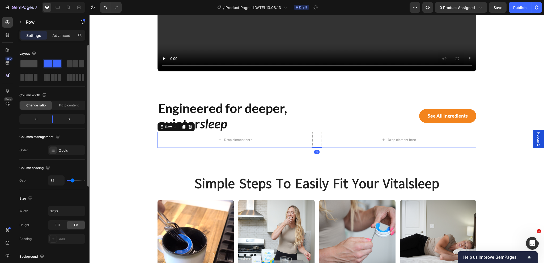
click at [31, 64] on span at bounding box center [28, 63] width 17 height 7
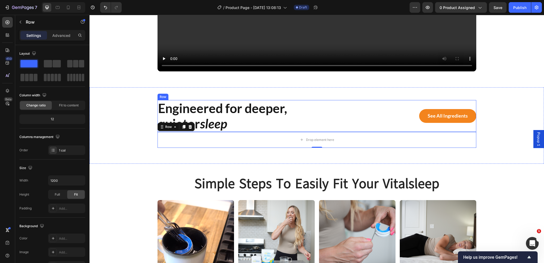
click at [315, 120] on div "Engineered for deeper, quieter sleep Heading See all ingredients Button Row" at bounding box center [317, 116] width 319 height 32
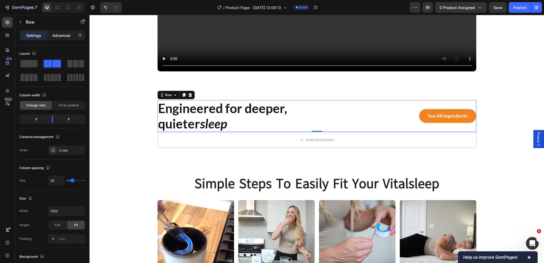
click at [58, 37] on p "Advanced" at bounding box center [61, 36] width 18 height 6
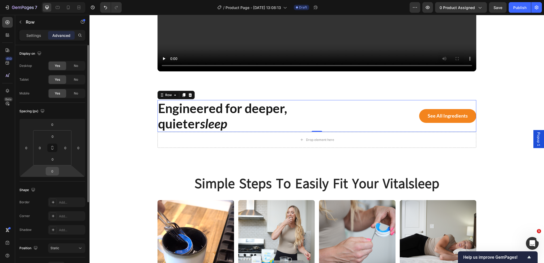
click at [53, 174] on input "0" at bounding box center [52, 171] width 11 height 8
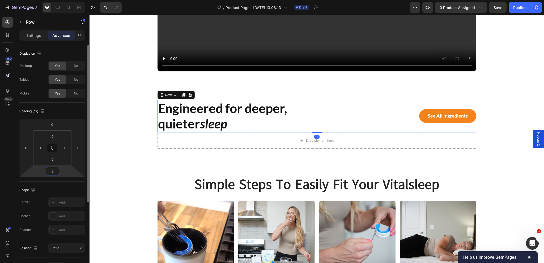
type input "32"
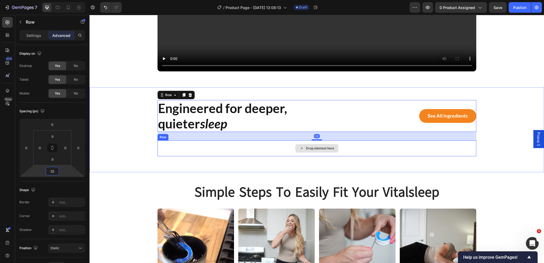
click at [159, 153] on div "Drop element here" at bounding box center [317, 149] width 319 height 16
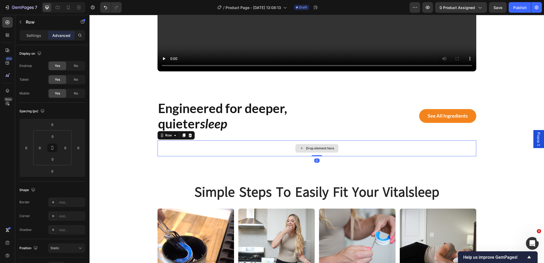
click at [306, 150] on div "Drop element here" at bounding box center [320, 148] width 28 height 4
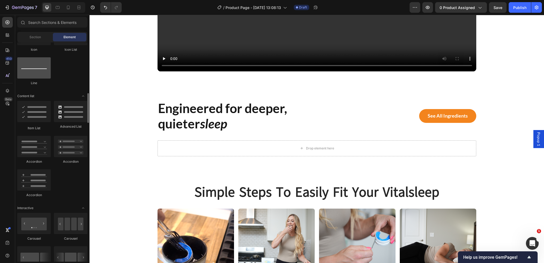
scroll to position [425, 0]
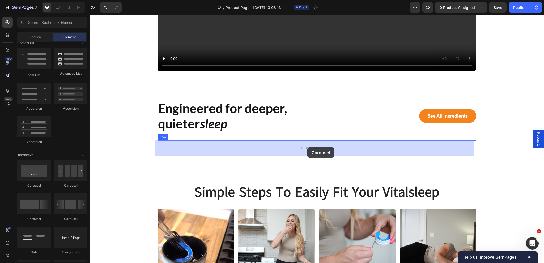
drag, startPoint x: 160, startPoint y: 190, endPoint x: 307, endPoint y: 147, distance: 153.3
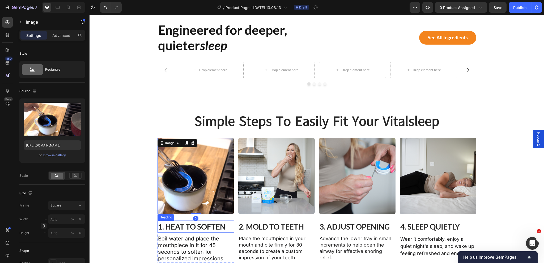
scroll to position [934, 0]
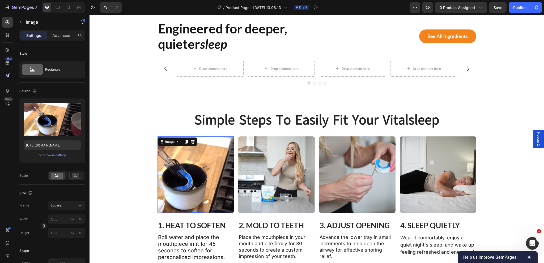
click at [193, 217] on div "0" at bounding box center [195, 217] width 5 height 4
click at [213, 68] on div "Drop element here" at bounding box center [213, 69] width 28 height 4
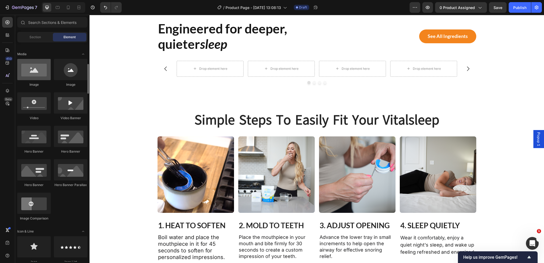
scroll to position [0, 0]
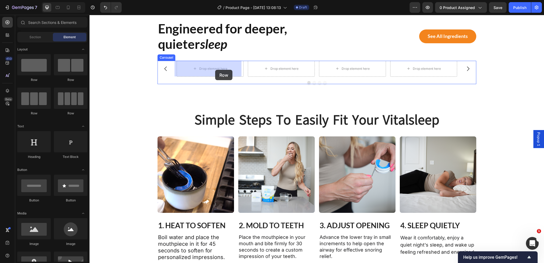
drag, startPoint x: 128, startPoint y: 86, endPoint x: 215, endPoint y: 70, distance: 88.6
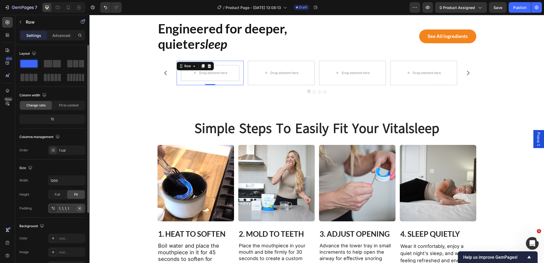
click at [79, 206] on icon "button" at bounding box center [80, 208] width 4 height 4
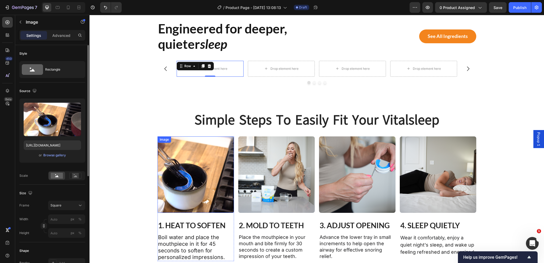
click at [187, 192] on img at bounding box center [196, 175] width 77 height 77
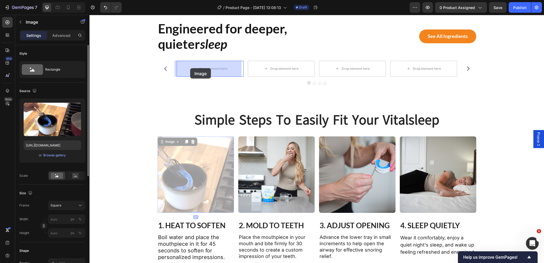
drag, startPoint x: 166, startPoint y: 140, endPoint x: 190, endPoint y: 68, distance: 75.9
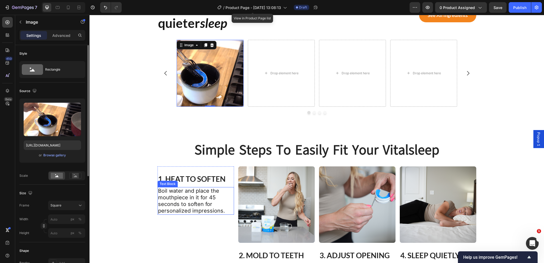
scroll to position [960, 0]
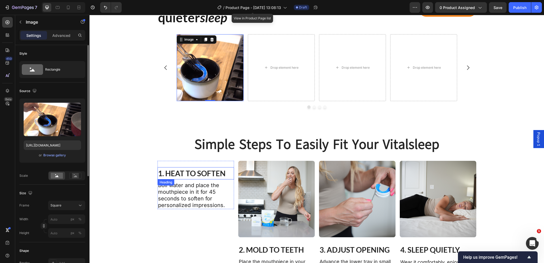
click at [211, 173] on h2 "1. HEAT TO SOFTEN" at bounding box center [196, 173] width 77 height 12
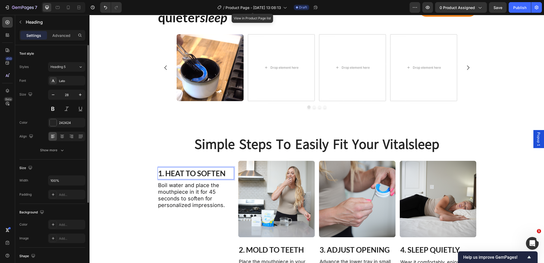
click at [211, 173] on h2 "1. HEAT TO SOFTEN" at bounding box center [196, 173] width 77 height 12
click at [211, 173] on p "1. HEAT TO SOFTEN" at bounding box center [195, 173] width 75 height 11
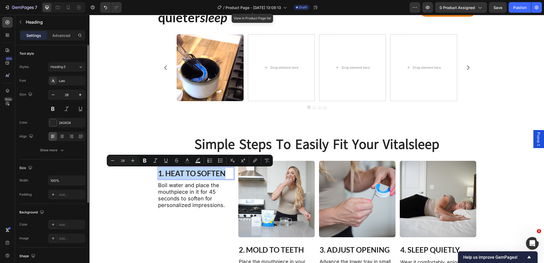
copy p "1. HEAT TO SOFTEN"
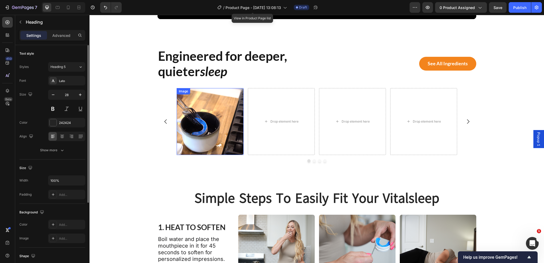
scroll to position [987, 0]
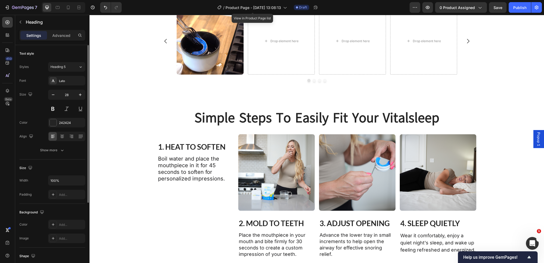
click at [196, 147] on h2 "1. HEAT TO SOFTEN" at bounding box center [196, 147] width 77 height 12
click at [153, 160] on div "simple steps to easily fit your vitalsleep Heading simple steps to easily fit y…" at bounding box center [317, 185] width 447 height 148
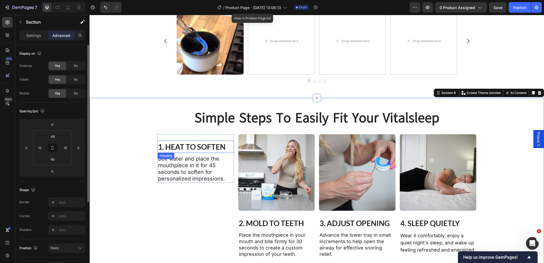
click at [200, 147] on p "1. HEAT TO SOFTEN" at bounding box center [195, 146] width 75 height 11
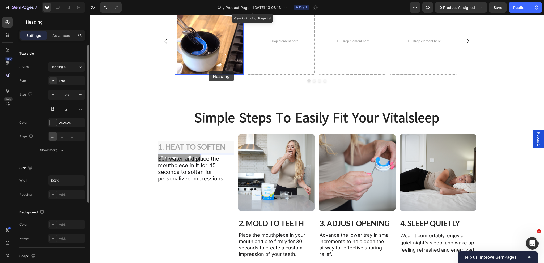
drag, startPoint x: 169, startPoint y: 157, endPoint x: 209, endPoint y: 71, distance: 94.2
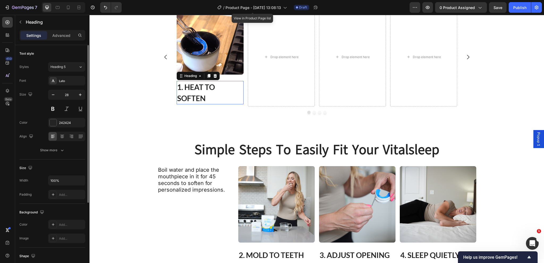
scroll to position [1003, 0]
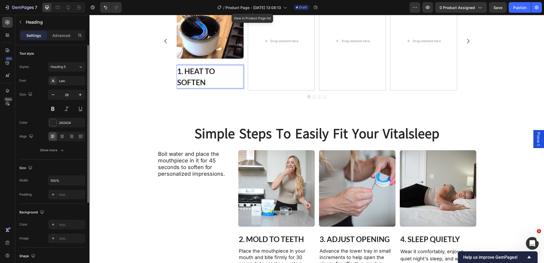
click at [192, 81] on h2 "1. HEAT TO SOFTEN" at bounding box center [210, 76] width 67 height 23
click at [192, 81] on p "1. HEAT TO SOFTEN" at bounding box center [210, 77] width 66 height 22
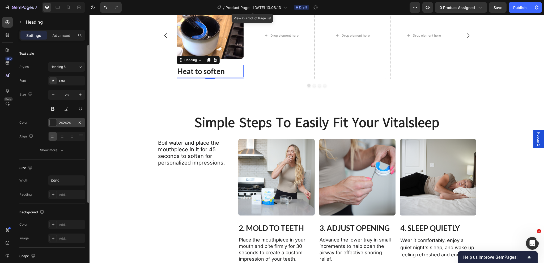
click at [64, 125] on div "242424" at bounding box center [66, 123] width 37 height 10
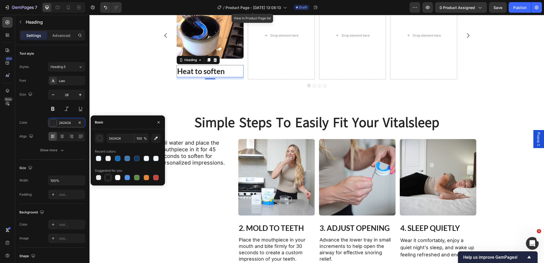
click at [108, 179] on div at bounding box center [108, 177] width 5 height 5
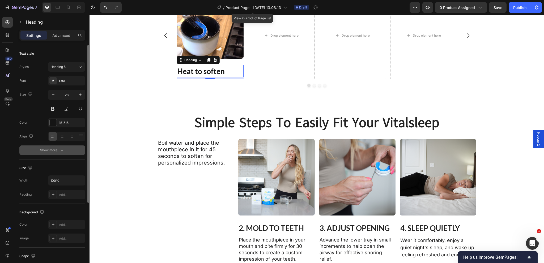
click at [58, 152] on div "Show more" at bounding box center [52, 150] width 25 height 5
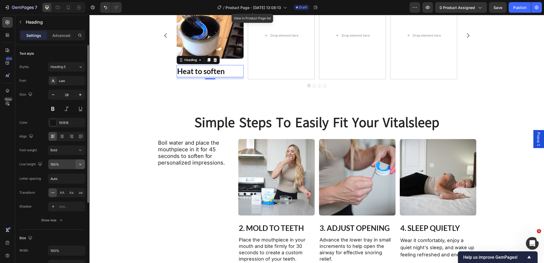
click at [78, 162] on icon "button" at bounding box center [80, 164] width 5 height 5
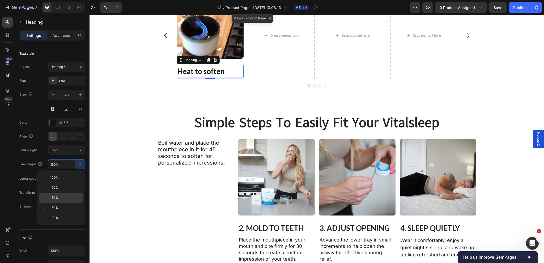
click at [62, 198] on p "130%" at bounding box center [65, 198] width 30 height 5
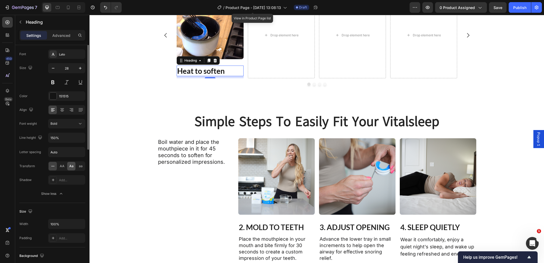
scroll to position [0, 0]
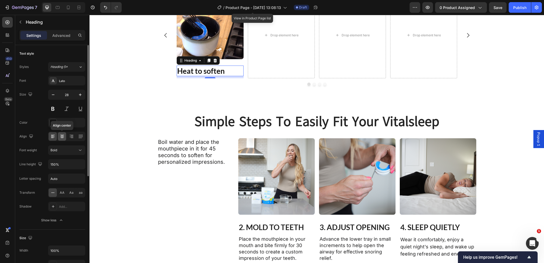
click at [60, 136] on icon at bounding box center [62, 136] width 5 height 5
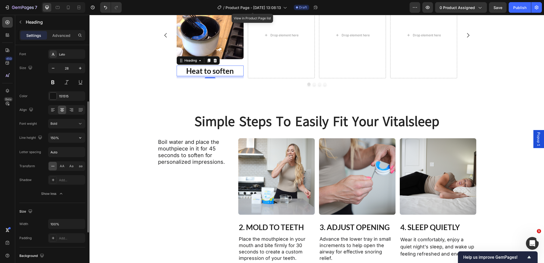
scroll to position [53, 0]
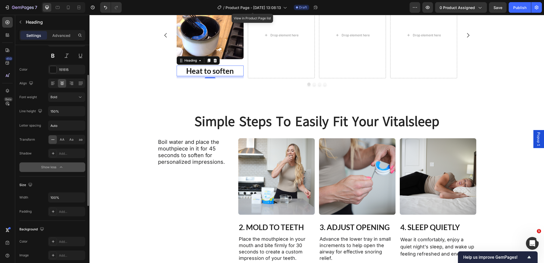
click at [63, 166] on icon "button" at bounding box center [60, 167] width 5 height 5
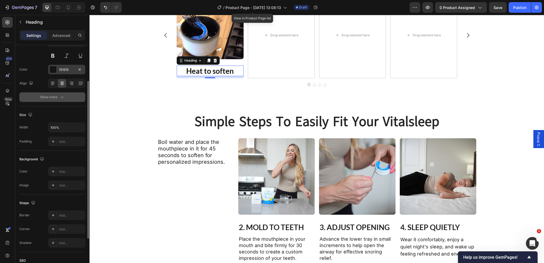
scroll to position [27, 0]
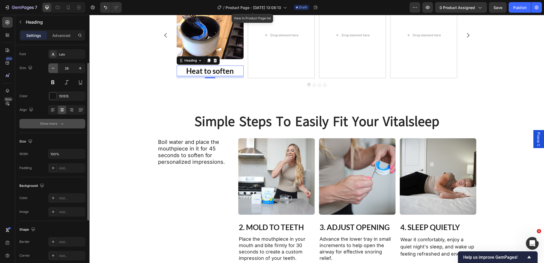
click at [53, 68] on icon "button" at bounding box center [53, 68] width 3 height 1
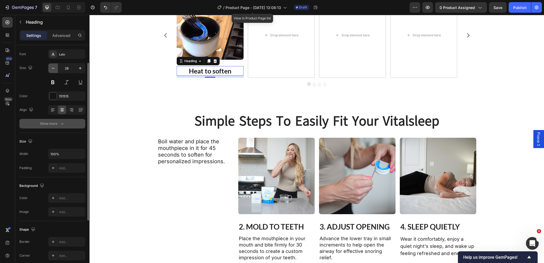
scroll to position [1001, 0]
click at [53, 68] on icon "button" at bounding box center [53, 68] width 3 height 1
click at [57, 120] on button "Show more" at bounding box center [52, 124] width 66 height 10
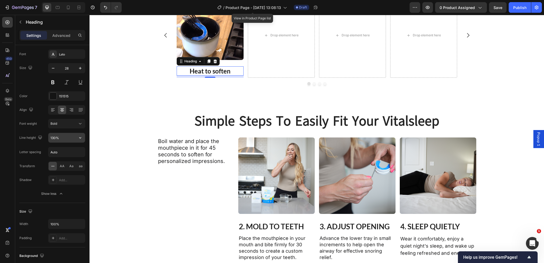
click at [82, 137] on icon "button" at bounding box center [80, 137] width 5 height 5
click at [69, 162] on p "120%" at bounding box center [65, 161] width 30 height 5
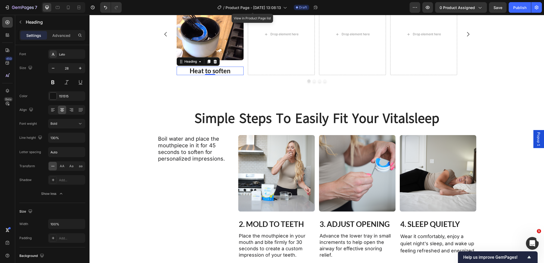
scroll to position [1000, 0]
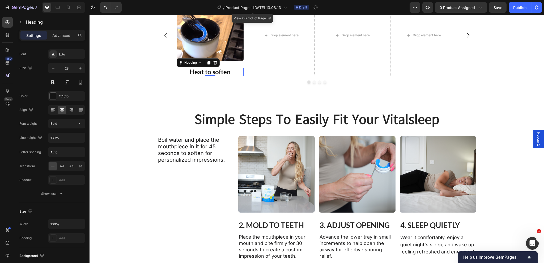
drag, startPoint x: 208, startPoint y: 76, endPoint x: 233, endPoint y: 63, distance: 28.4
click at [218, 57] on div "Image Heat to soften Heading 0" at bounding box center [210, 35] width 67 height 82
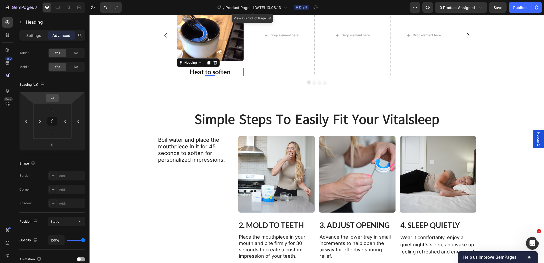
click at [56, 99] on input "24" at bounding box center [52, 98] width 11 height 8
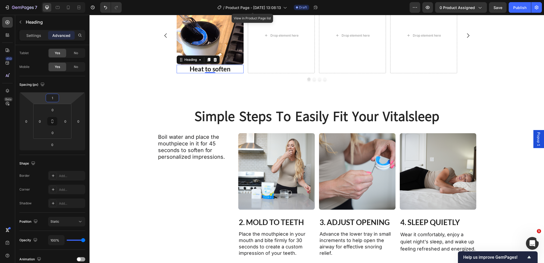
type input "12"
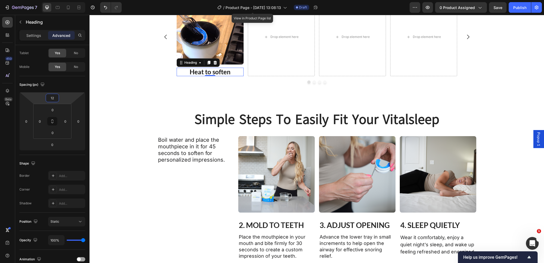
scroll to position [998, 0]
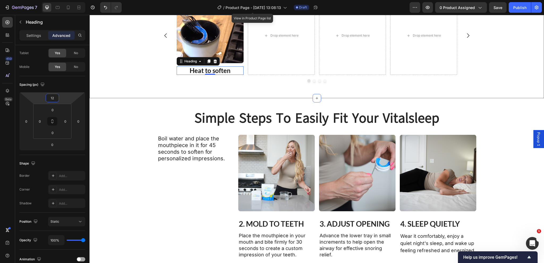
click at [149, 83] on div "Engineered for deeper, quieter sleep Heading See all ingredients Button Row Ima…" at bounding box center [317, 20] width 455 height 155
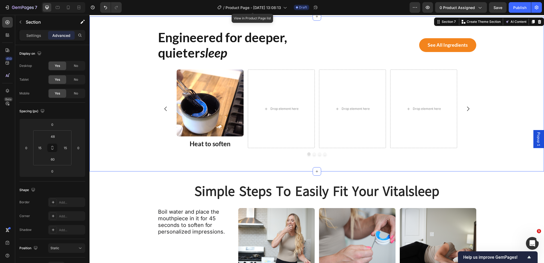
scroll to position [945, 0]
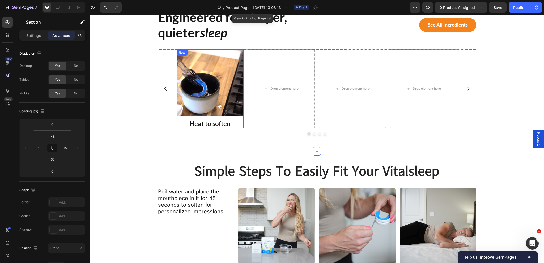
click at [236, 117] on div "Image Heat to soften Heading" at bounding box center [210, 88] width 67 height 79
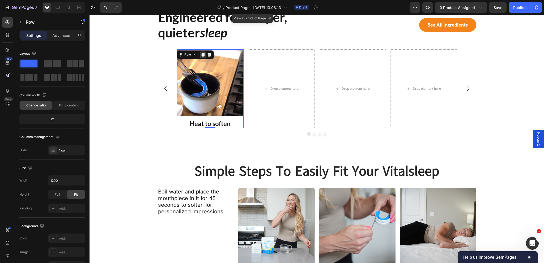
click at [201, 55] on icon at bounding box center [203, 55] width 4 height 4
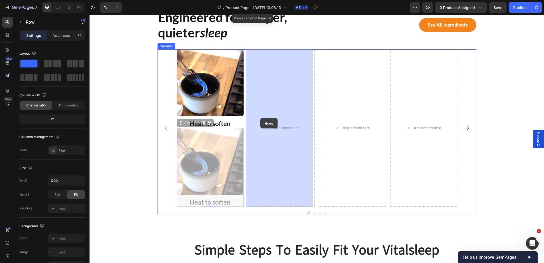
drag, startPoint x: 183, startPoint y: 122, endPoint x: 260, endPoint y: 118, distance: 77.4
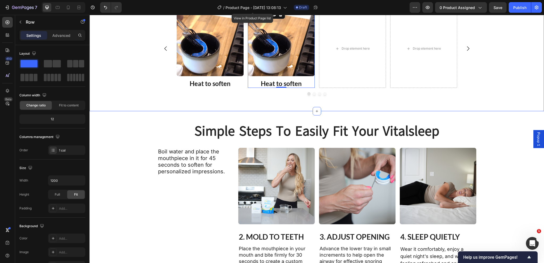
scroll to position [998, 0]
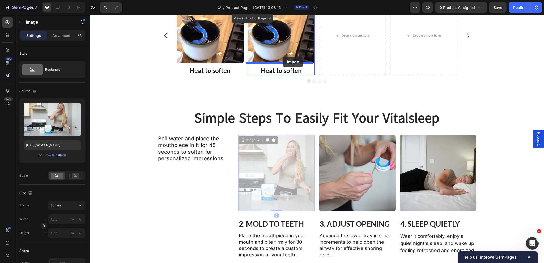
drag, startPoint x: 275, startPoint y: 155, endPoint x: 283, endPoint y: 57, distance: 98.4
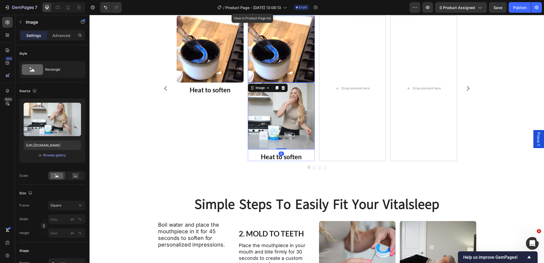
click at [274, 63] on img at bounding box center [281, 49] width 67 height 67
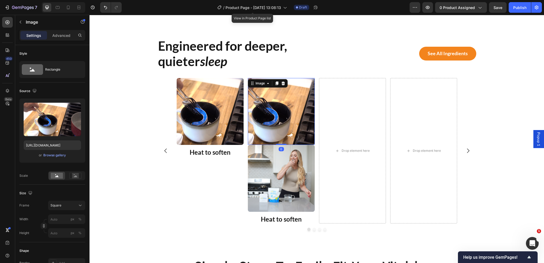
scroll to position [899, 0]
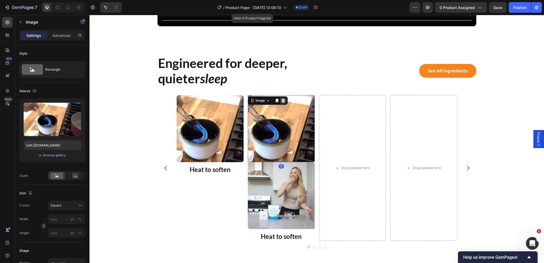
click at [281, 101] on icon at bounding box center [283, 101] width 4 height 4
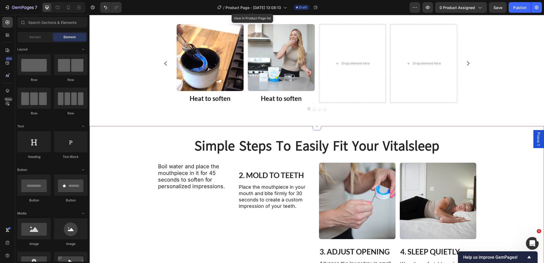
scroll to position [979, 0]
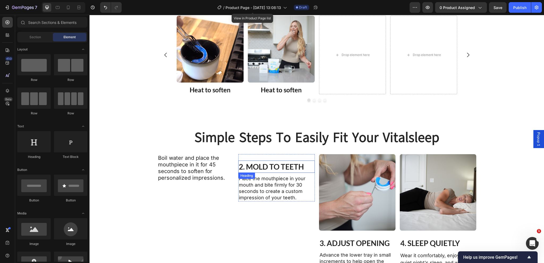
click at [281, 167] on h2 "2. MOLD TO TEETH" at bounding box center [276, 167] width 77 height 12
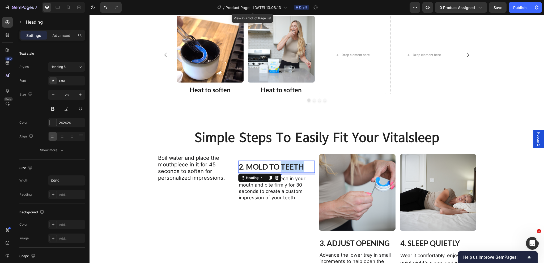
click at [281, 167] on h2 "2. MOLD TO TEETH" at bounding box center [276, 167] width 77 height 12
click at [282, 167] on p "2. MOLD TO TEETH" at bounding box center [276, 166] width 75 height 11
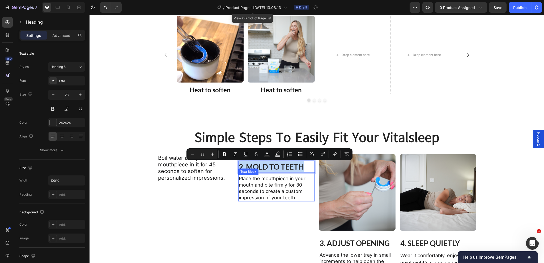
copy p "2. MOLD TO TEETH"
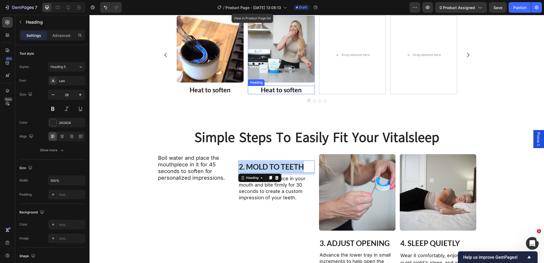
click at [284, 91] on h2 "Heat to soften" at bounding box center [281, 90] width 67 height 9
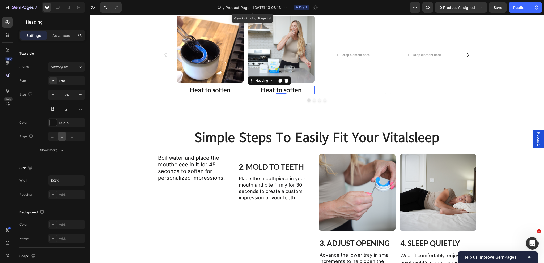
click at [284, 91] on h2 "Heat to soften" at bounding box center [281, 90] width 67 height 9
click at [284, 91] on p "Heat to soften" at bounding box center [281, 90] width 66 height 8
click at [231, 102] on div at bounding box center [317, 100] width 319 height 3
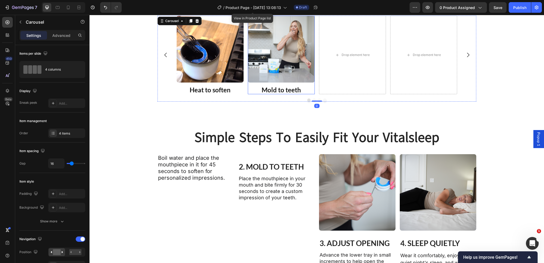
click at [270, 83] on div "Image Mold to teeth Heading" at bounding box center [281, 55] width 67 height 79
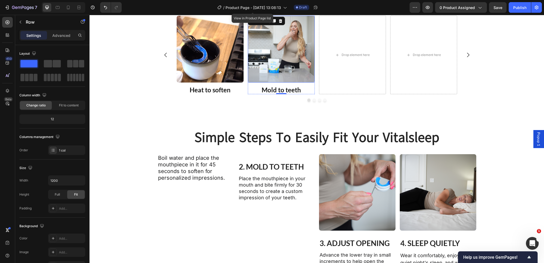
scroll to position [952, 0]
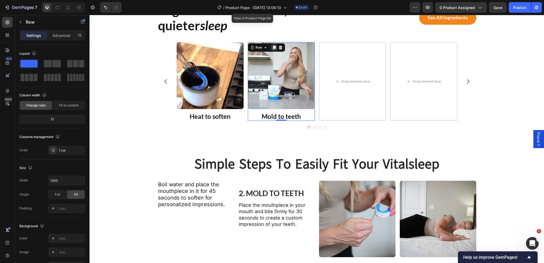
click at [273, 48] on icon at bounding box center [274, 48] width 3 height 4
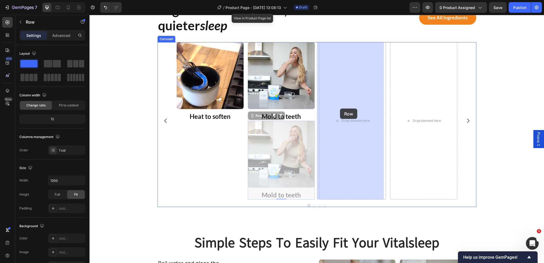
drag, startPoint x: 257, startPoint y: 115, endPoint x: 340, endPoint y: 109, distance: 83.1
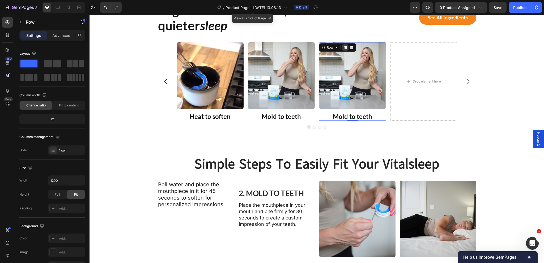
click at [344, 50] on div at bounding box center [345, 47] width 6 height 6
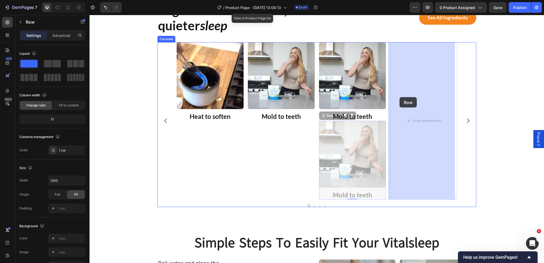
drag, startPoint x: 326, startPoint y: 118, endPoint x: 400, endPoint y: 97, distance: 76.2
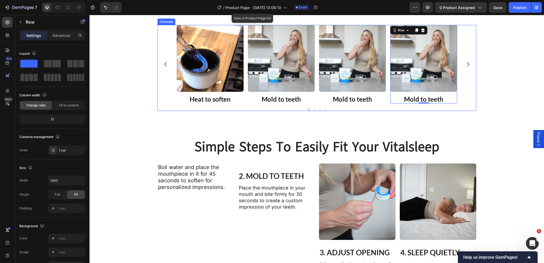
scroll to position [979, 0]
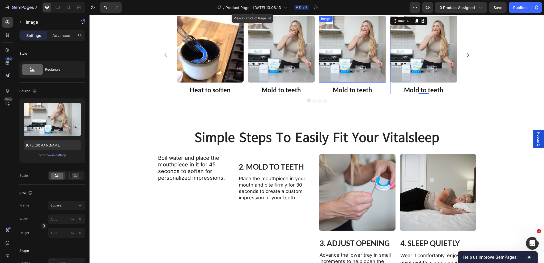
click at [356, 66] on img at bounding box center [352, 49] width 67 height 67
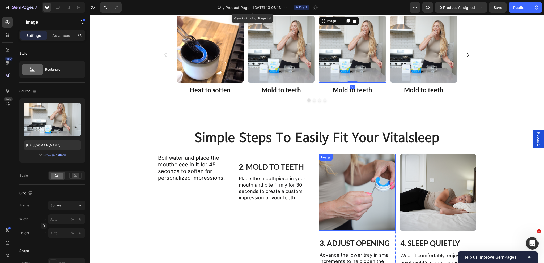
click at [357, 193] on img at bounding box center [357, 192] width 77 height 77
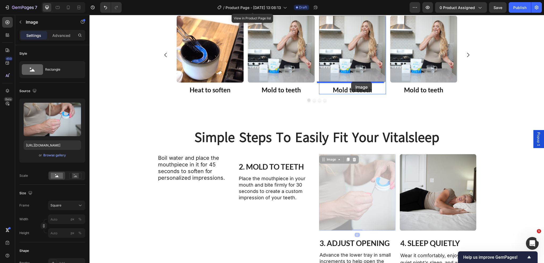
drag, startPoint x: 327, startPoint y: 160, endPoint x: 351, endPoint y: 82, distance: 82.2
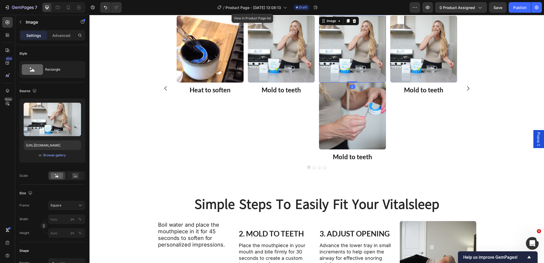
click at [360, 55] on img at bounding box center [352, 49] width 67 height 67
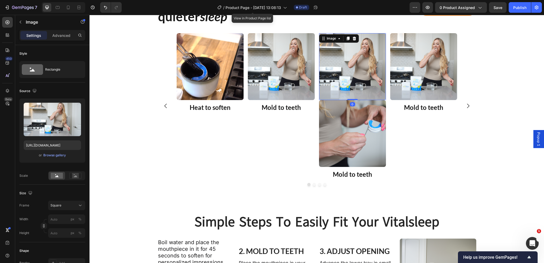
scroll to position [952, 0]
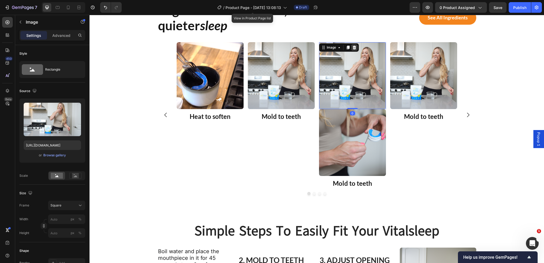
click at [355, 47] on div at bounding box center [354, 47] width 6 height 6
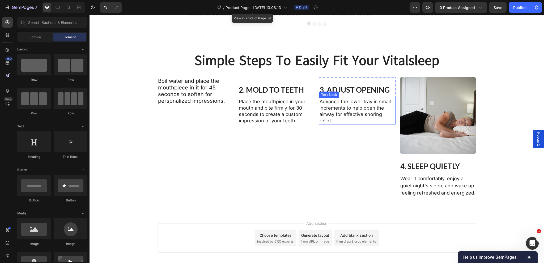
scroll to position [1059, 0]
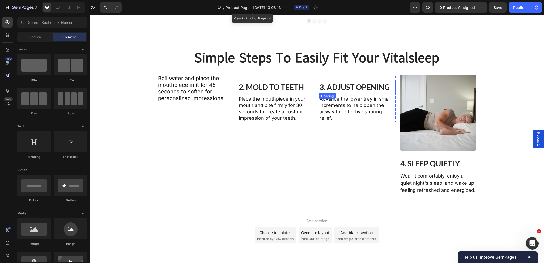
click at [353, 88] on h2 "3. ADJUST OPENING" at bounding box center [357, 87] width 77 height 12
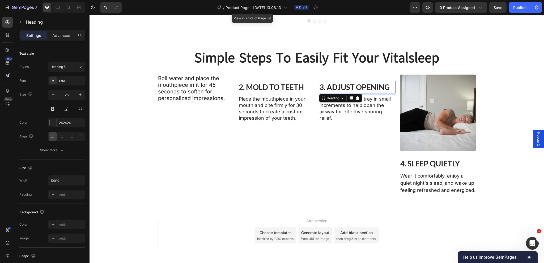
click at [353, 88] on h2 "3. ADJUST OPENING" at bounding box center [357, 87] width 77 height 12
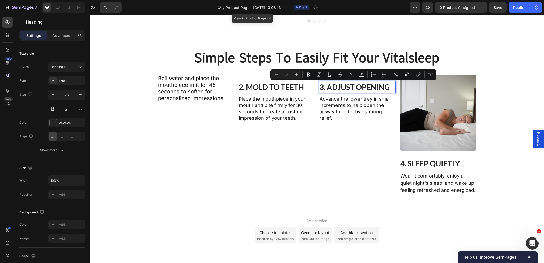
click at [353, 88] on p "3. ADJUST OPENING" at bounding box center [357, 87] width 75 height 11
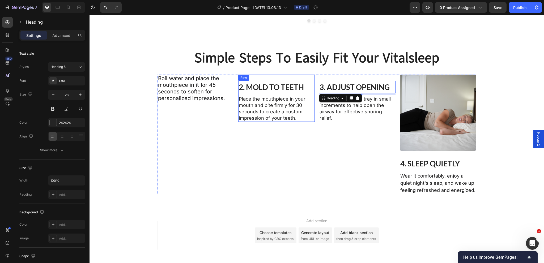
click at [275, 95] on div "2. MOLD TO TEETH Heading Place the mouthpiece in your mouth and bite firmly for…" at bounding box center [276, 98] width 77 height 47
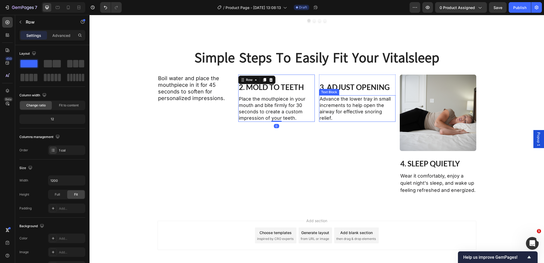
scroll to position [979, 0]
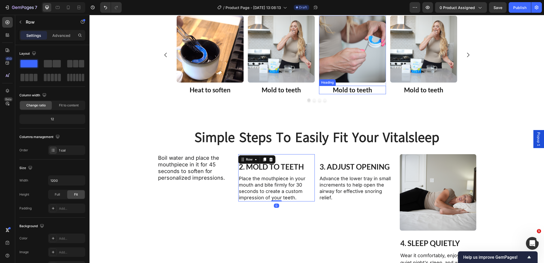
click at [352, 89] on h2 "Mold to teeth" at bounding box center [352, 90] width 67 height 9
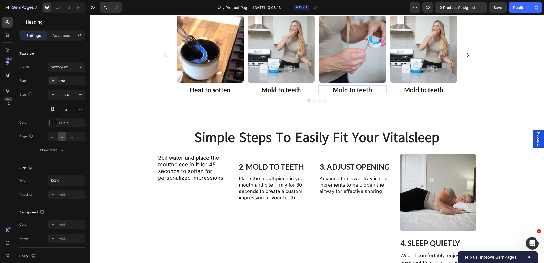
click at [352, 89] on h2 "Mold to teeth" at bounding box center [352, 90] width 67 height 9
click at [352, 89] on p "Mold to teeth" at bounding box center [353, 90] width 66 height 8
click at [444, 189] on img at bounding box center [438, 192] width 77 height 77
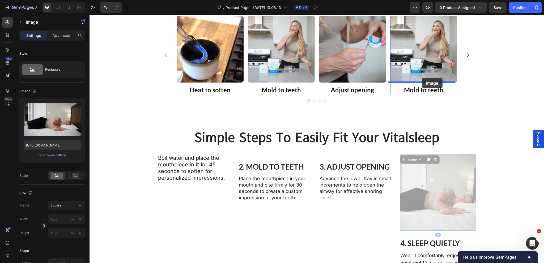
drag, startPoint x: 409, startPoint y: 160, endPoint x: 422, endPoint y: 78, distance: 83.4
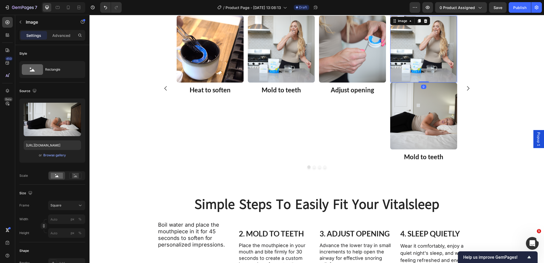
click at [431, 71] on img at bounding box center [423, 49] width 67 height 67
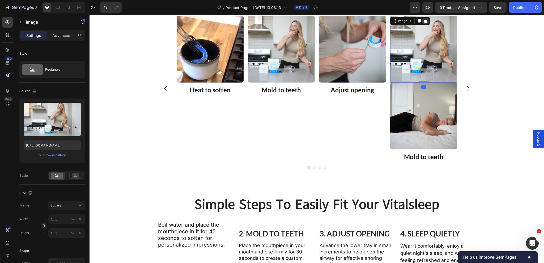
click at [424, 21] on icon at bounding box center [426, 21] width 4 height 4
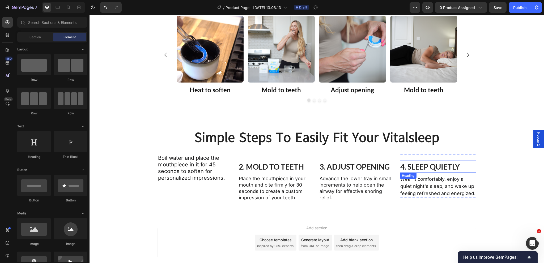
click at [434, 167] on h2 "4. SLEEP QUIETLY" at bounding box center [438, 167] width 77 height 12
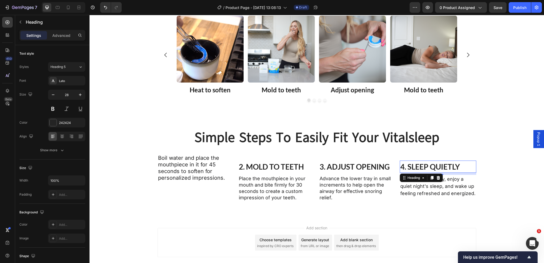
click at [434, 167] on h2 "4. SLEEP QUIETLY" at bounding box center [438, 167] width 77 height 12
click at [434, 167] on p "4. SLEEP QUIETLY" at bounding box center [438, 166] width 75 height 11
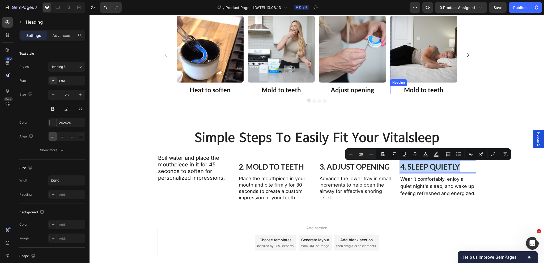
click at [419, 91] on h2 "Mold to teeth" at bounding box center [423, 90] width 67 height 9
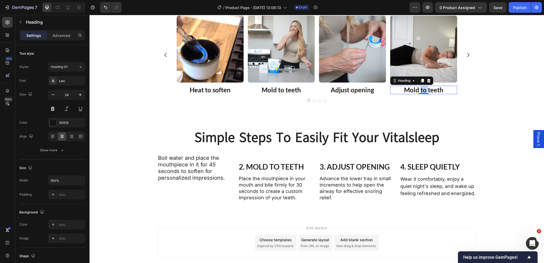
click at [419, 91] on h2 "Mold to teeth" at bounding box center [423, 90] width 67 height 9
click at [419, 91] on p "Mold to teeth" at bounding box center [424, 90] width 66 height 8
click at [509, 129] on div "simple steps to easily fit your vitalsleep Heading simple steps to easily fit y…" at bounding box center [317, 168] width 455 height 100
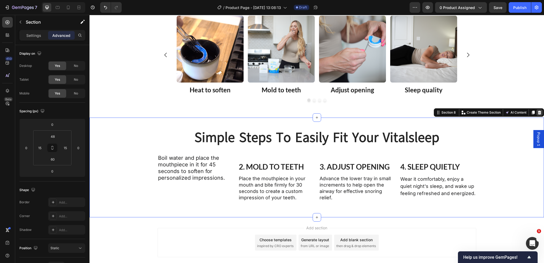
click at [538, 112] on icon at bounding box center [540, 113] width 4 height 4
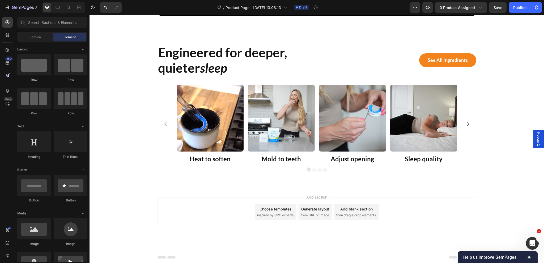
scroll to position [909, 0]
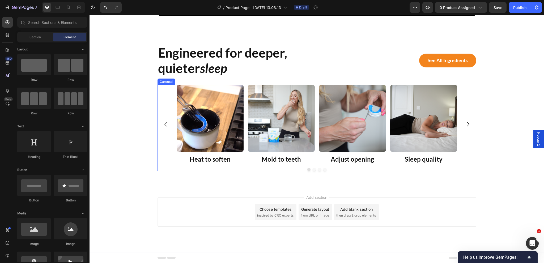
click at [307, 170] on button "Dot" at bounding box center [308, 169] width 3 height 3
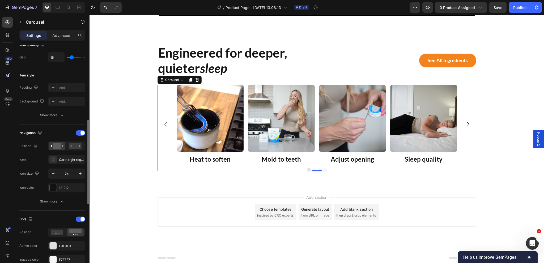
scroll to position [159, 0]
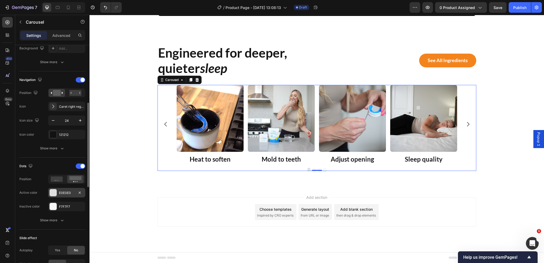
click at [62, 193] on div "E0E0E0" at bounding box center [66, 193] width 15 height 5
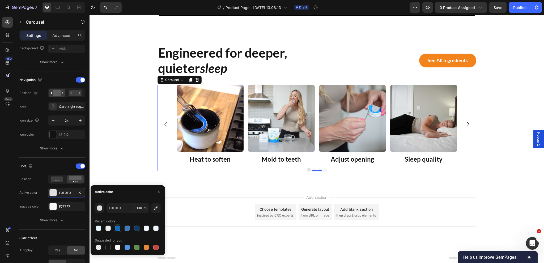
click at [117, 228] on div at bounding box center [117, 228] width 5 height 5
click at [119, 160] on div "Engineered for deeper, quieter sleep Heading See all ingredients Button Row Ima…" at bounding box center [317, 108] width 447 height 127
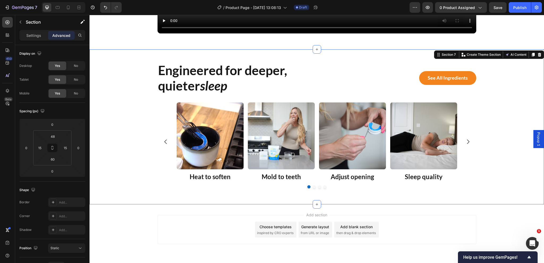
scroll to position [883, 0]
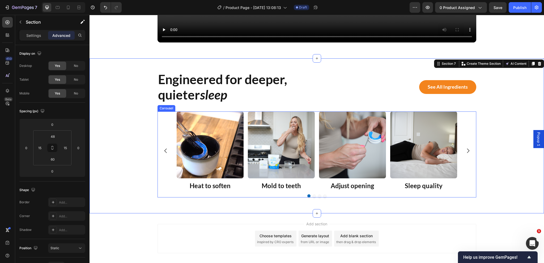
click at [244, 160] on div "Image Heat to soften Heading Row Image Mold to teeth Heading Row Image Adjust o…" at bounding box center [317, 151] width 281 height 79
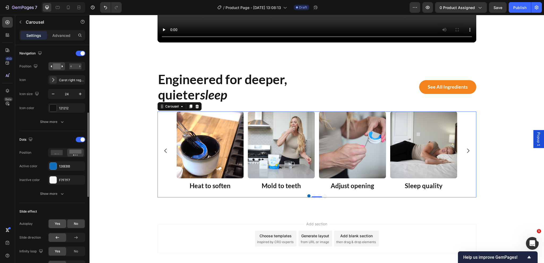
scroll to position [239, 0]
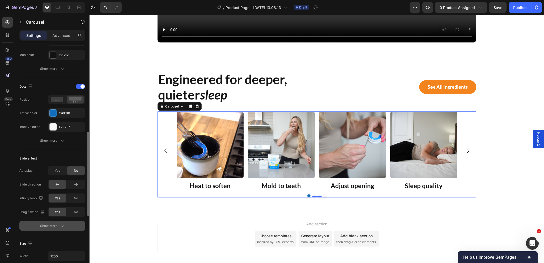
click at [53, 226] on div "Show more" at bounding box center [52, 226] width 25 height 5
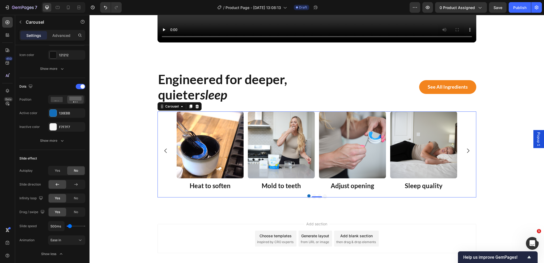
click at [243, 155] on div "Image Heat to soften Heading Row Image Mold to teeth Heading Row Image Adjust o…" at bounding box center [317, 151] width 281 height 79
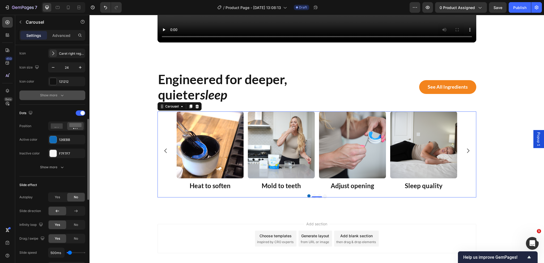
scroll to position [186, 0]
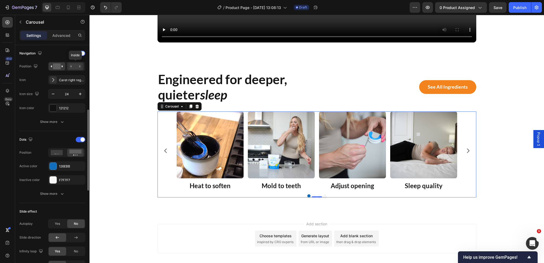
click at [79, 66] on rect at bounding box center [75, 67] width 12 height 6
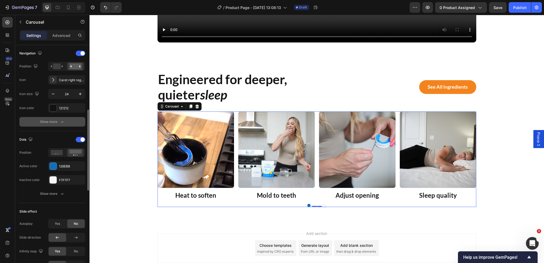
click at [47, 120] on div "Show more" at bounding box center [52, 121] width 25 height 5
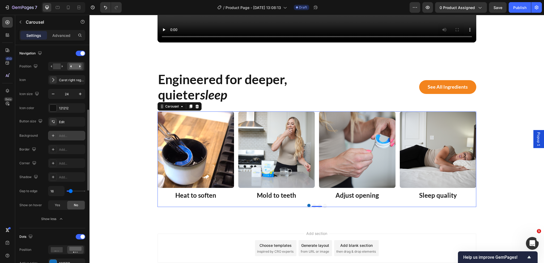
click at [64, 134] on div "Add..." at bounding box center [71, 136] width 25 height 5
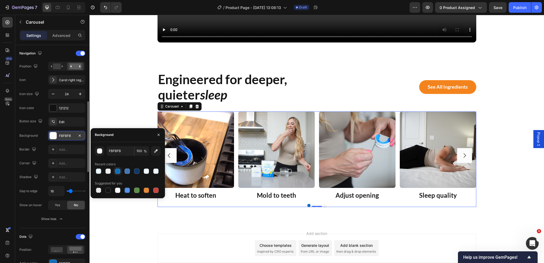
click at [116, 172] on div at bounding box center [117, 171] width 5 height 5
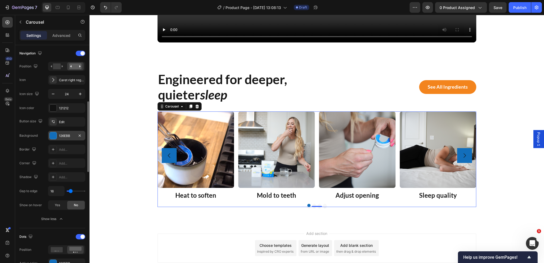
click at [43, 159] on div "Corner Add..." at bounding box center [52, 164] width 66 height 10
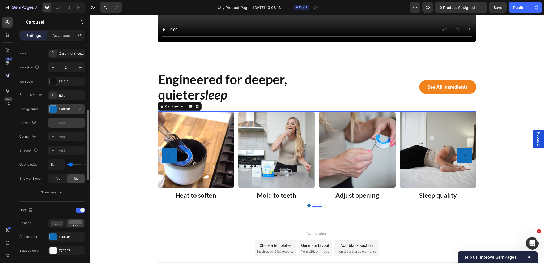
scroll to position [159, 0]
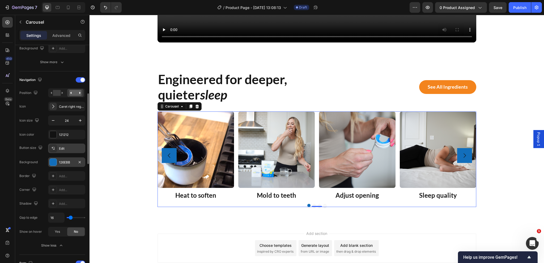
click at [65, 148] on div "Edit" at bounding box center [71, 148] width 25 height 5
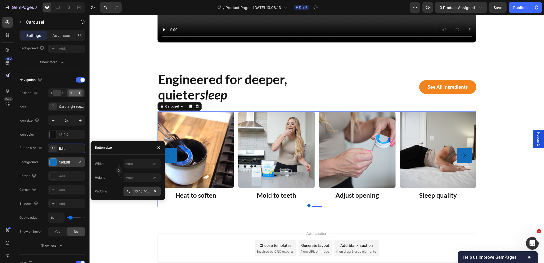
click at [141, 192] on div "16, 16, 16, 16" at bounding box center [141, 191] width 15 height 5
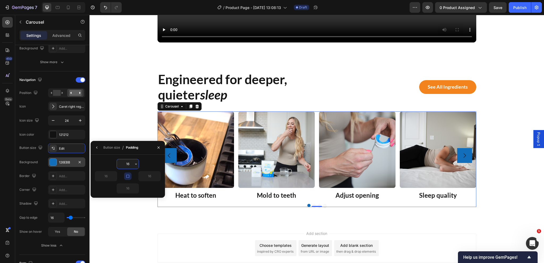
click at [128, 166] on input "16" at bounding box center [128, 164] width 22 height 10
click at [127, 167] on input "8" at bounding box center [128, 164] width 22 height 10
click at [127, 167] on input "12" at bounding box center [128, 164] width 22 height 10
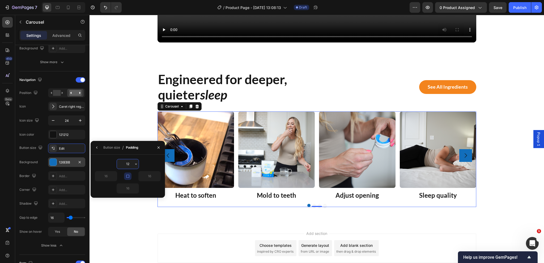
type input "8"
click at [62, 134] on div "121212" at bounding box center [66, 135] width 15 height 5
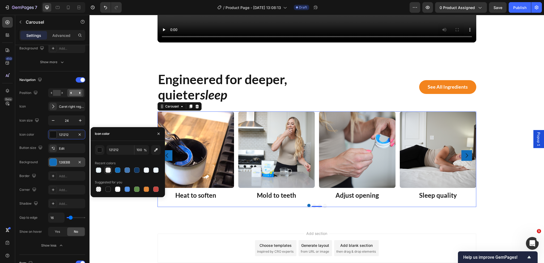
click at [106, 171] on div at bounding box center [108, 170] width 5 height 5
click at [122, 152] on input "121212" at bounding box center [121, 150] width 28 height 10
type input "fff"
click at [40, 136] on div "Icon color EEEEEE" at bounding box center [52, 135] width 66 height 10
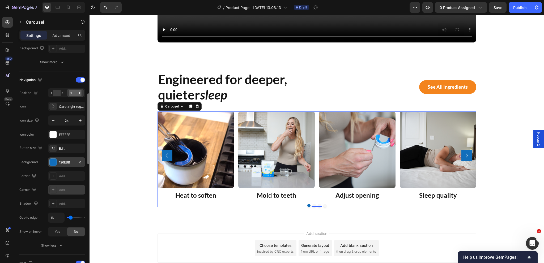
click at [63, 189] on div "Add..." at bounding box center [71, 190] width 25 height 5
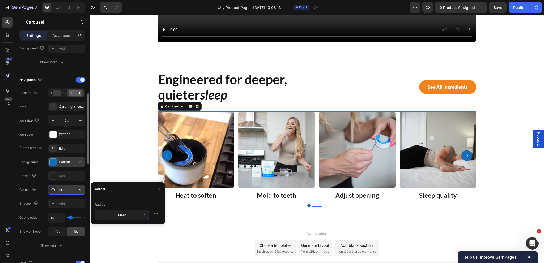
type input "3"
click at [44, 168] on div "Button size Edit Background 126EBB Border Add... Corner Pill Shadow Add... Gap …" at bounding box center [52, 190] width 66 height 93
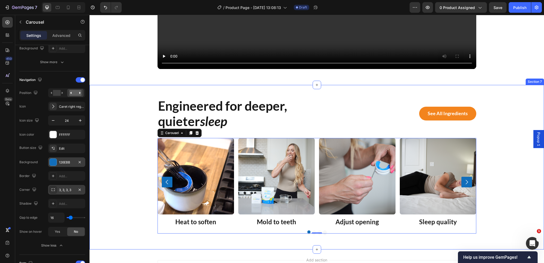
scroll to position [883, 0]
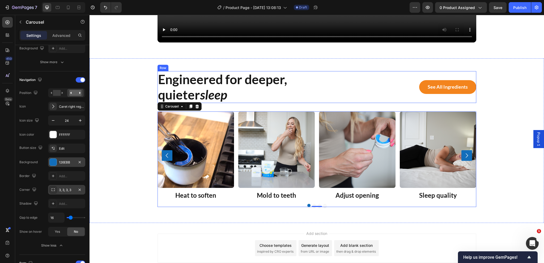
click at [316, 95] on div "Engineered for deeper, quieter sleep Heading See all ingredients Button Row" at bounding box center [317, 87] width 319 height 32
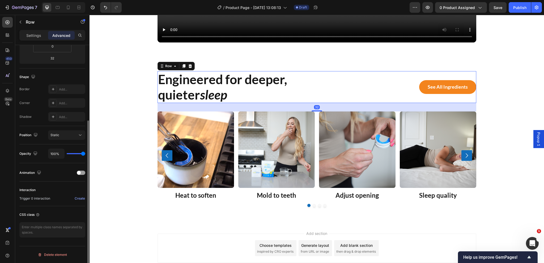
scroll to position [0, 0]
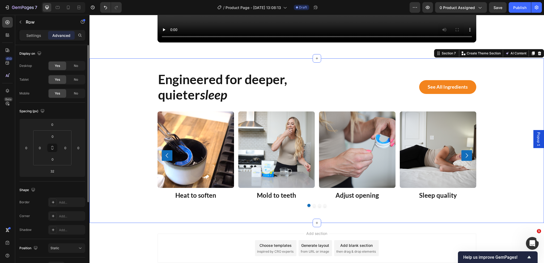
click at [137, 112] on div "Engineered for deeper, quieter sleep Heading See all ingredients Button Row Ima…" at bounding box center [317, 139] width 447 height 136
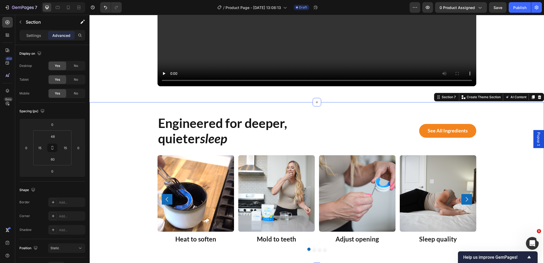
scroll to position [830, 0]
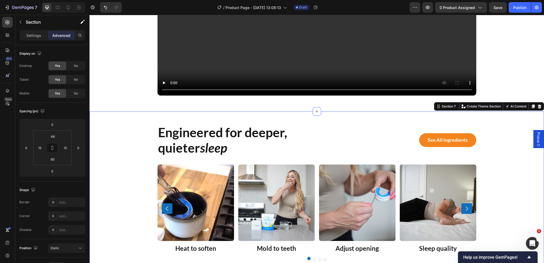
click at [125, 128] on div "Engineered for deeper, quieter sleep Heading See all ingredients Button Row Ima…" at bounding box center [317, 192] width 447 height 136
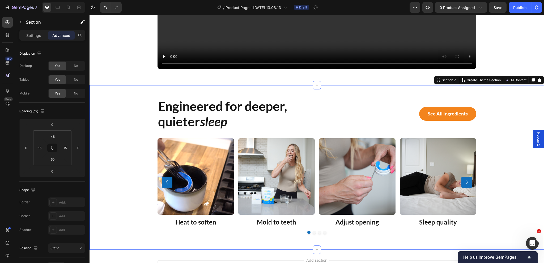
scroll to position [856, 0]
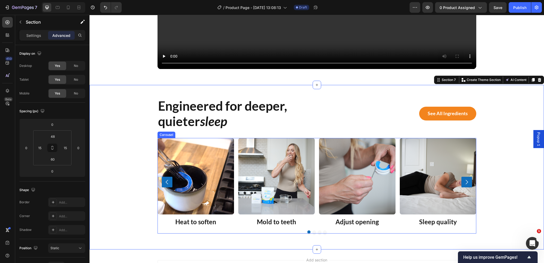
click at [464, 181] on icon "Carousel Next Arrow" at bounding box center [467, 182] width 6 height 6
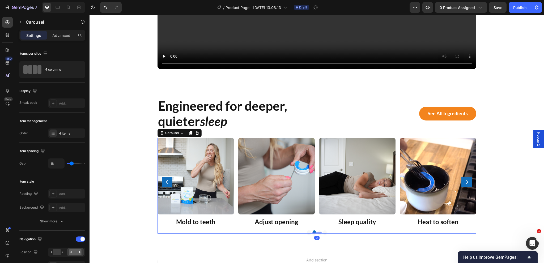
click at [464, 181] on icon "Carousel Next Arrow" at bounding box center [467, 182] width 6 height 6
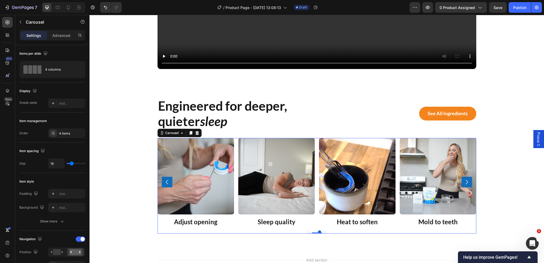
click at [464, 181] on icon "Carousel Next Arrow" at bounding box center [467, 182] width 6 height 6
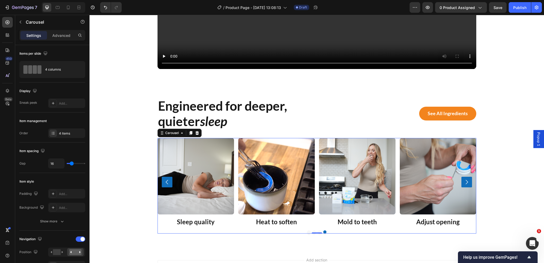
click at [464, 181] on icon "Carousel Next Arrow" at bounding box center [467, 182] width 6 height 6
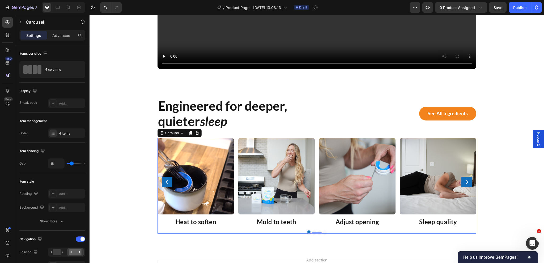
click at [464, 181] on icon "Carousel Next Arrow" at bounding box center [467, 182] width 6 height 6
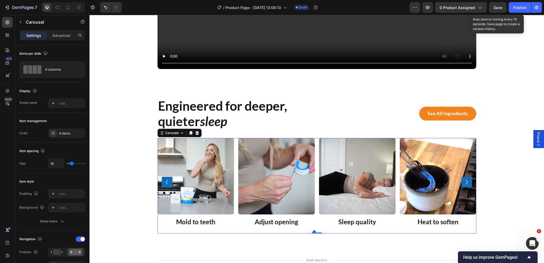
drag, startPoint x: 497, startPoint y: 9, endPoint x: 497, endPoint y: 14, distance: 5.3
click at [497, 9] on span "Save" at bounding box center [498, 7] width 9 height 5
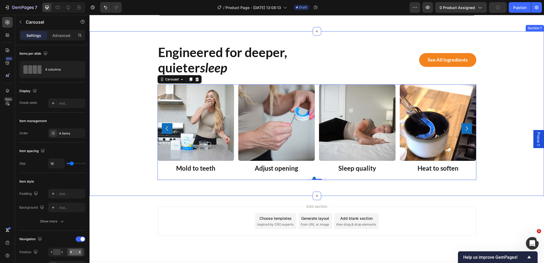
scroll to position [919, 0]
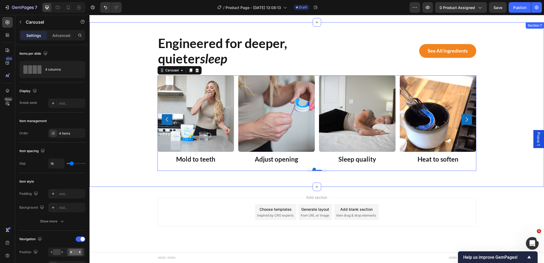
click at [519, 75] on div "Engineered for deeper, quieter sleep Heading See all ingredients Button Row Ima…" at bounding box center [317, 103] width 447 height 136
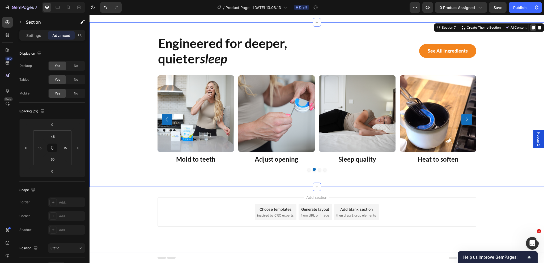
click at [531, 28] on icon at bounding box center [533, 28] width 4 height 4
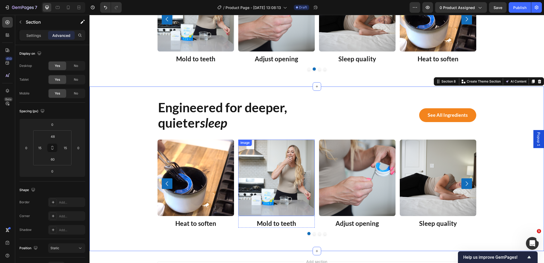
scroll to position [993, 0]
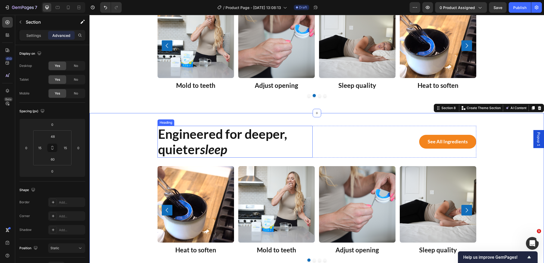
click at [218, 141] on h2 "Engineered for deeper, quieter sleep" at bounding box center [235, 142] width 155 height 32
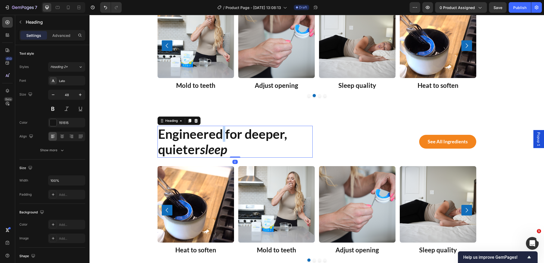
click at [218, 141] on h2 "Engineered for deeper, quieter sleep" at bounding box center [235, 142] width 155 height 32
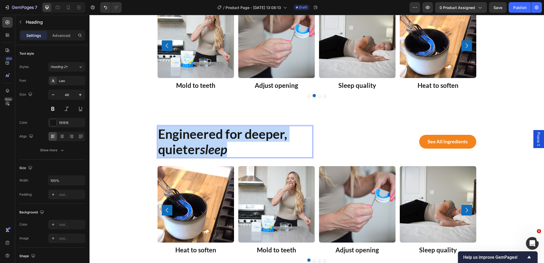
click at [218, 141] on p "Engineered for deeper, quieter sleep" at bounding box center [235, 142] width 154 height 31
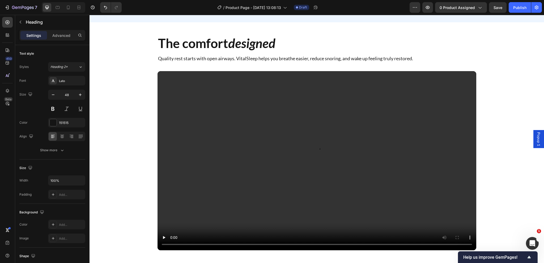
scroll to position [647, 0]
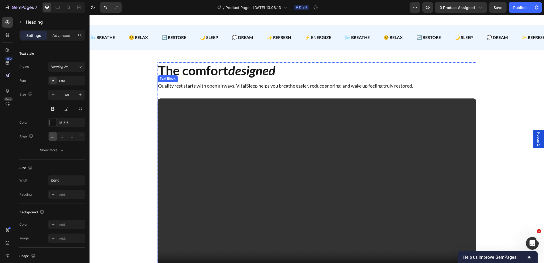
click at [236, 86] on p "Quality rest starts with open airways. VitalSleep helps you breathe easier, red…" at bounding box center [317, 85] width 318 height 7
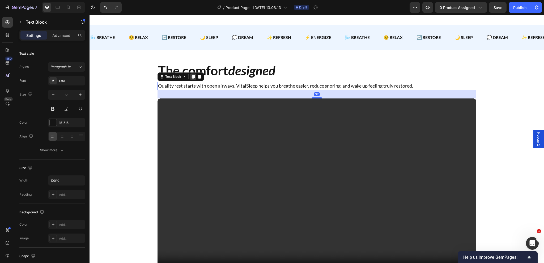
click at [192, 78] on icon at bounding box center [193, 77] width 3 height 4
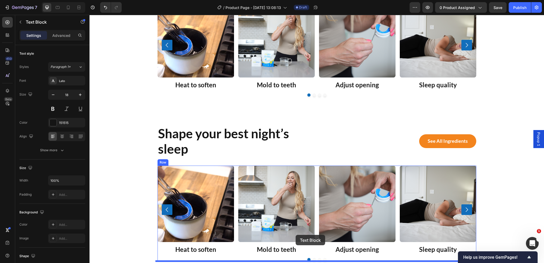
scroll to position [1031, 0]
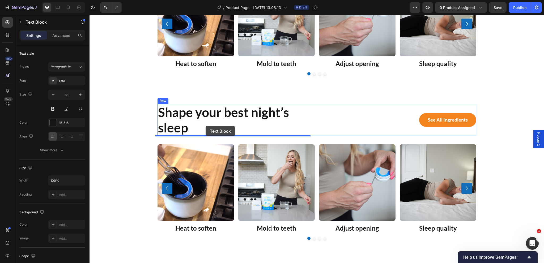
drag, startPoint x: 165, startPoint y: 94, endPoint x: 206, endPoint y: 126, distance: 51.9
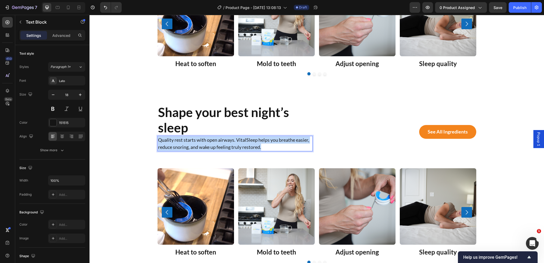
click at [209, 143] on p "Quality rest starts with open airways. VitalSleep helps you breathe easier, red…" at bounding box center [235, 144] width 154 height 14
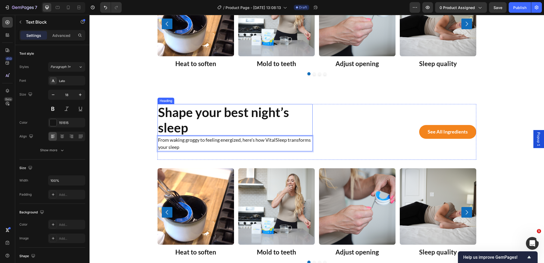
click at [195, 120] on h2 "Shape your best night’s sleep" at bounding box center [235, 120] width 155 height 32
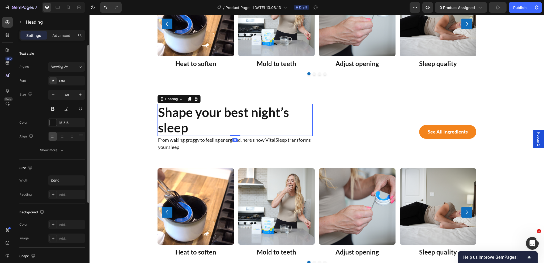
click at [62, 38] on p "Advanced" at bounding box center [61, 36] width 18 height 6
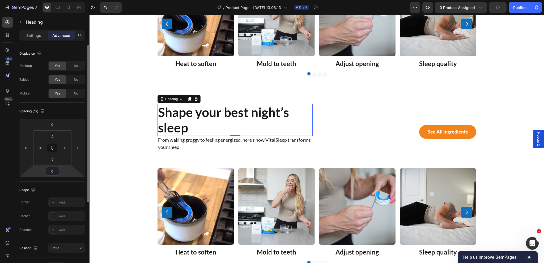
click at [53, 172] on input "0" at bounding box center [52, 171] width 11 height 8
type input "12"
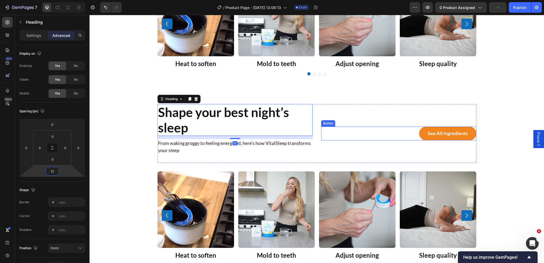
drag, startPoint x: 412, startPoint y: 129, endPoint x: 361, endPoint y: 130, distance: 50.8
click at [410, 131] on div "See all ingredients Button" at bounding box center [398, 134] width 155 height 14
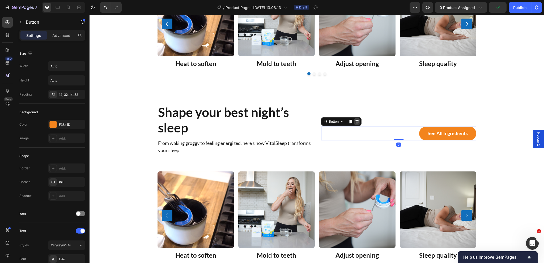
click at [357, 121] on div at bounding box center [357, 122] width 6 height 6
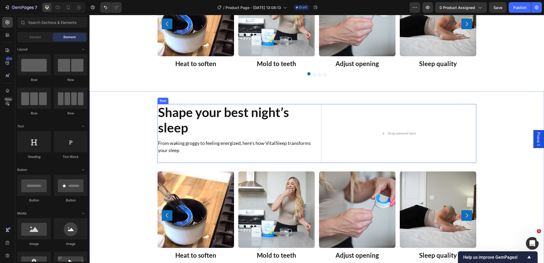
click at [315, 124] on div "Shape your best night’s sleep Heading From waking groggy to feeling energized, …" at bounding box center [317, 133] width 319 height 59
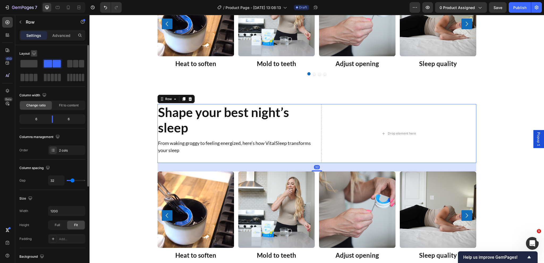
click at [32, 54] on icon "button" at bounding box center [33, 53] width 5 height 5
click at [27, 62] on span at bounding box center [28, 63] width 17 height 7
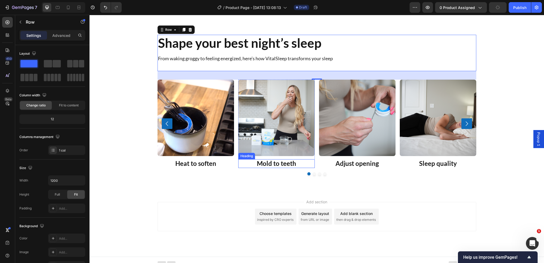
scroll to position [1105, 0]
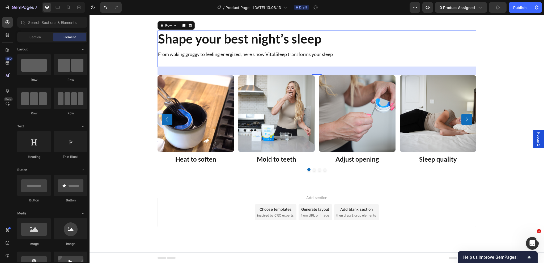
click at [273, 210] on div "Choose templates" at bounding box center [276, 210] width 32 height 6
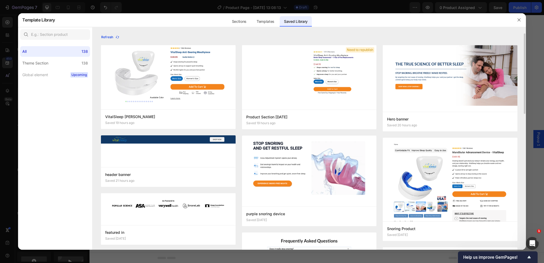
click at [119, 36] on icon "button" at bounding box center [117, 37] width 4 height 4
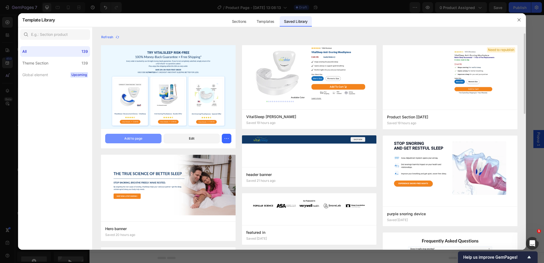
click at [134, 136] on div "Add to page" at bounding box center [133, 138] width 18 height 5
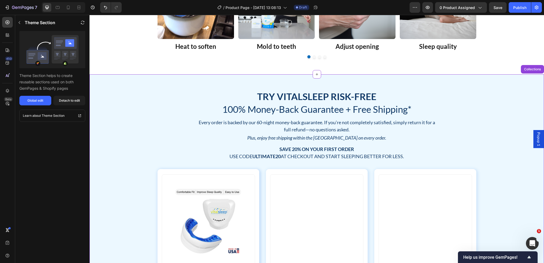
scroll to position [1220, 0]
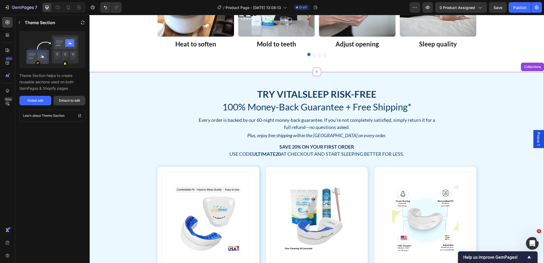
click at [73, 102] on div "Detach to edit" at bounding box center [69, 100] width 21 height 5
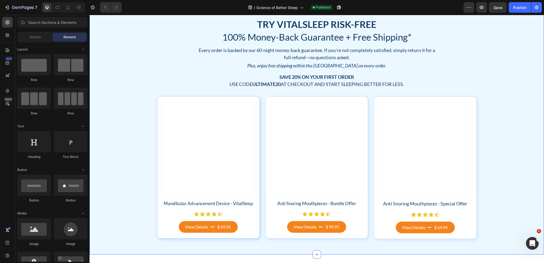
scroll to position [478, 0]
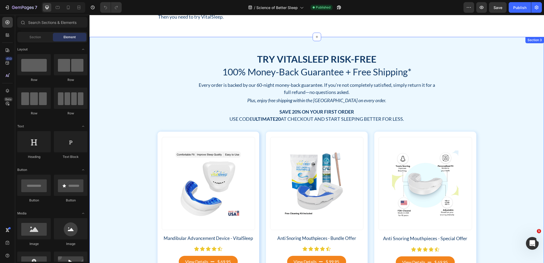
click at [498, 82] on div "Try VitalSleep Risk-Free Heading 100% Money-Back Guarantee + Free Shipping* Hea…" at bounding box center [317, 163] width 447 height 221
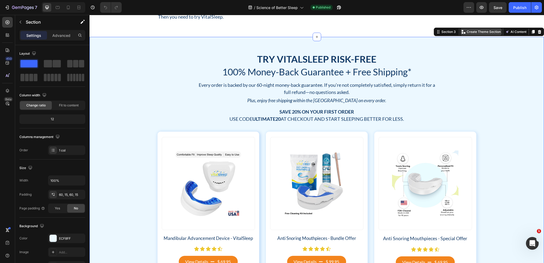
click at [480, 32] on p "Create Theme Section" at bounding box center [484, 31] width 34 height 5
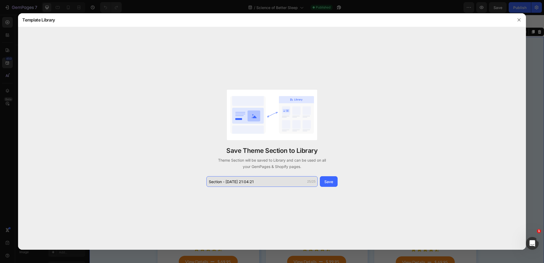
click at [262, 184] on input "Section - Sep 27 21:04:21" at bounding box center [261, 181] width 111 height 11
type input "Collections"
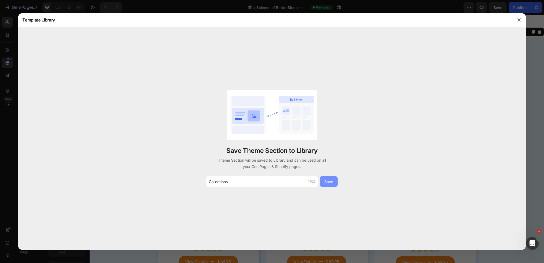
click at [328, 181] on div "Save" at bounding box center [328, 182] width 9 height 6
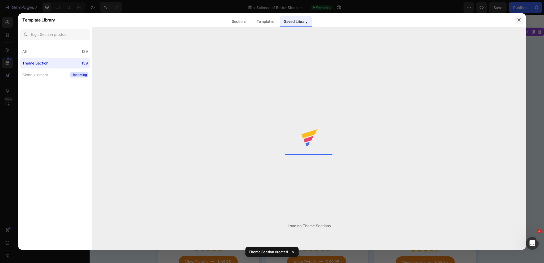
click at [521, 19] on icon "button" at bounding box center [519, 20] width 4 height 4
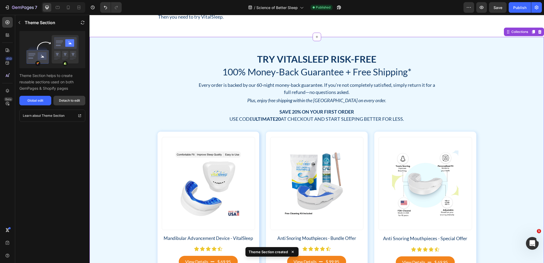
click at [70, 104] on button "Detach to edit" at bounding box center [69, 101] width 32 height 10
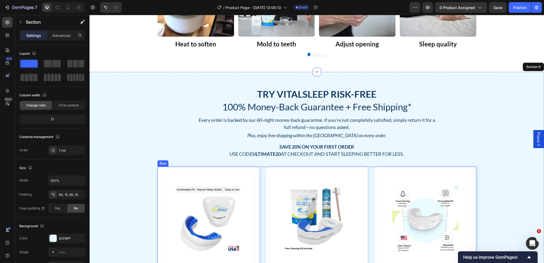
click at [370, 169] on div "Product Images Mandibular Advancement Device - VitalSleep Product Title Icon Ic…" at bounding box center [317, 238] width 319 height 142
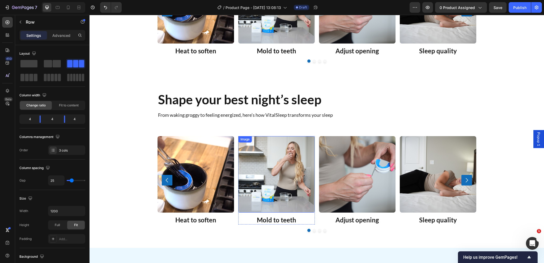
scroll to position [1065, 0]
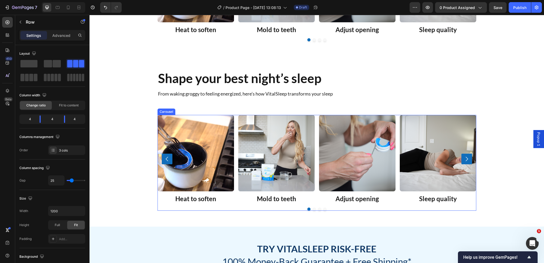
click at [316, 142] on div "Image Heat to soften Heading Row Image Mold to teeth Heading Row Image Adjust o…" at bounding box center [317, 159] width 319 height 88
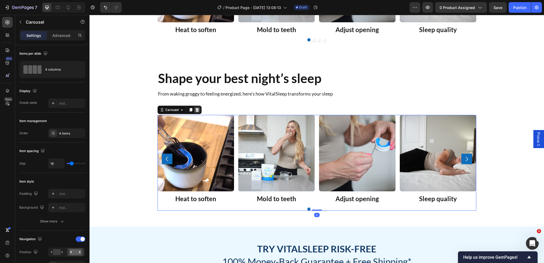
click at [195, 109] on icon at bounding box center [196, 110] width 3 height 4
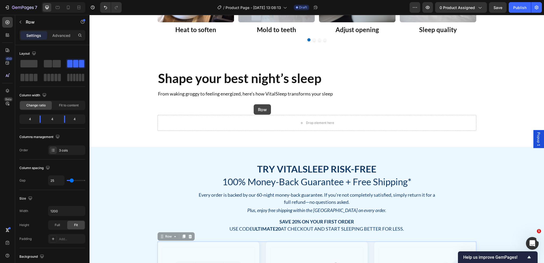
drag, startPoint x: 166, startPoint y: 237, endPoint x: 254, endPoint y: 104, distance: 159.1
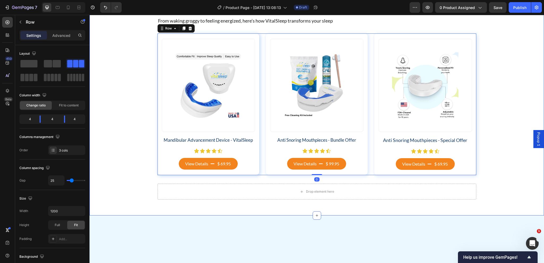
scroll to position [1172, 0]
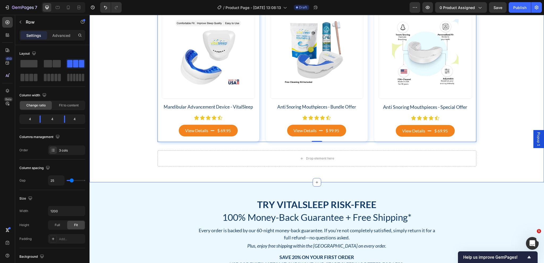
click at [273, 158] on div "Drop element here" at bounding box center [317, 159] width 319 height 16
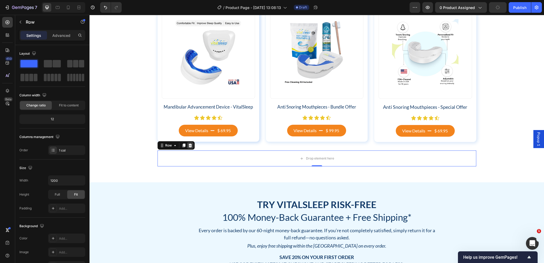
click at [189, 147] on icon at bounding box center [189, 146] width 3 height 4
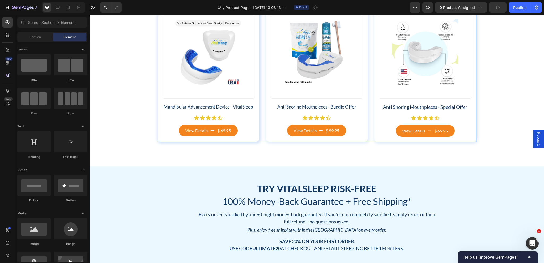
click at [262, 139] on div "Product Images Mandibular Advancement Device - VitalSleep Product Title Icon Ic…" at bounding box center [317, 71] width 319 height 142
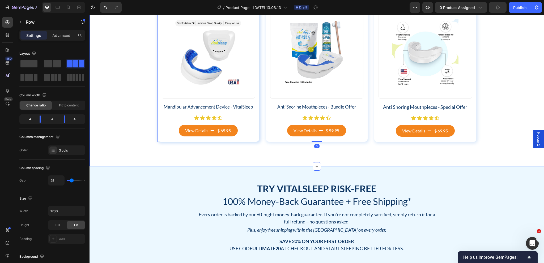
click at [264, 156] on div "Shape your best night’s sleep Heading From waking groggy to feeling energized, …" at bounding box center [317, 59] width 455 height 216
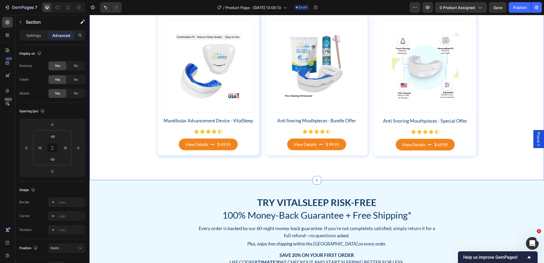
scroll to position [1145, 0]
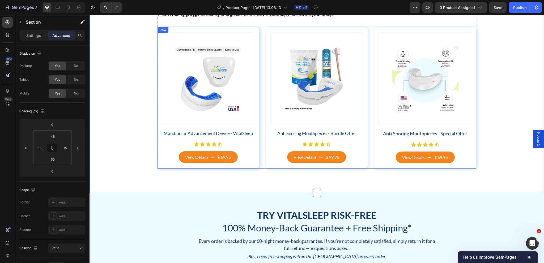
click at [260, 145] on div "Product Images Mandibular Advancement Device - VitalSleep Product Title Icon Ic…" at bounding box center [317, 98] width 319 height 142
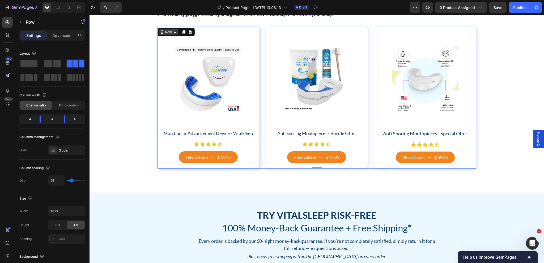
click at [173, 33] on icon at bounding box center [175, 32] width 4 height 4
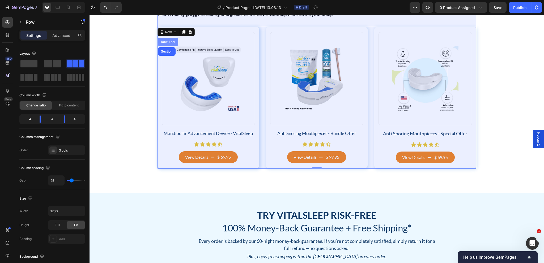
click at [169, 40] on div "Row 1 col" at bounding box center [168, 41] width 16 height 3
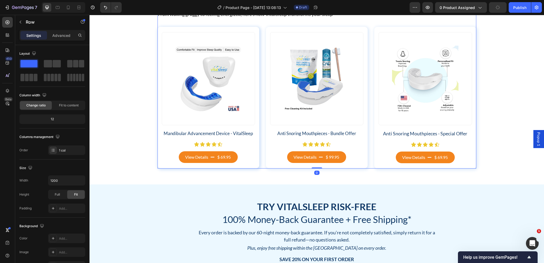
drag, startPoint x: 314, startPoint y: 176, endPoint x: 318, endPoint y: 166, distance: 11.2
click at [318, 166] on div "Shape your best night’s sleep Heading From waking groggy to feeling energized, …" at bounding box center [317, 79] width 319 height 178
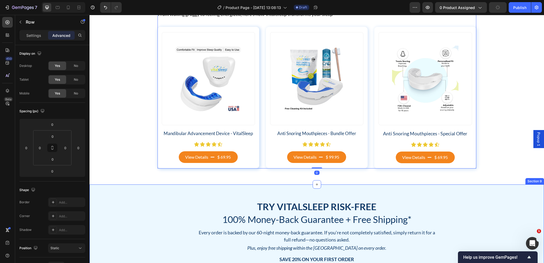
click at [478, 201] on div "Try VitalSleep Risk-Free Heading 100% Money-Back Guarantee + Free Shipping* Hea…" at bounding box center [317, 240] width 447 height 79
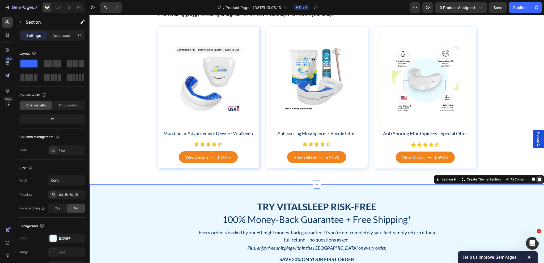
click at [538, 180] on icon at bounding box center [540, 180] width 4 height 4
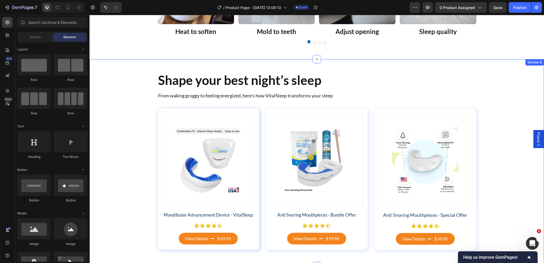
scroll to position [1116, 0]
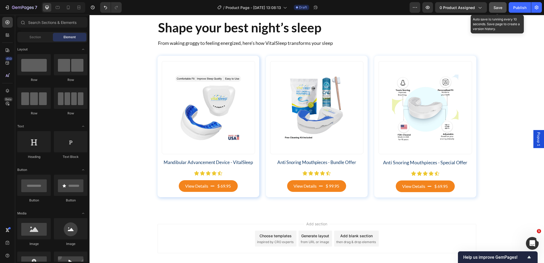
click at [506, 10] on button "Save" at bounding box center [498, 7] width 18 height 11
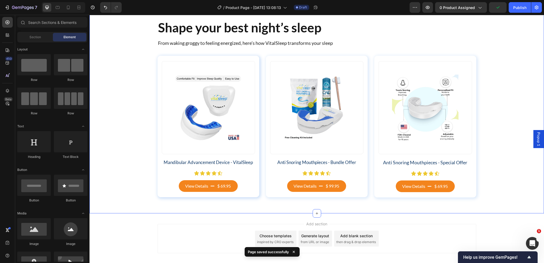
scroll to position [1063, 0]
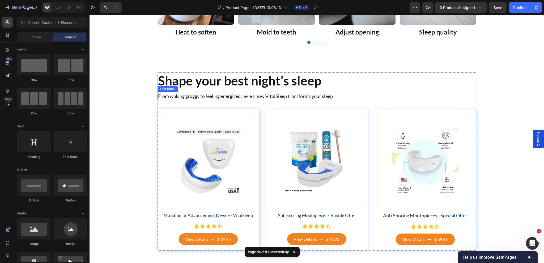
click at [312, 93] on p "From waking groggy to feeling energized, here’s how VitalSleep transforms your …" at bounding box center [317, 96] width 318 height 7
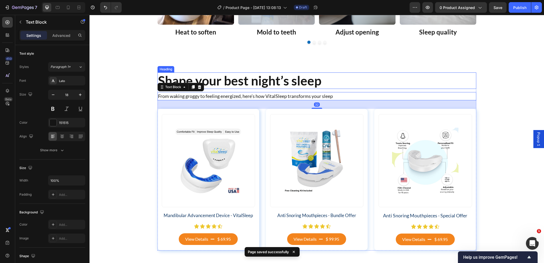
click at [465, 78] on h2 "Shape your best night’s sleep" at bounding box center [317, 81] width 319 height 16
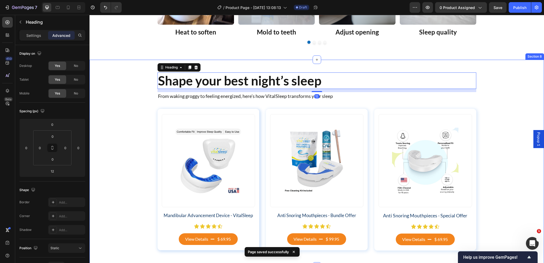
click at [488, 74] on div "Shape your best night’s sleep Heading 12 From waking groggy to feeling energize…" at bounding box center [317, 162] width 447 height 178
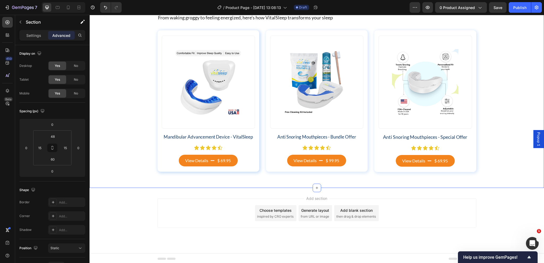
scroll to position [1143, 0]
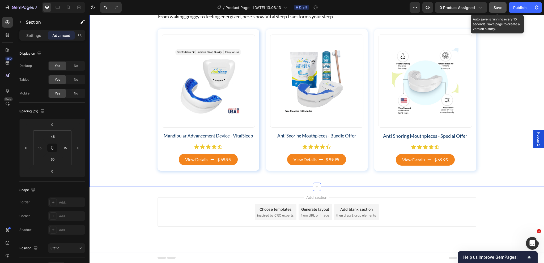
click at [496, 10] on div "Save" at bounding box center [498, 8] width 9 height 6
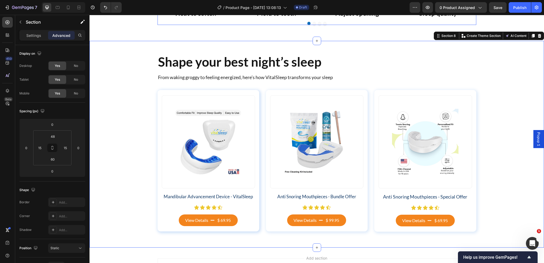
scroll to position [1036, 0]
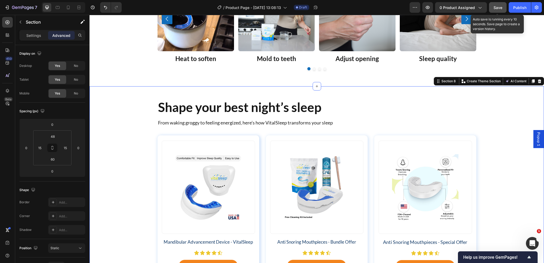
click at [500, 9] on span "Save" at bounding box center [498, 7] width 9 height 5
